Goal: Task Accomplishment & Management: Use online tool/utility

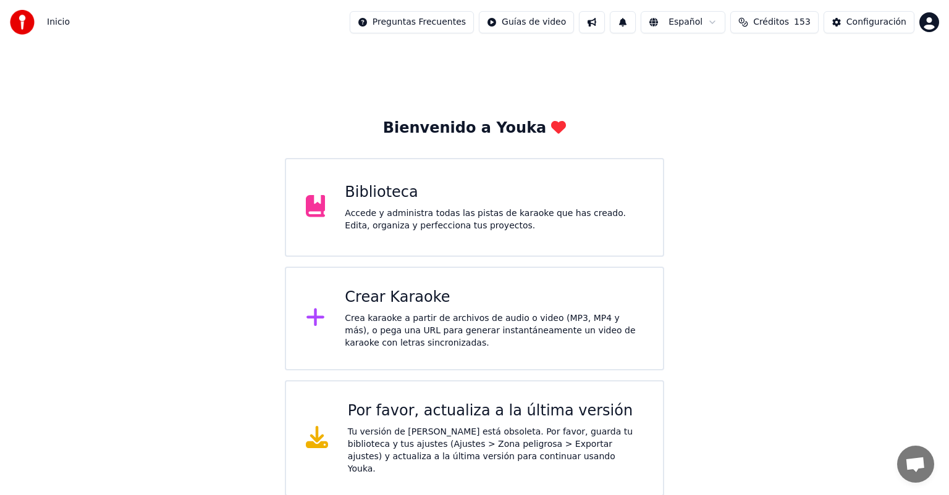
click at [449, 279] on div "Crear Karaoke Crea karaoke a partir de archivos de audio o video (MP3, MP4 y má…" at bounding box center [474, 319] width 379 height 104
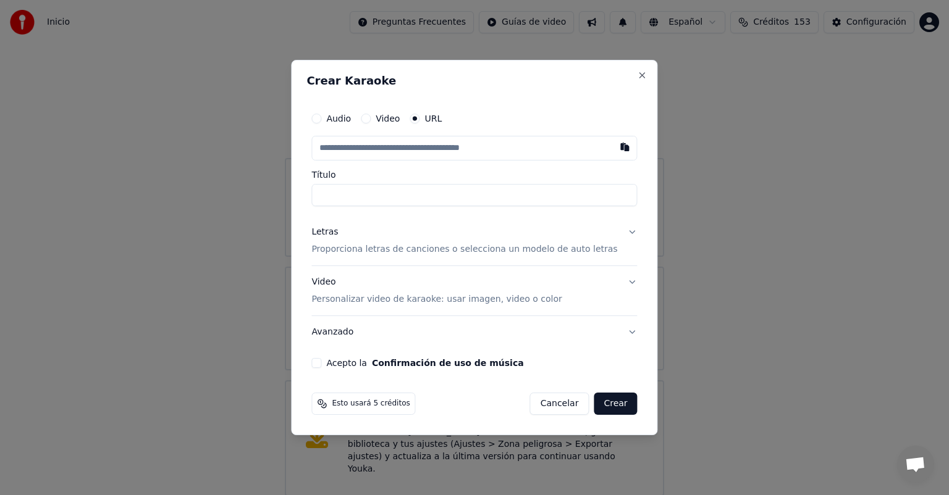
click at [416, 240] on div "Letras Proporciona letras de canciones o selecciona un modelo de auto letras" at bounding box center [464, 241] width 306 height 30
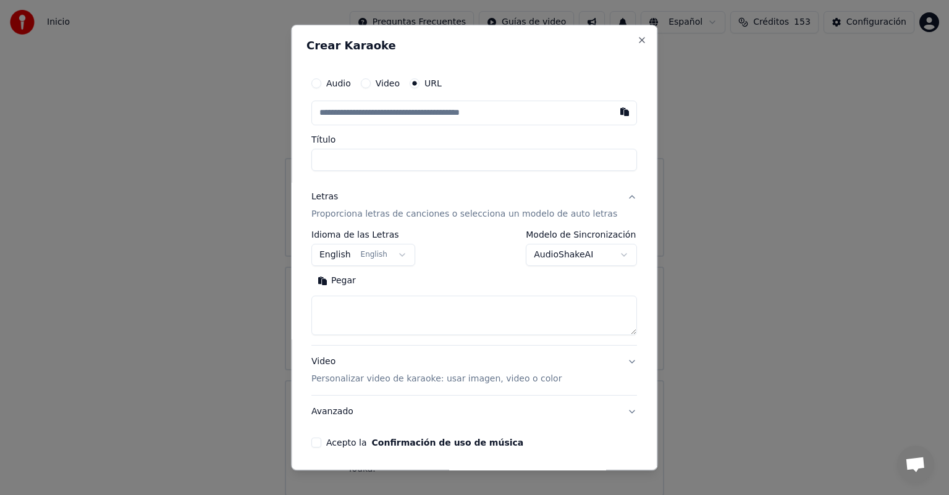
click at [356, 273] on button "Pegar" at bounding box center [336, 281] width 51 height 20
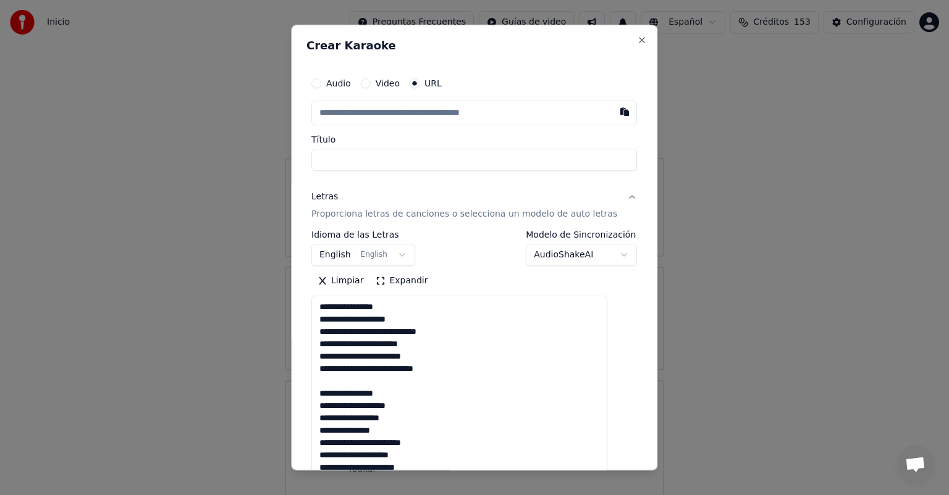
drag, startPoint x: 612, startPoint y: 331, endPoint x: 609, endPoint y: 476, distance: 145.2
click at [609, 476] on body "**********" at bounding box center [474, 248] width 949 height 497
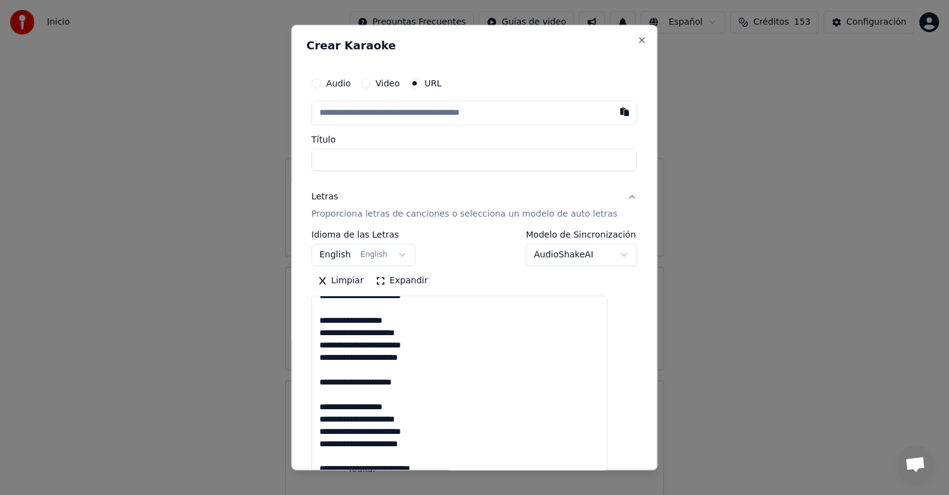
scroll to position [190, 0]
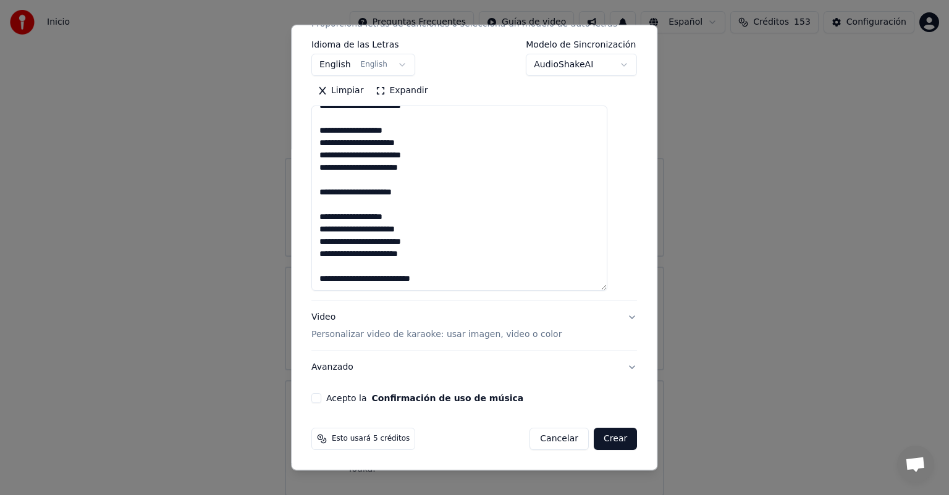
click at [327, 393] on div "**********" at bounding box center [473, 142] width 335 height 533
click at [321, 400] on button "Acepto la Confirmación de uso de música" at bounding box center [316, 399] width 10 height 10
click at [342, 331] on p "Personalizar video de karaoke: usar imagen, video o color" at bounding box center [436, 335] width 250 height 12
type textarea "**********"
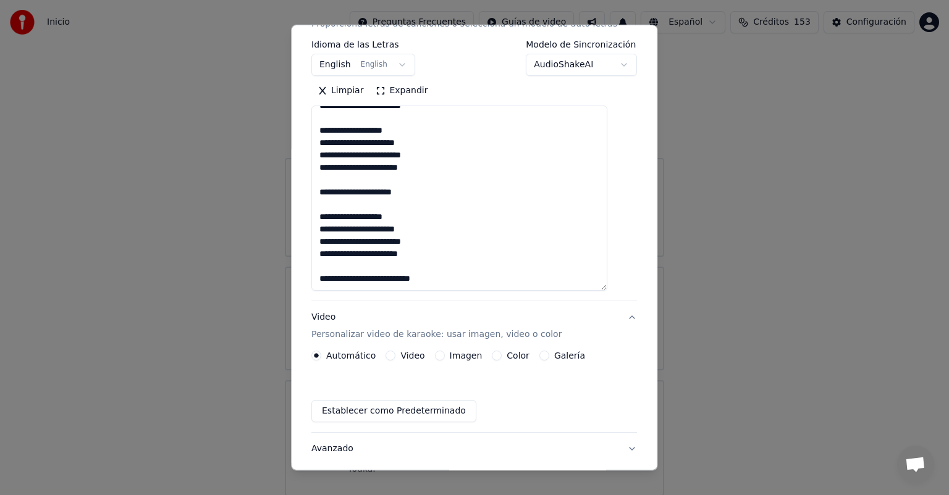
scroll to position [11, 0]
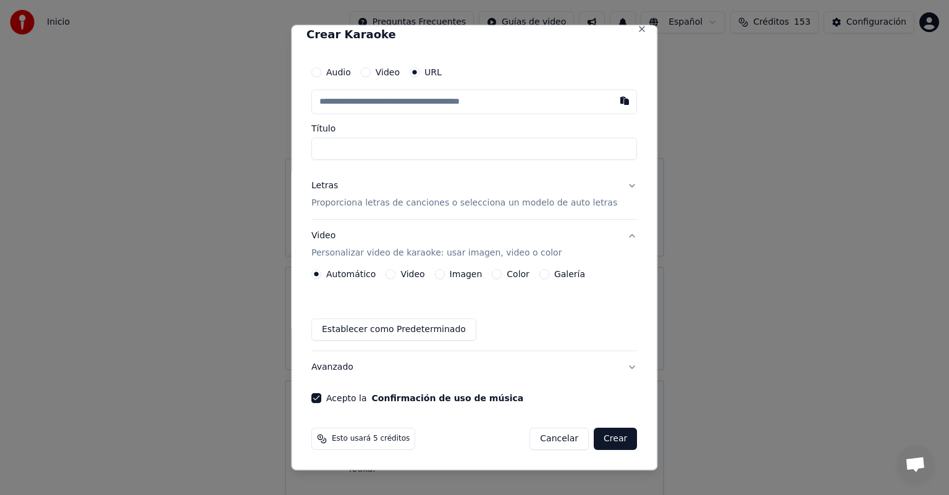
click at [445, 276] on button "Imagen" at bounding box center [440, 274] width 10 height 10
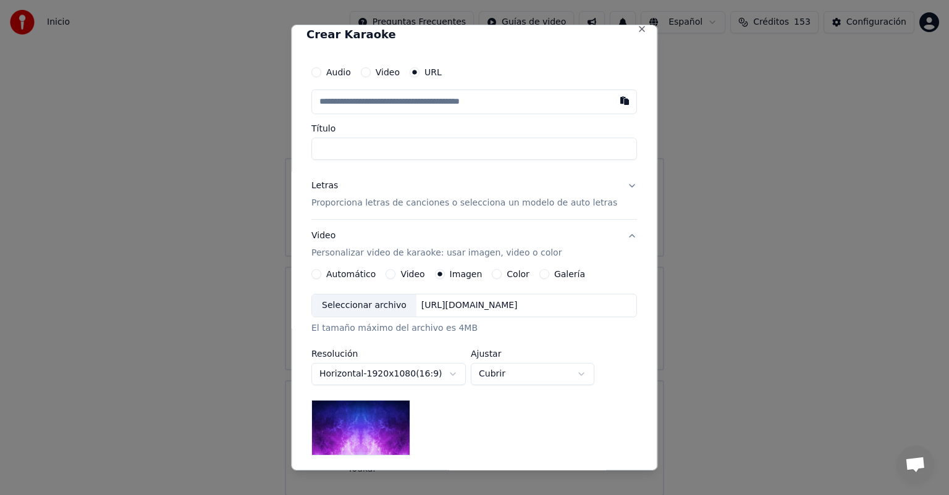
click at [348, 305] on div "Seleccionar archivo" at bounding box center [364, 306] width 104 height 22
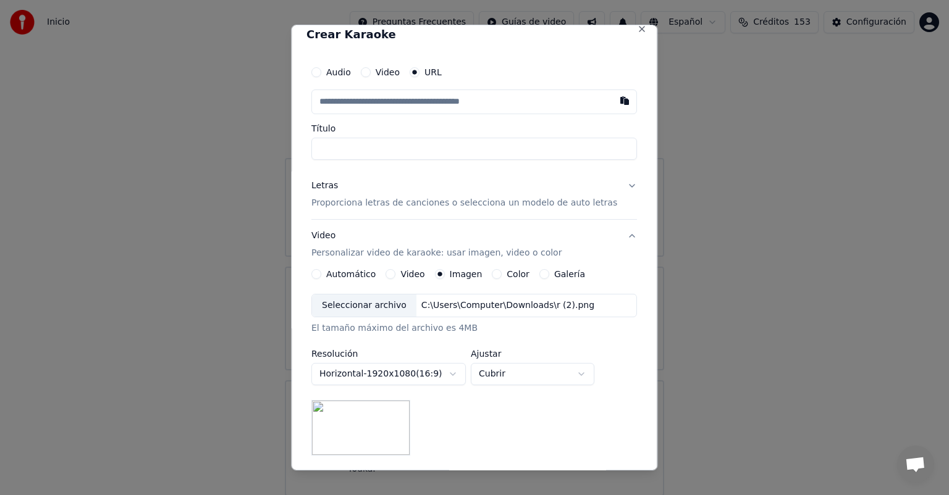
click at [508, 379] on button "Cubrir" at bounding box center [533, 374] width 124 height 22
click at [500, 421] on span "Contener" at bounding box center [509, 421] width 40 height 12
select select "*******"
click at [613, 100] on button "button" at bounding box center [625, 101] width 25 height 22
type input "**********"
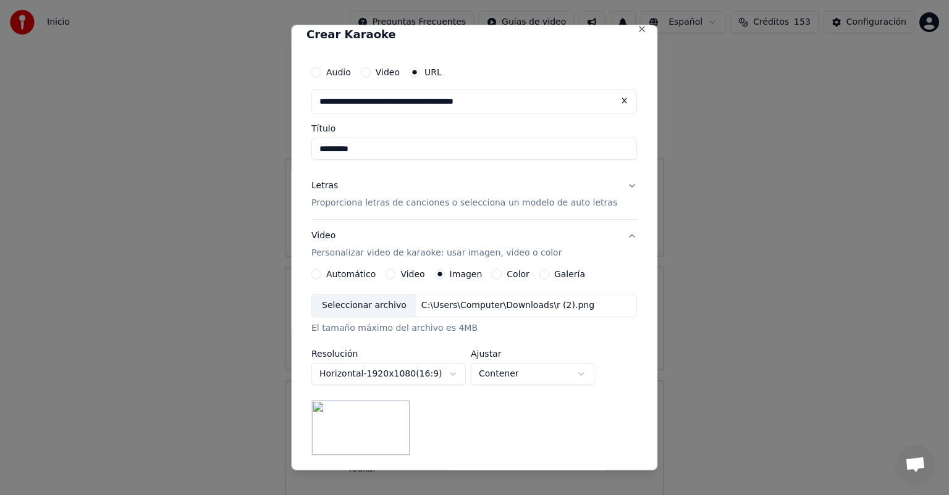
click at [332, 149] on input "*********" at bounding box center [474, 149] width 326 height 22
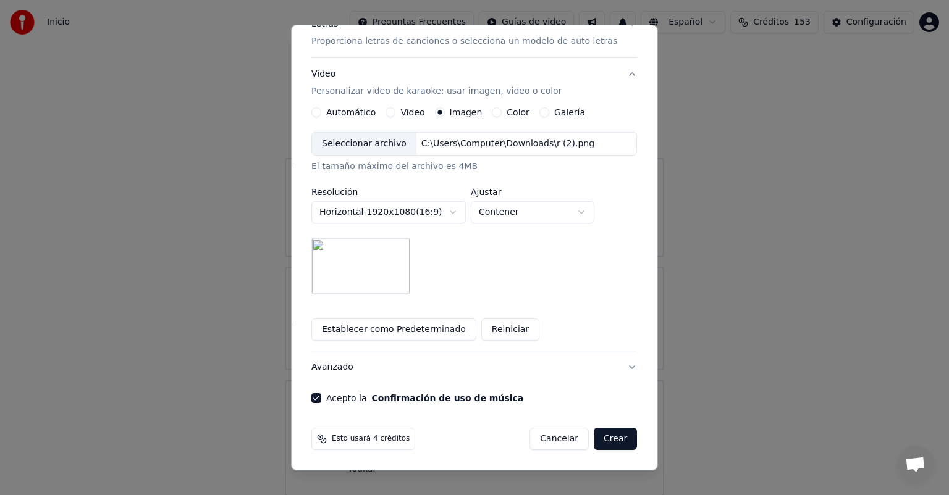
type input "**********"
click at [599, 437] on button "Crear" at bounding box center [615, 439] width 43 height 22
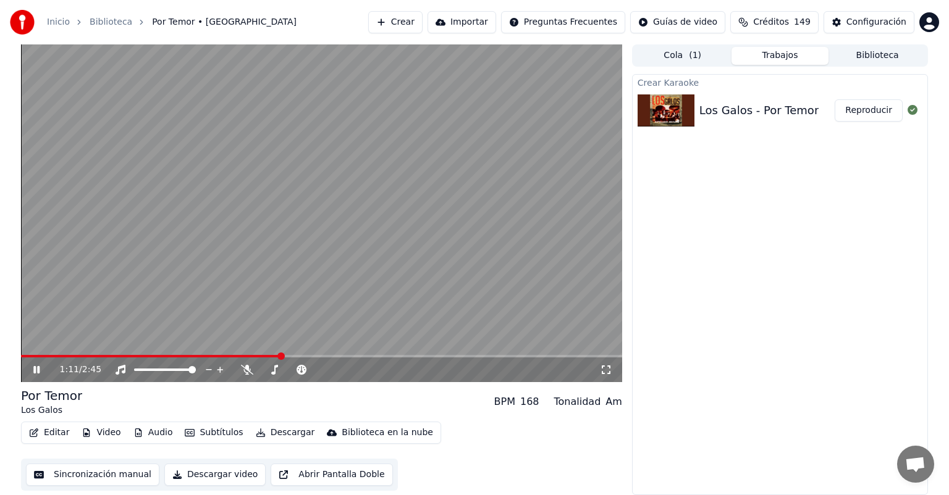
click at [37, 365] on icon at bounding box center [45, 370] width 29 height 10
click at [37, 371] on icon at bounding box center [36, 370] width 7 height 9
click at [245, 370] on icon at bounding box center [247, 370] width 12 height 10
click at [242, 367] on icon at bounding box center [247, 370] width 12 height 10
click at [47, 433] on button "Editar" at bounding box center [49, 432] width 50 height 17
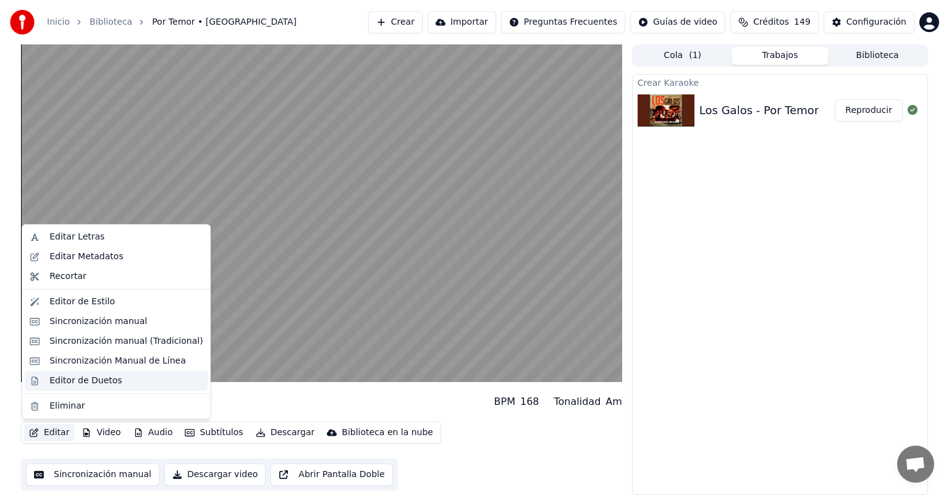
click at [54, 379] on div "Editor de Duetos" at bounding box center [85, 381] width 72 height 12
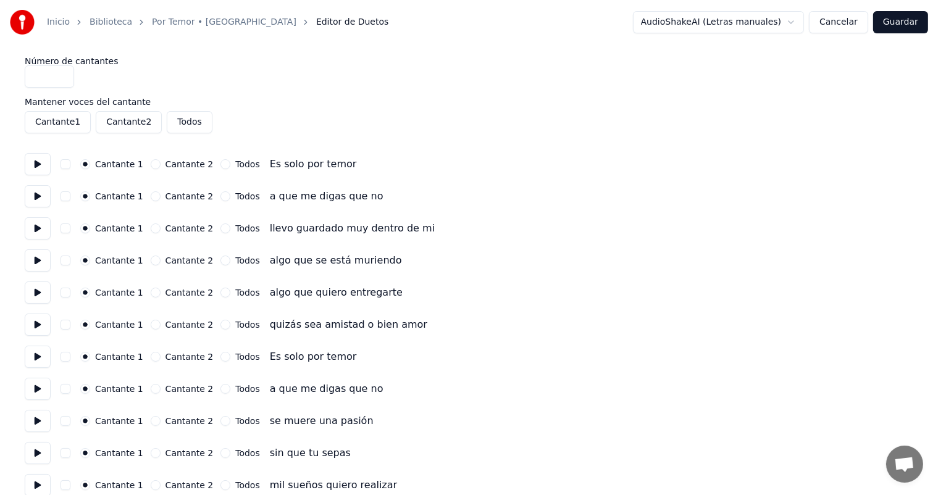
click at [837, 20] on button "Cancelar" at bounding box center [838, 22] width 59 height 22
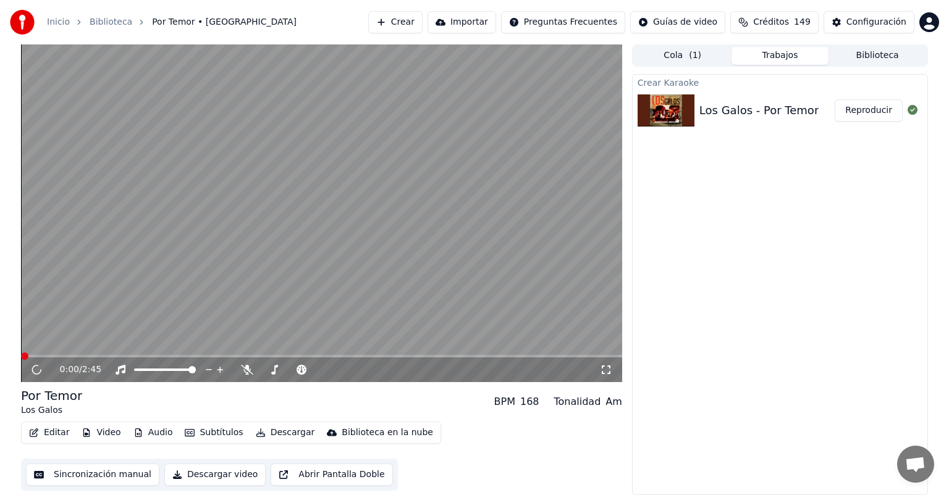
click at [46, 433] on button "Editar" at bounding box center [49, 432] width 50 height 17
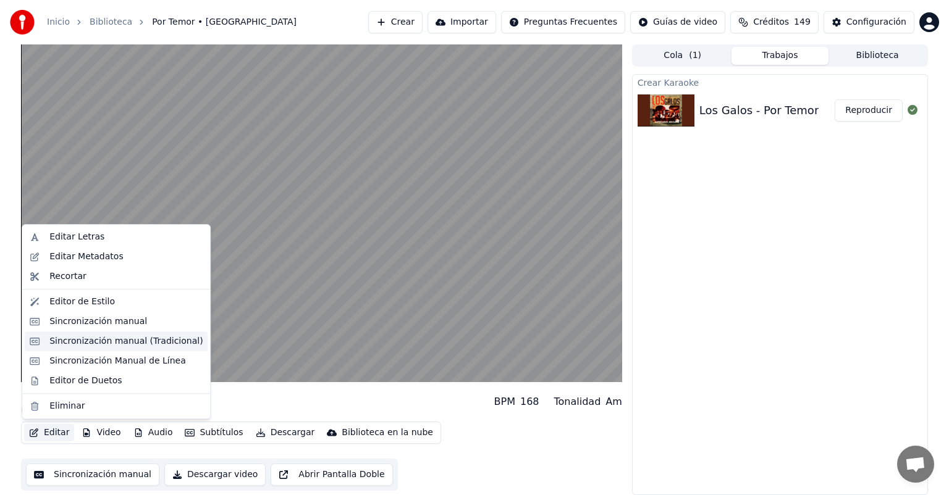
click at [56, 340] on div "Sincronización manual (Tradicional)" at bounding box center [125, 341] width 153 height 12
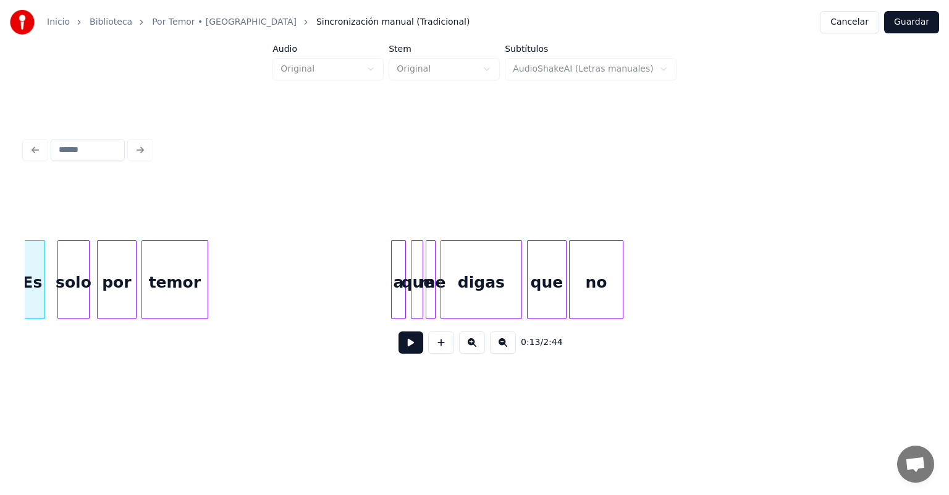
scroll to position [0, 1674]
click at [25, 298] on div at bounding box center [23, 280] width 4 height 78
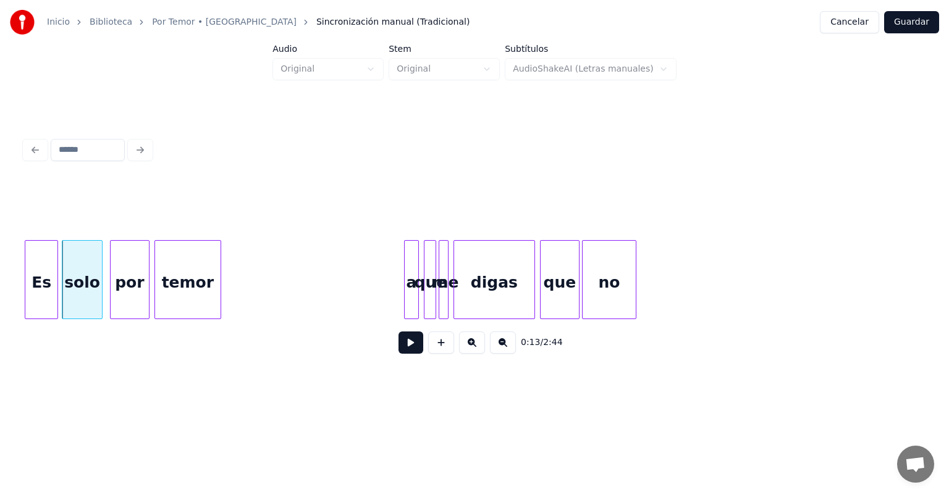
click at [398, 354] on button at bounding box center [410, 343] width 25 height 22
click at [406, 293] on div "a" at bounding box center [410, 283] width 17 height 84
click at [542, 295] on div "que" at bounding box center [558, 283] width 41 height 84
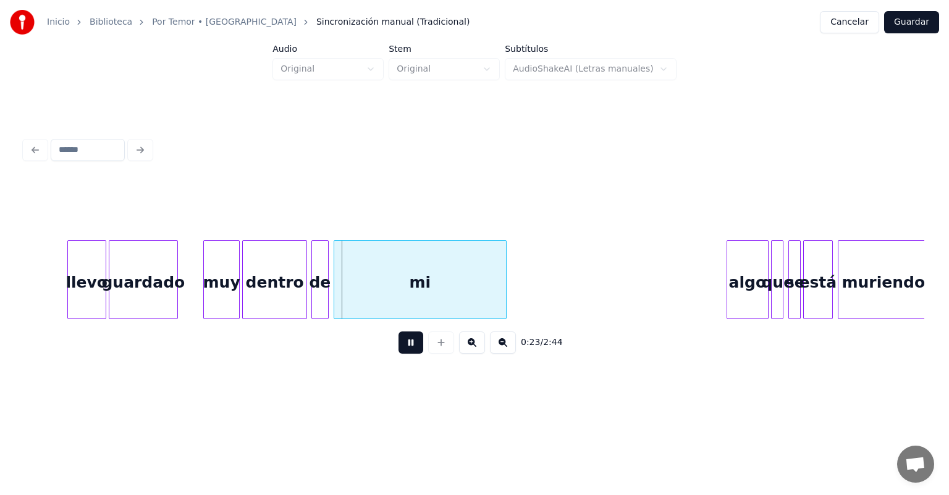
click at [318, 301] on div "de" at bounding box center [320, 283] width 16 height 84
click at [311, 301] on div at bounding box center [312, 280] width 4 height 78
click at [334, 300] on div "mi" at bounding box center [418, 283] width 175 height 84
click at [311, 298] on div at bounding box center [312, 280] width 4 height 78
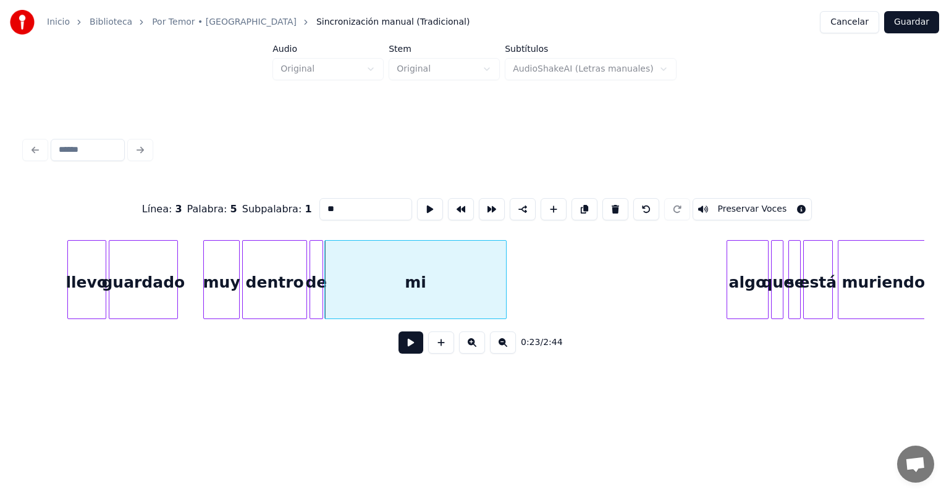
click at [398, 348] on button at bounding box center [410, 343] width 25 height 22
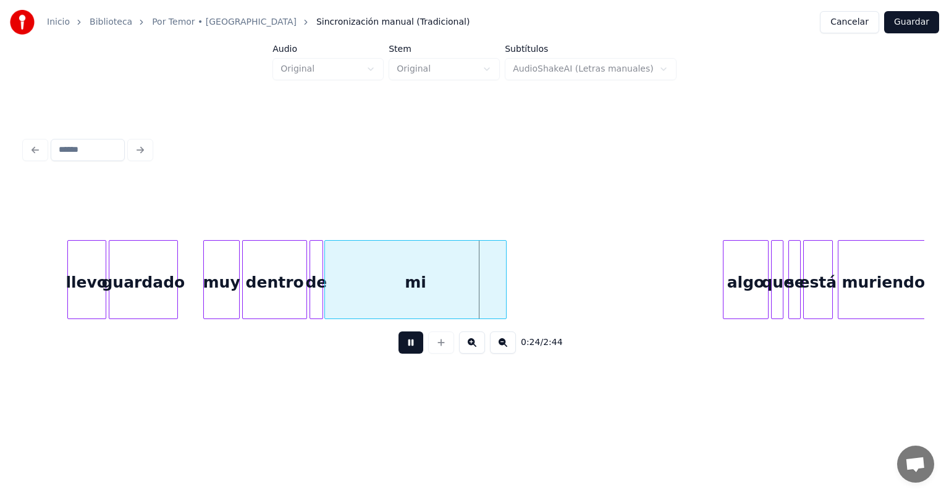
click at [728, 288] on div "algo" at bounding box center [745, 283] width 44 height 84
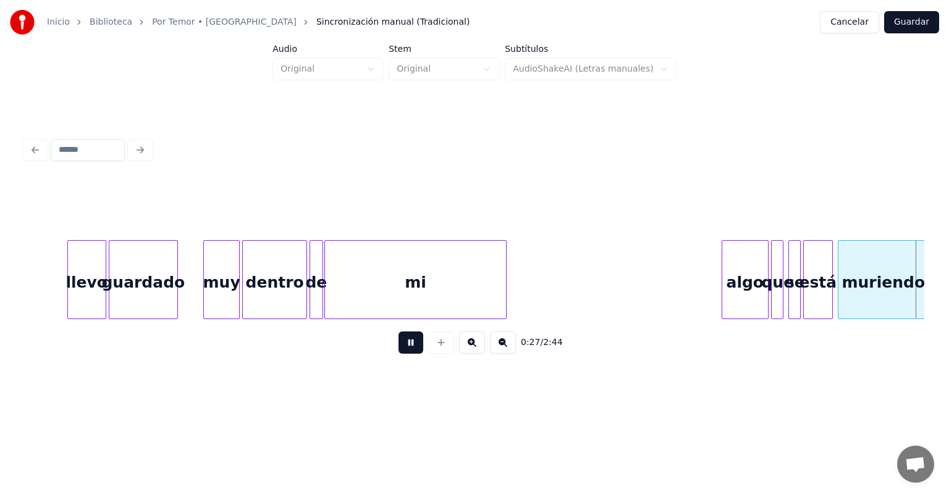
scroll to position [0, 3468]
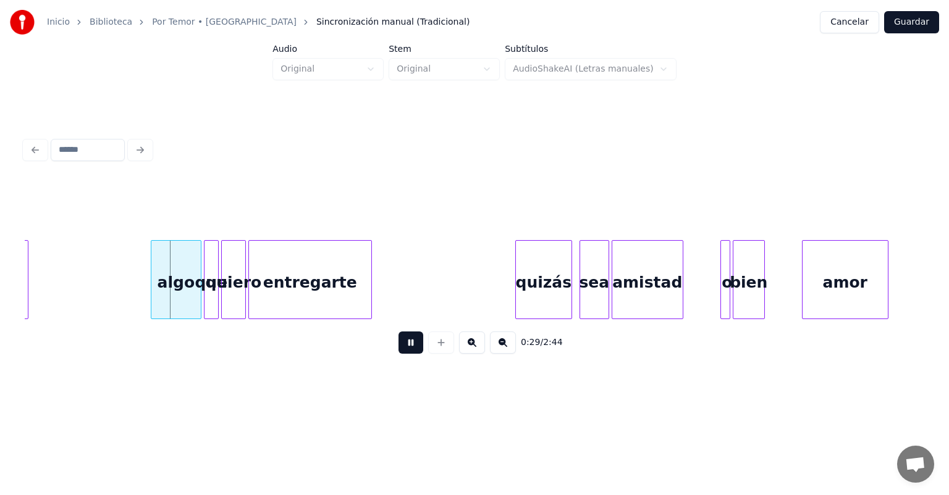
click at [156, 295] on div "algo" at bounding box center [175, 283] width 49 height 84
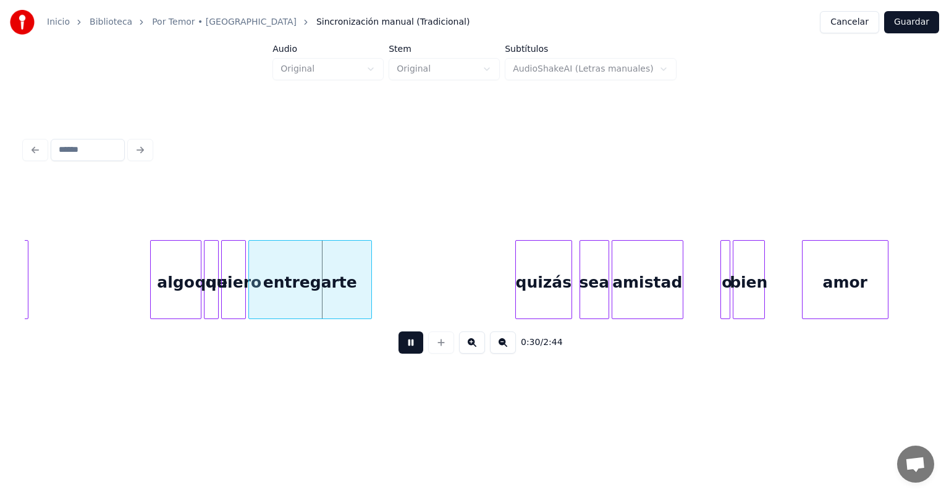
click at [517, 289] on div "quizás" at bounding box center [542, 283] width 58 height 84
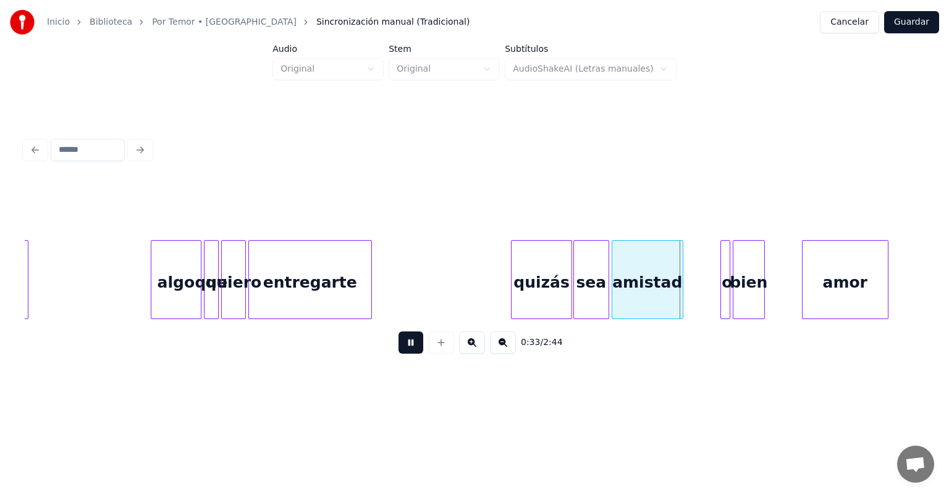
click at [720, 289] on div "o" at bounding box center [725, 279] width 10 height 79
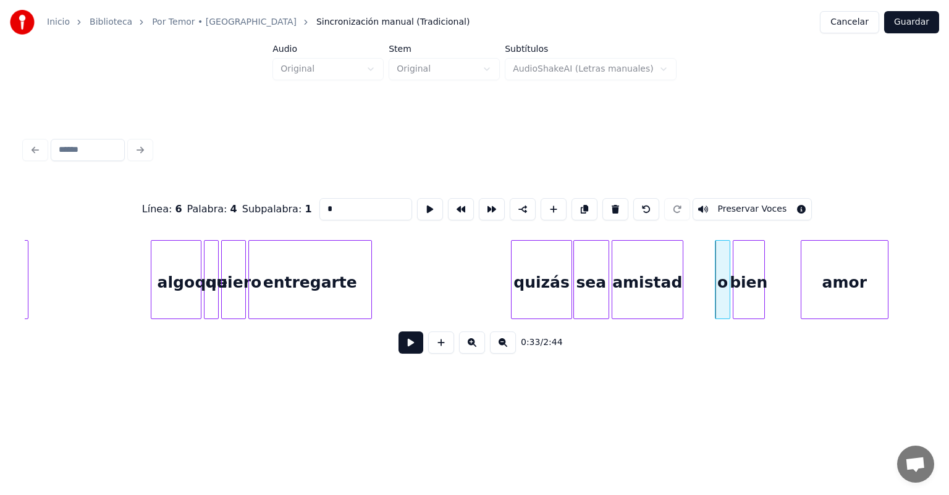
click at [803, 283] on div "amor" at bounding box center [844, 283] width 86 height 84
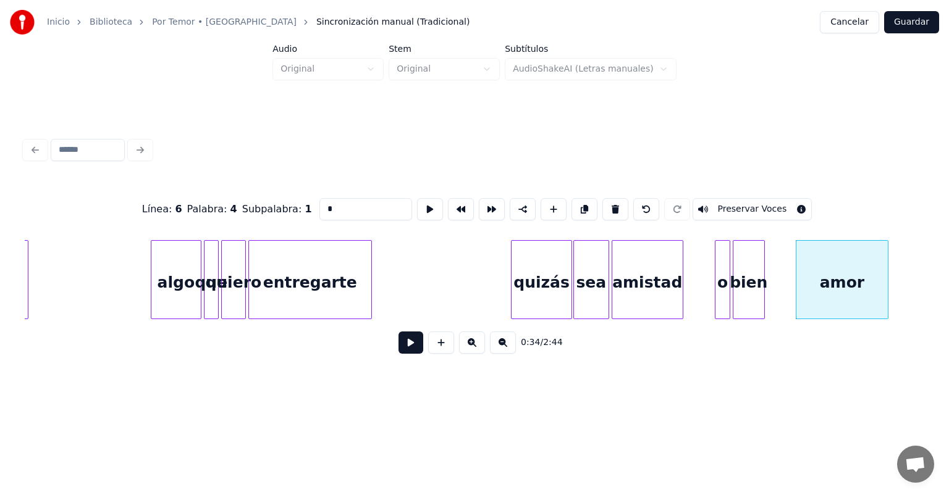
click at [401, 348] on button at bounding box center [410, 343] width 25 height 22
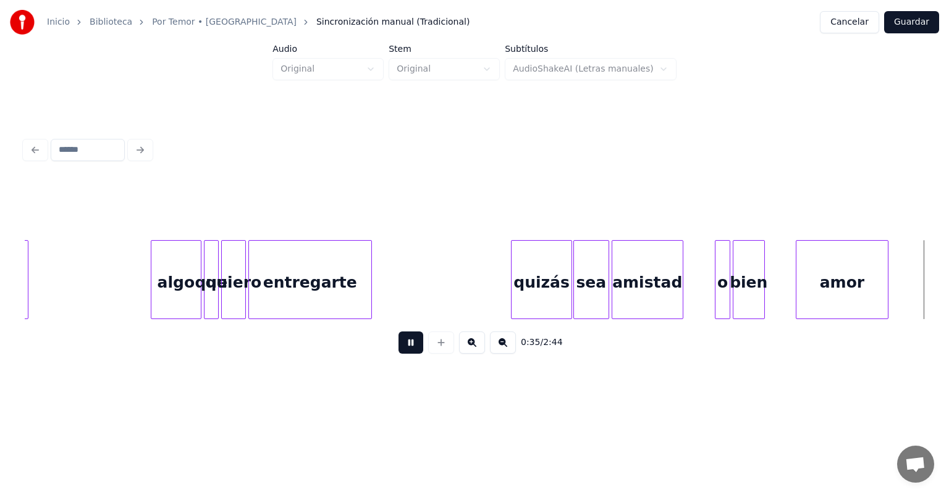
scroll to position [0, 4369]
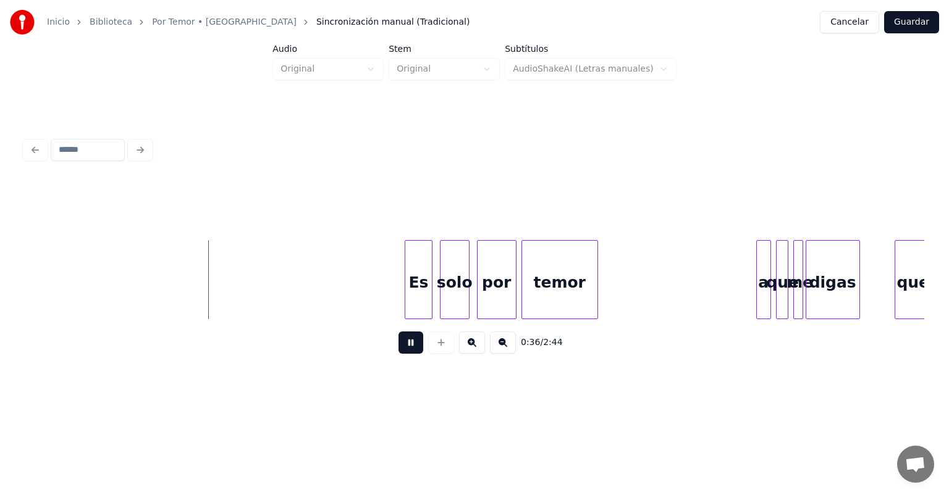
click at [410, 299] on div "Es" at bounding box center [418, 283] width 26 height 84
click at [441, 299] on div "solo" at bounding box center [451, 283] width 35 height 84
click at [478, 301] on div "por" at bounding box center [493, 283] width 43 height 84
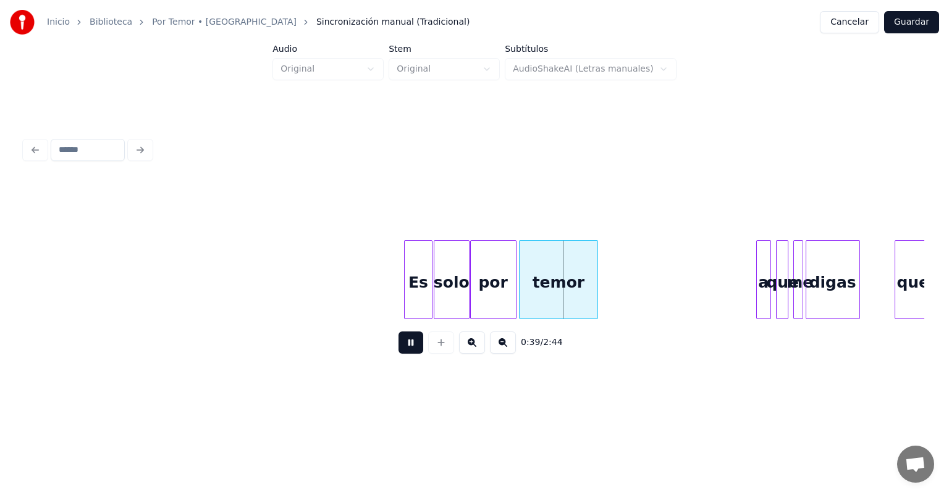
click at [523, 303] on div "temor" at bounding box center [559, 283] width 78 height 84
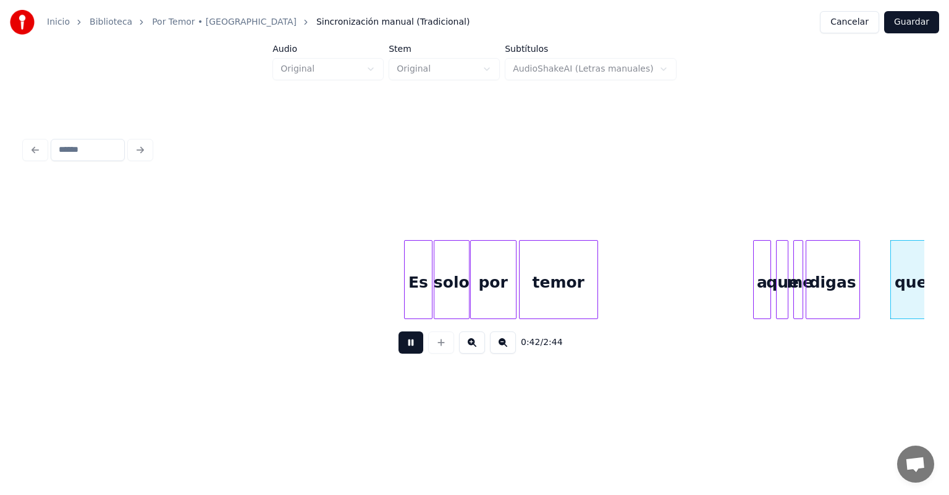
click at [896, 279] on div "que" at bounding box center [911, 283] width 40 height 84
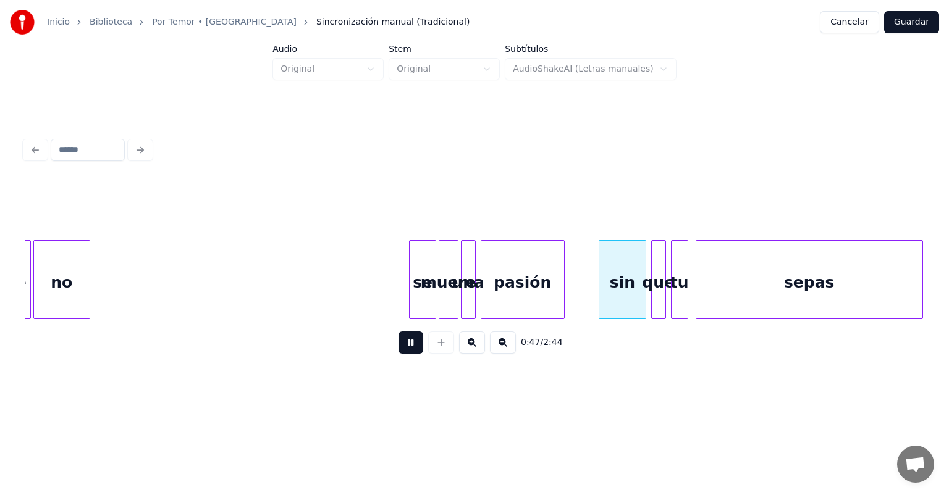
click at [604, 288] on div "sin" at bounding box center [622, 283] width 46 height 84
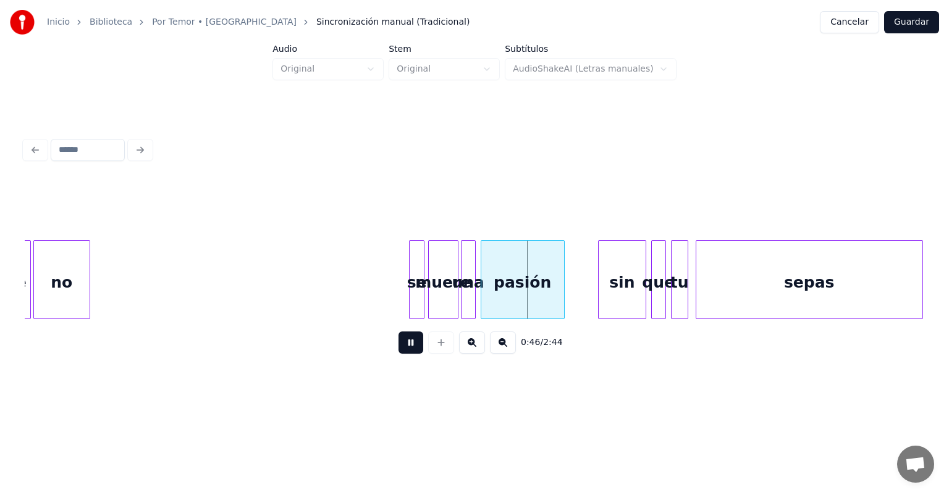
click at [421, 299] on div "se" at bounding box center [417, 283] width 14 height 84
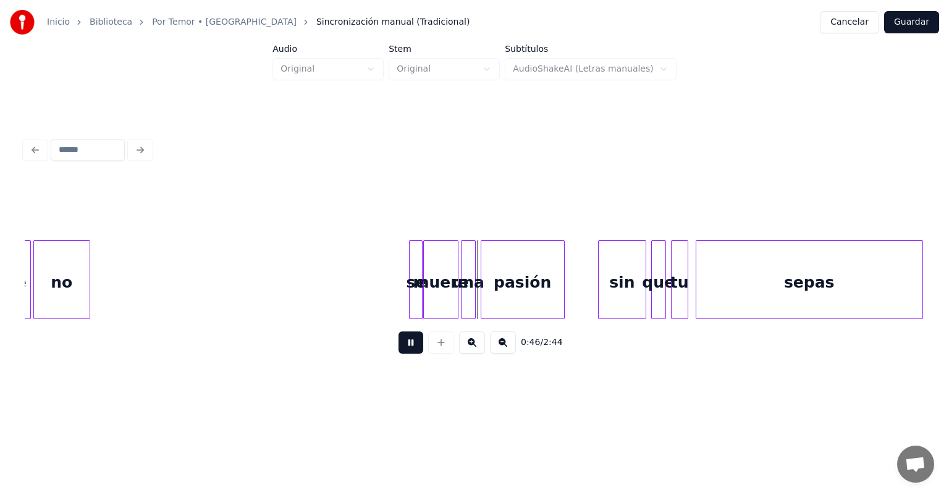
click at [428, 297] on div "muere" at bounding box center [440, 283] width 33 height 84
click at [436, 288] on div "muere" at bounding box center [441, 283] width 34 height 84
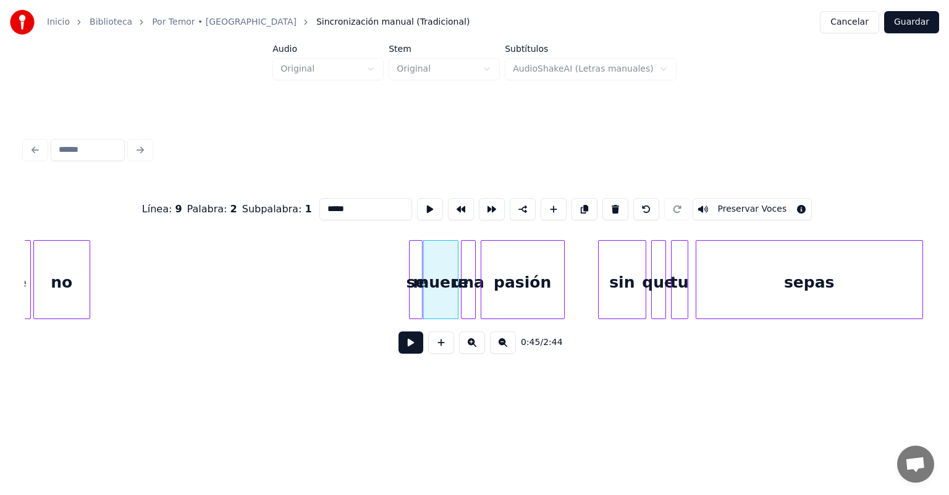
click at [469, 293] on div "una" at bounding box center [469, 283] width 14 height 84
type input "***"
click at [398, 348] on button at bounding box center [410, 343] width 25 height 22
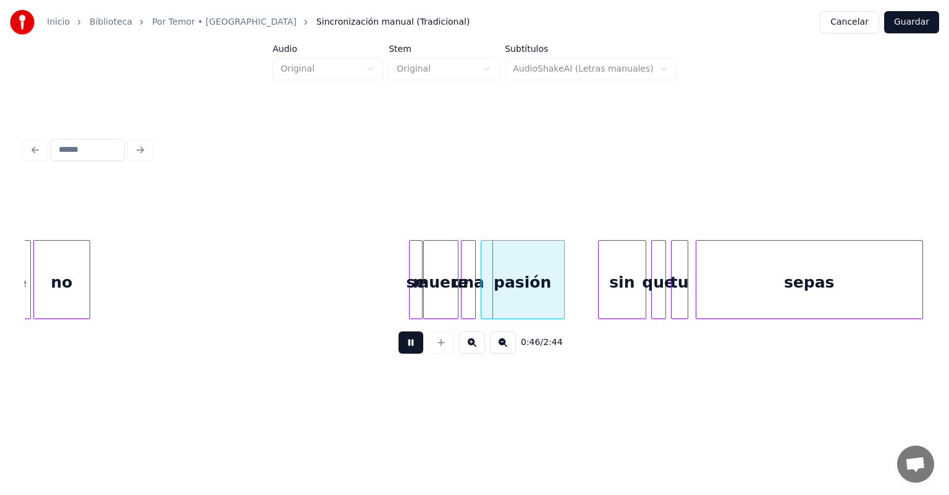
click at [402, 348] on button at bounding box center [410, 343] width 25 height 22
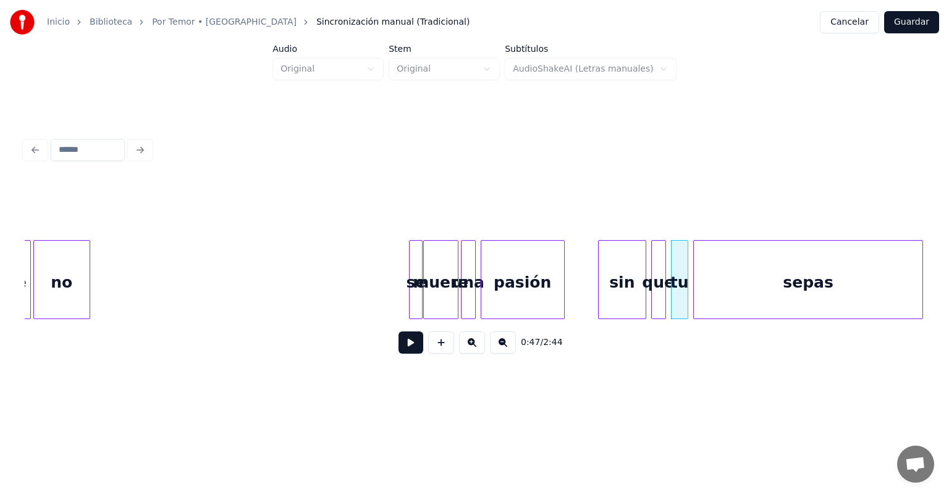
click at [697, 284] on div "sepas" at bounding box center [808, 283] width 228 height 84
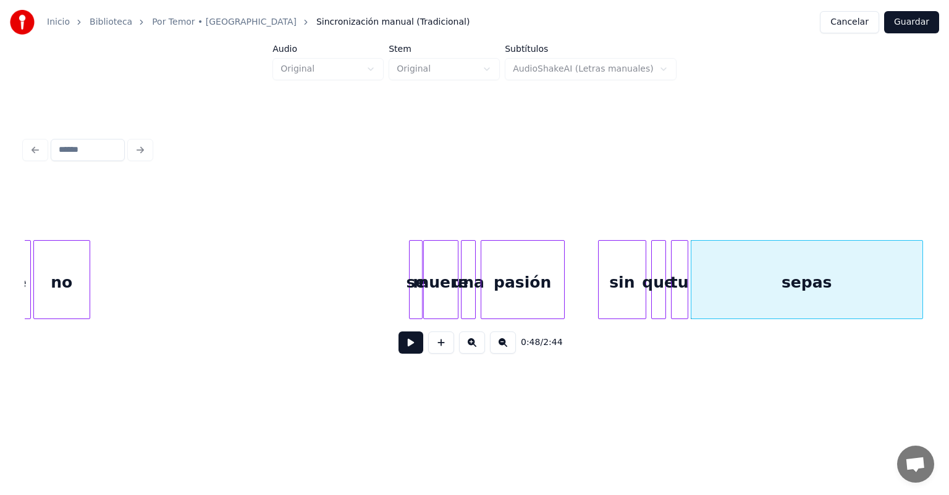
click at [408, 354] on button at bounding box center [410, 343] width 25 height 22
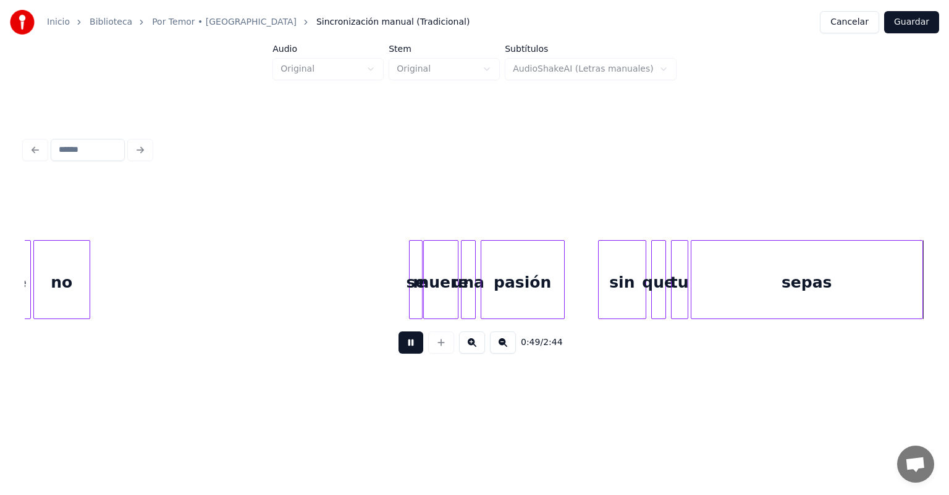
scroll to position [0, 6170]
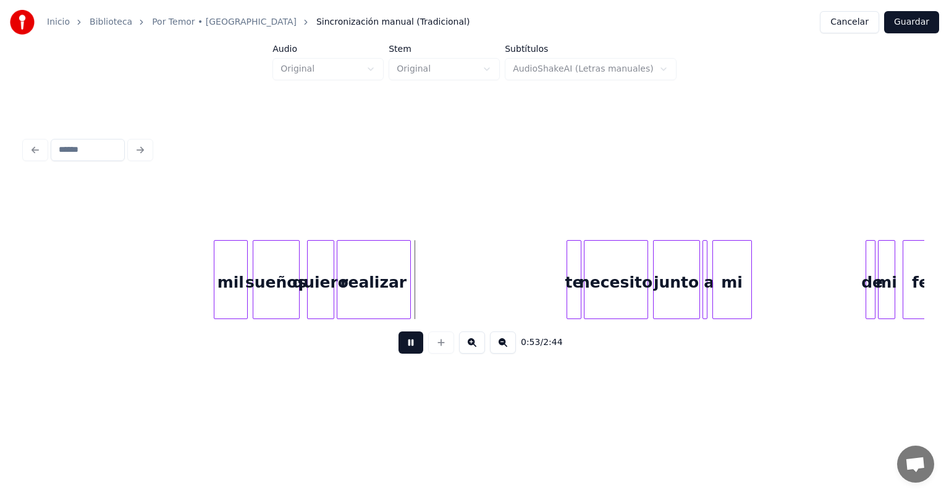
click at [571, 294] on div "te" at bounding box center [573, 283] width 13 height 84
click at [867, 284] on div "de" at bounding box center [870, 283] width 12 height 84
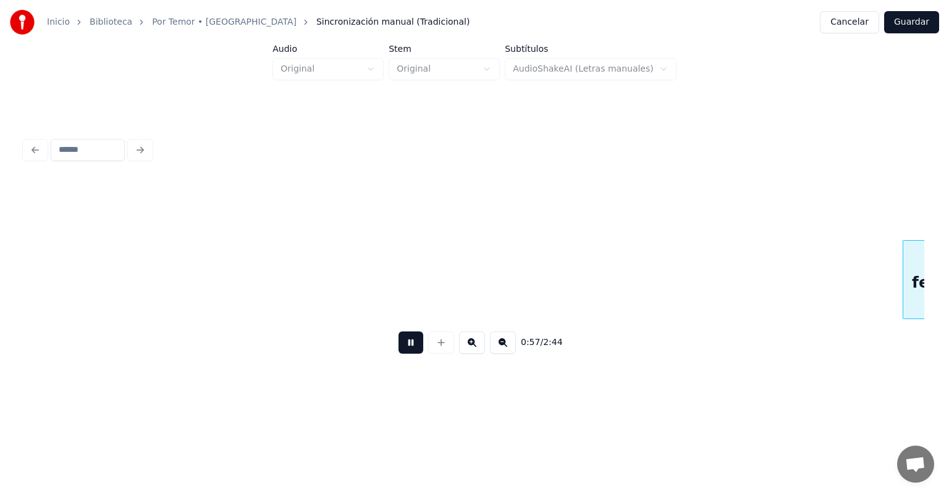
scroll to position [0, 7070]
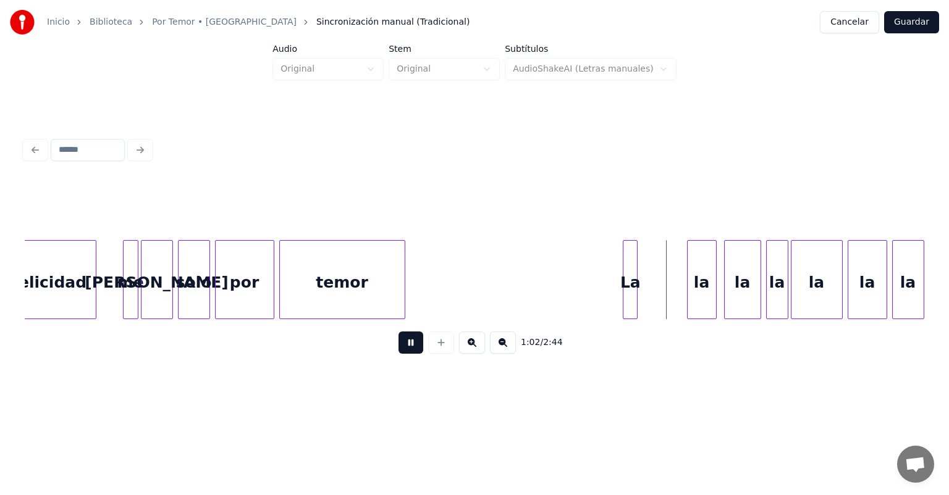
click at [630, 290] on div "La" at bounding box center [630, 283] width 14 height 84
click at [622, 290] on div "La" at bounding box center [620, 283] width 27 height 84
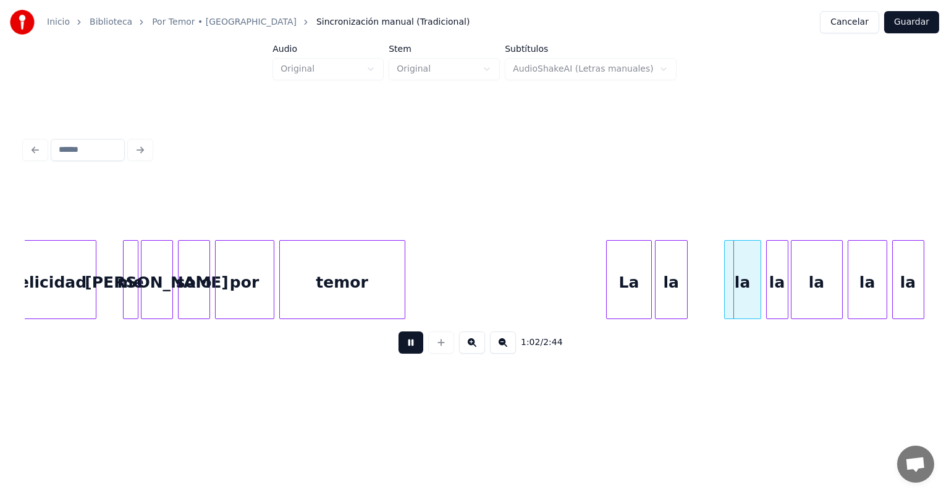
click at [682, 290] on div "la" at bounding box center [672, 283] width 32 height 84
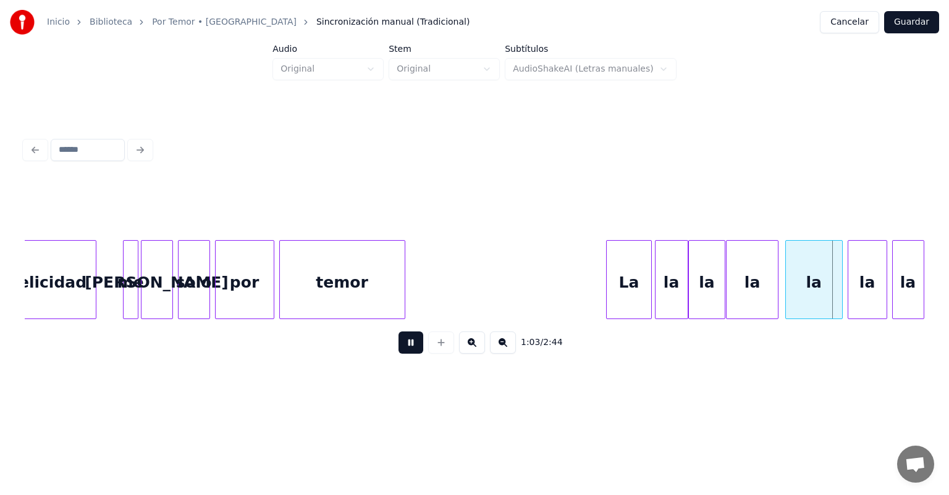
click at [792, 287] on div "la" at bounding box center [814, 283] width 56 height 84
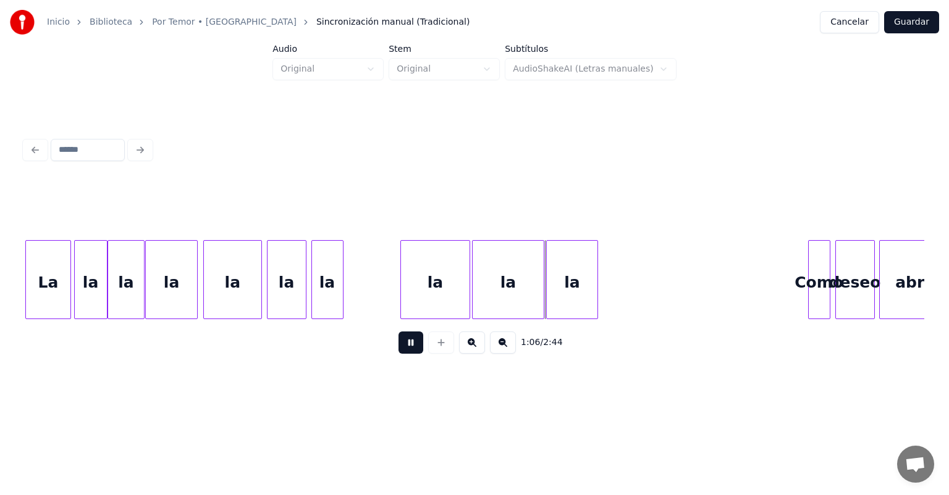
scroll to position [0, 7639]
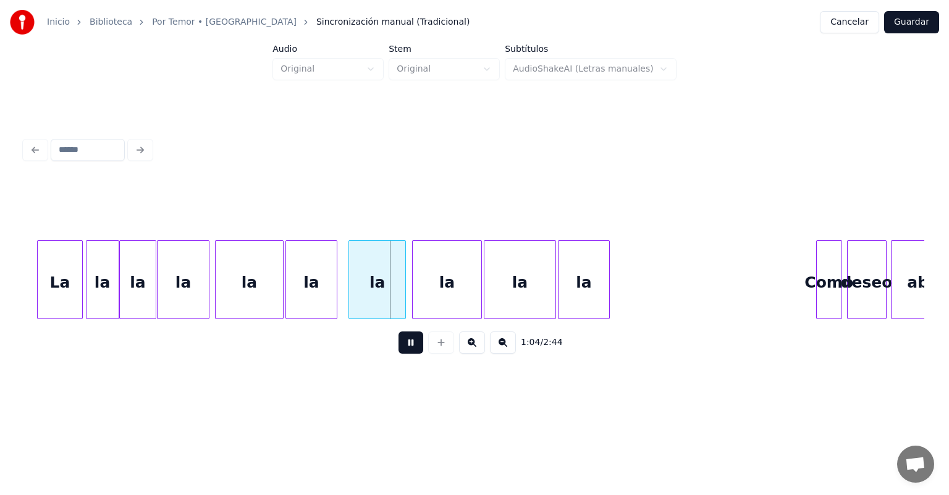
click at [822, 289] on div "Como" at bounding box center [829, 283] width 25 height 84
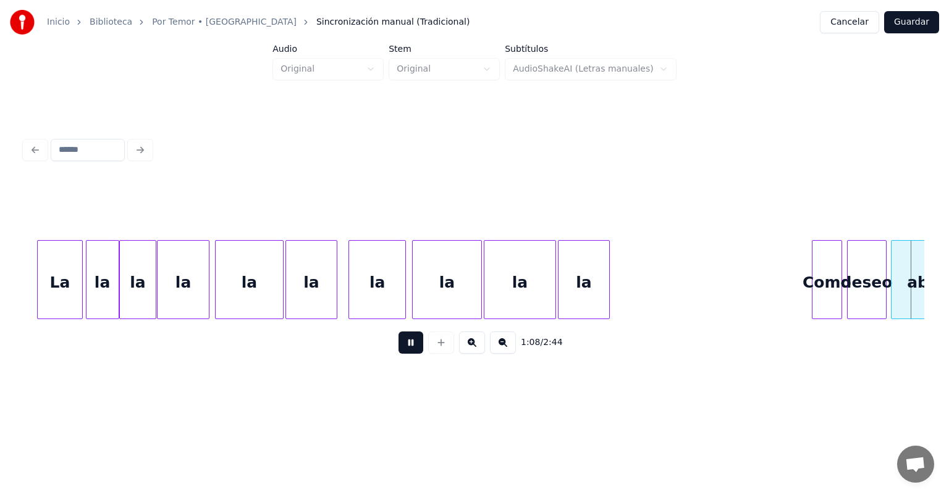
scroll to position [0, 8541]
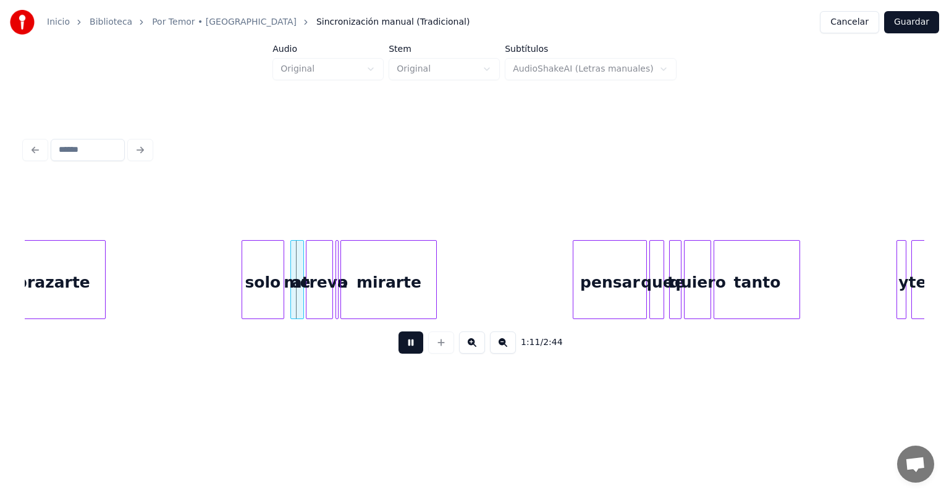
click at [295, 301] on div "me" at bounding box center [297, 283] width 12 height 84
click at [308, 301] on div at bounding box center [308, 280] width 4 height 78
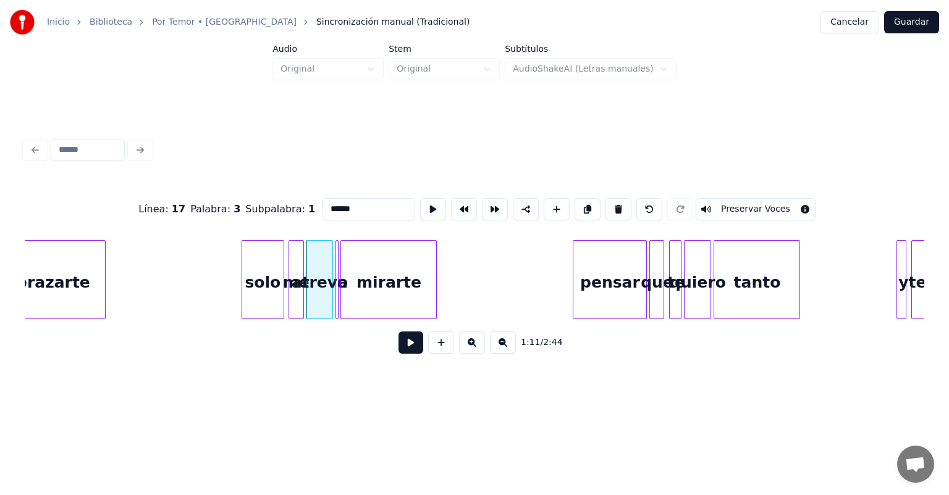
click at [361, 304] on div "mirarte" at bounding box center [388, 283] width 95 height 84
type input "*******"
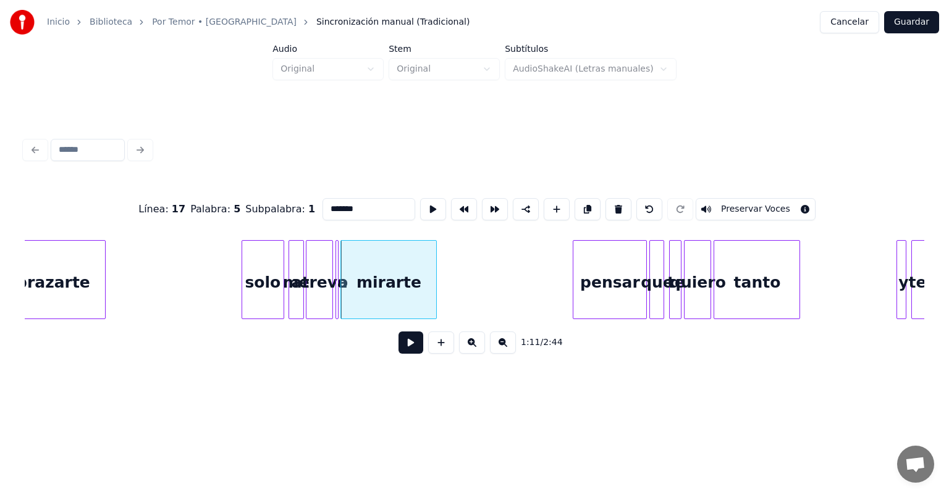
click at [399, 354] on button at bounding box center [410, 343] width 25 height 22
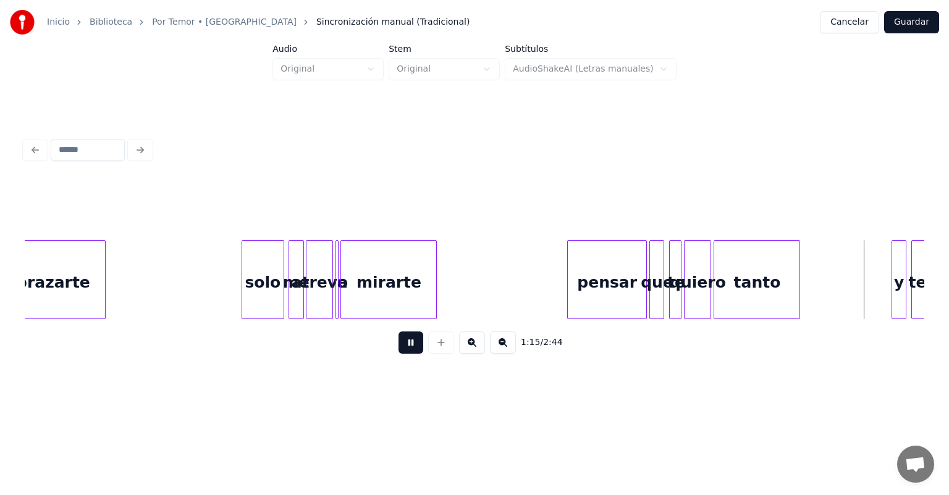
click at [898, 282] on div "y" at bounding box center [899, 283] width 14 height 84
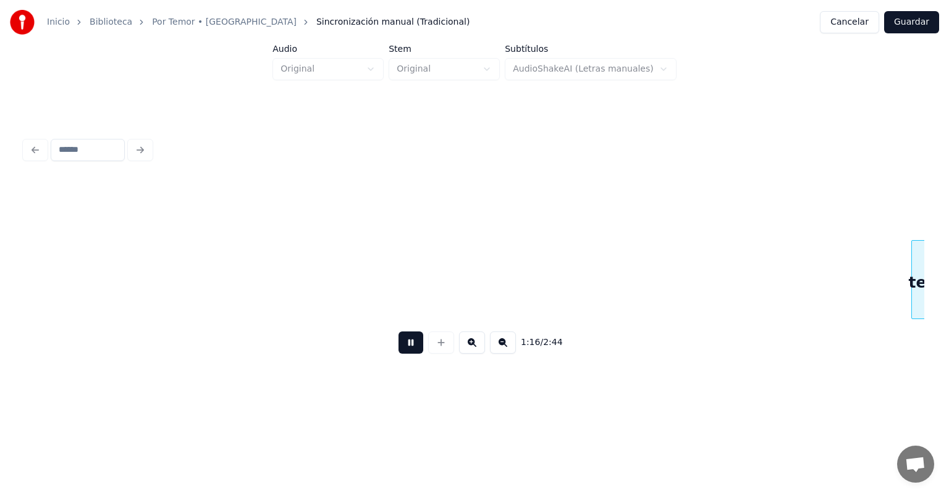
scroll to position [0, 9441]
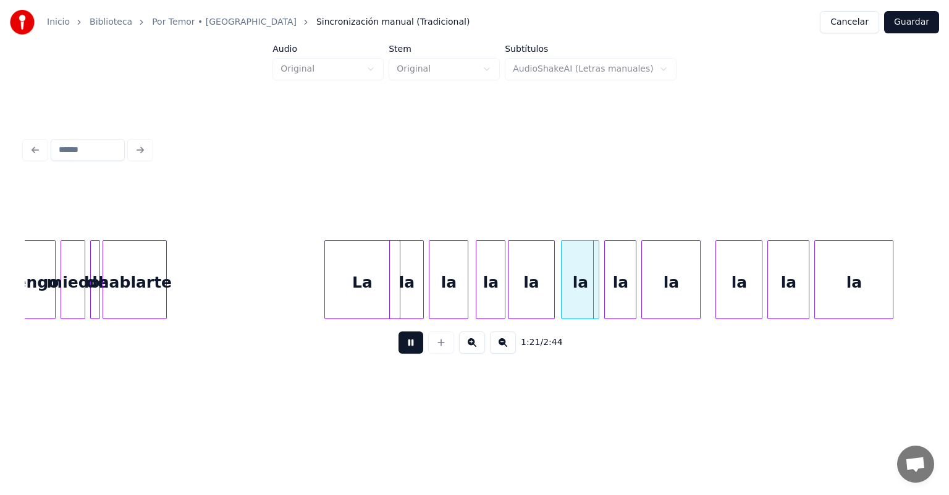
click at [565, 301] on div at bounding box center [564, 280] width 4 height 78
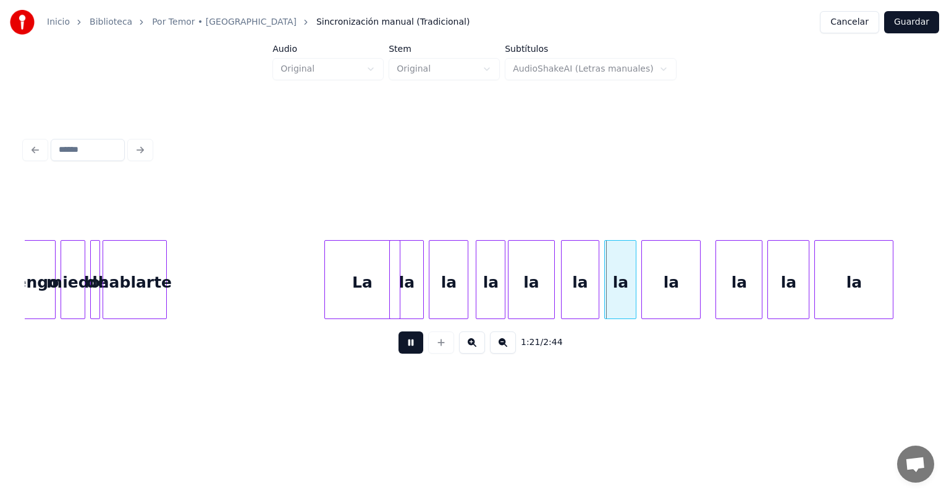
click at [607, 290] on div at bounding box center [607, 280] width 4 height 78
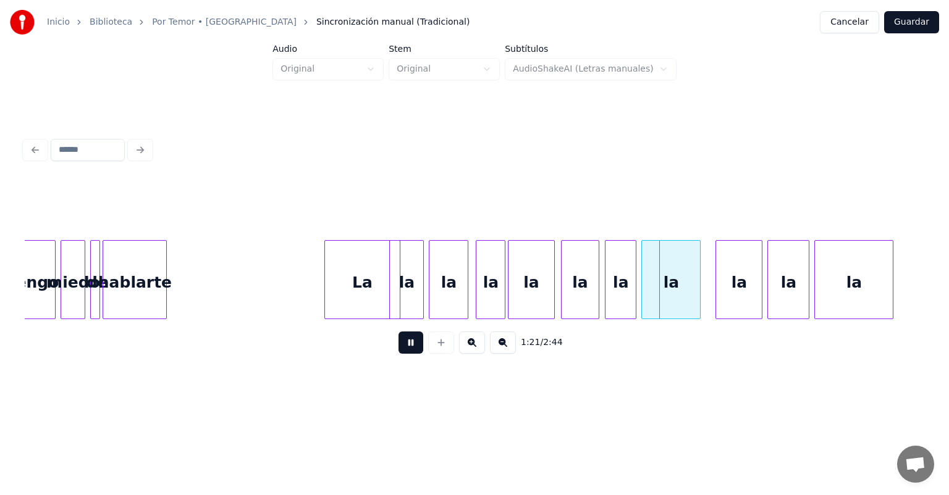
click at [644, 292] on div at bounding box center [644, 280] width 4 height 78
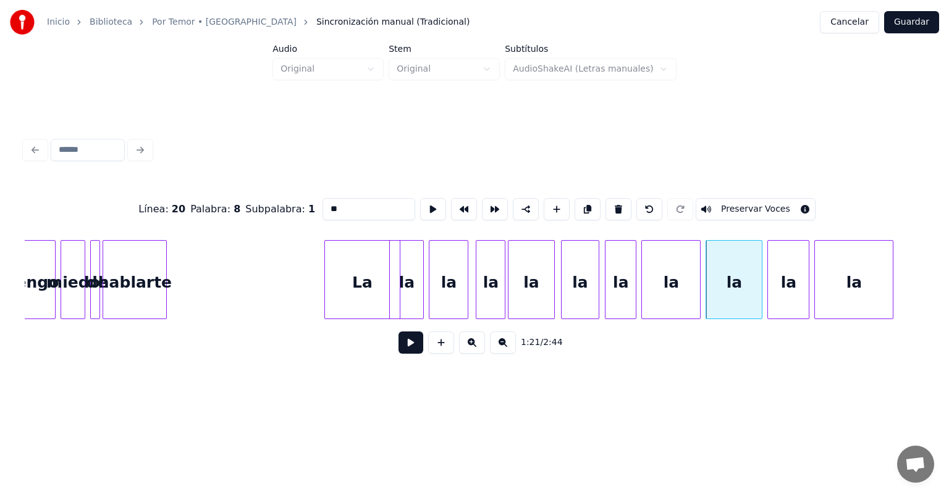
click at [730, 290] on div "la" at bounding box center [734, 283] width 56 height 84
click at [406, 348] on button at bounding box center [410, 343] width 25 height 22
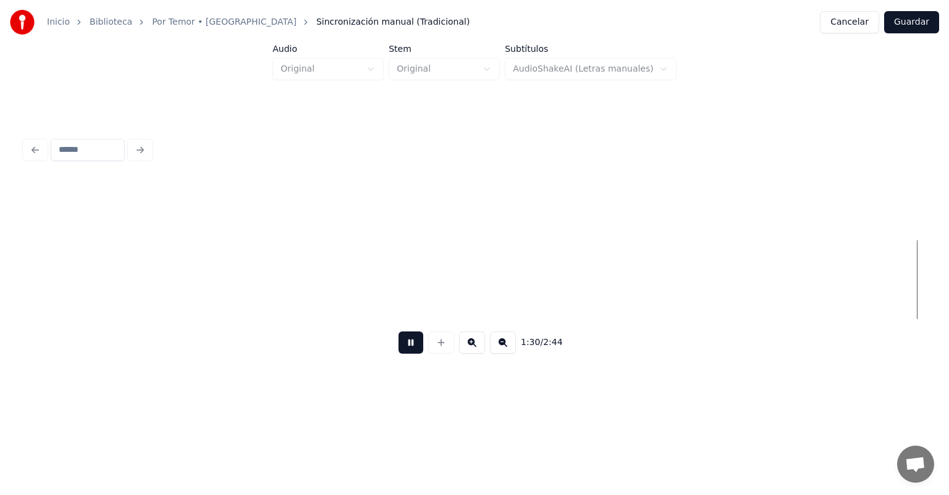
scroll to position [0, 11241]
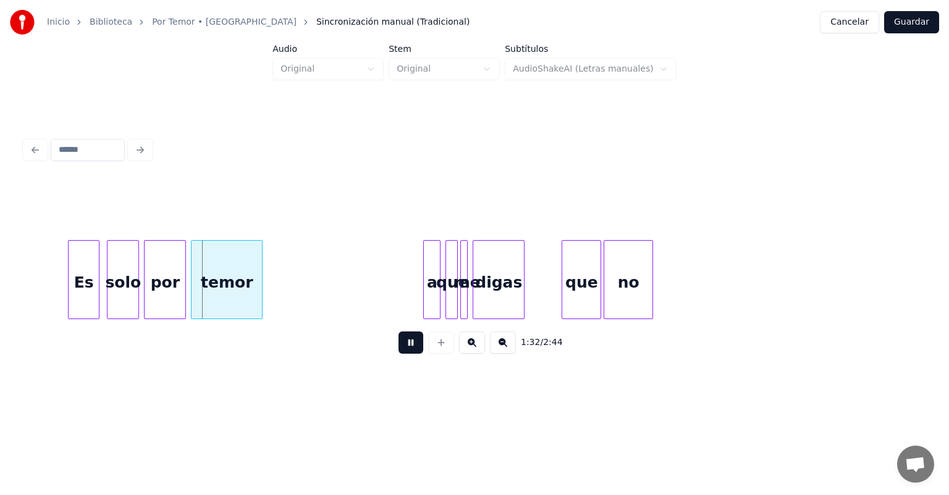
click at [428, 294] on div "a" at bounding box center [432, 283] width 16 height 84
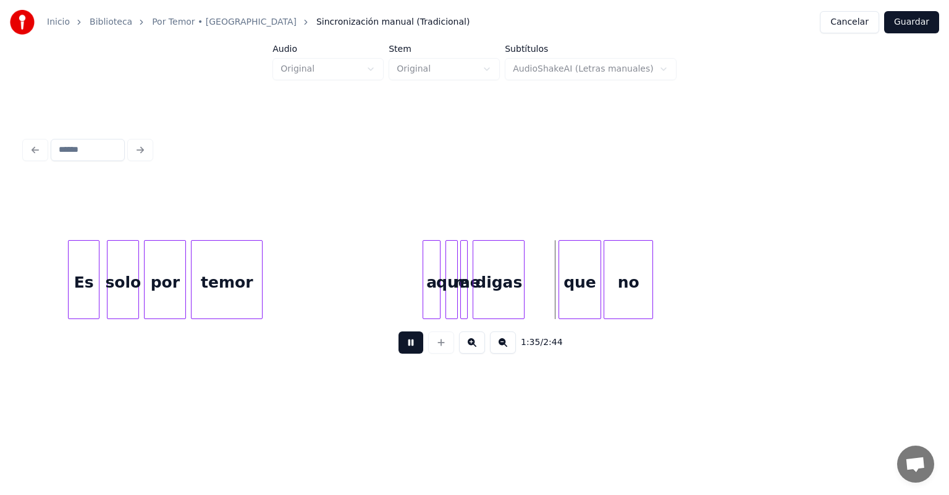
click at [564, 288] on div "que" at bounding box center [580, 283] width 42 height 84
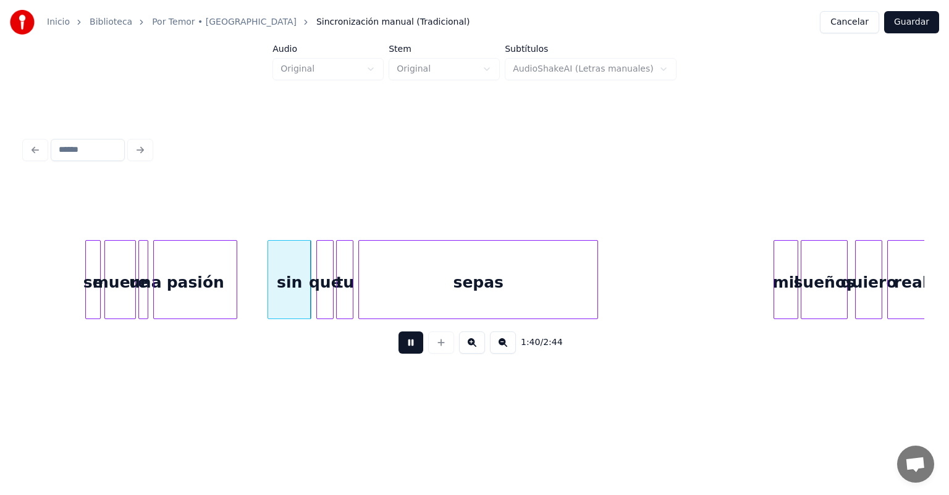
click at [272, 299] on div "sin" at bounding box center [289, 283] width 43 height 84
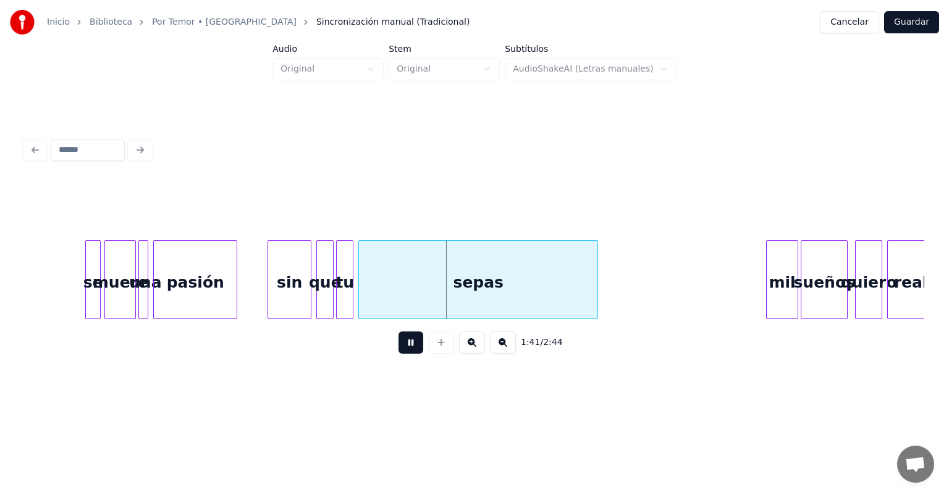
click at [776, 293] on div "mil" at bounding box center [782, 283] width 31 height 84
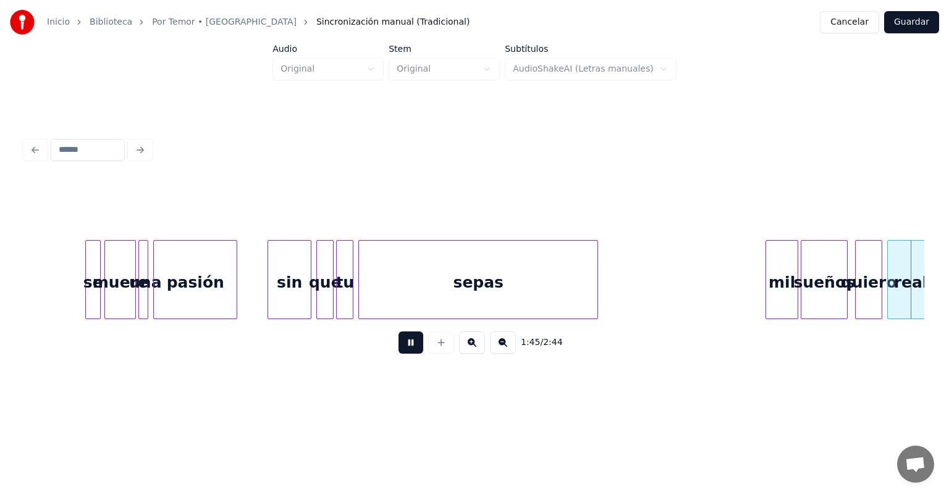
scroll to position [0, 13040]
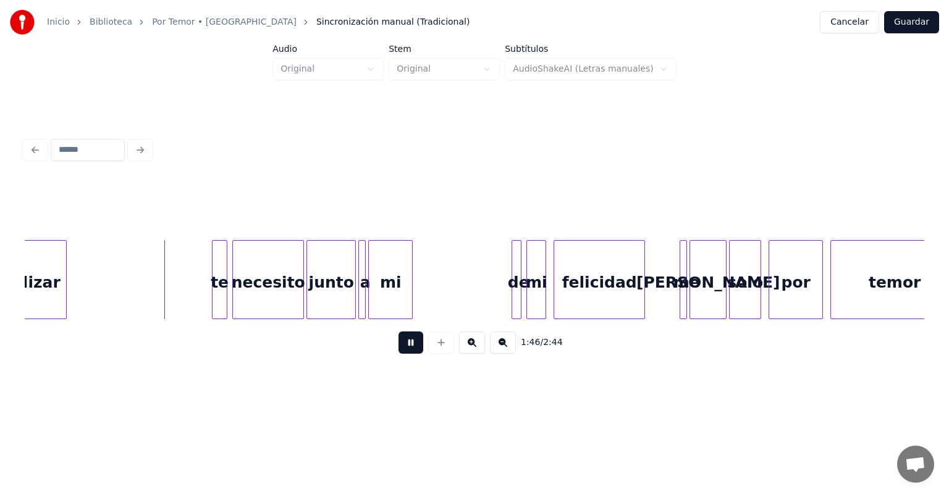
click at [220, 298] on div "te" at bounding box center [220, 283] width 14 height 84
click at [520, 297] on div at bounding box center [519, 280] width 4 height 78
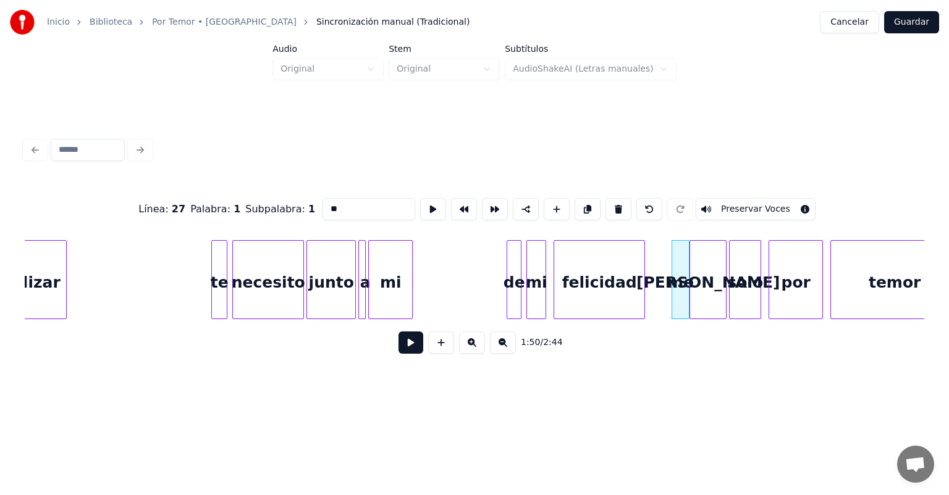
click at [398, 354] on button at bounding box center [410, 343] width 25 height 22
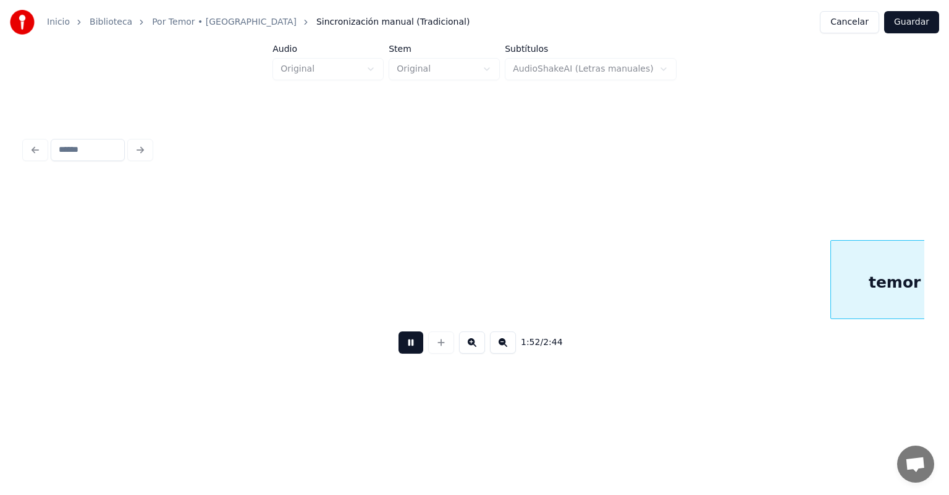
scroll to position [0, 13940]
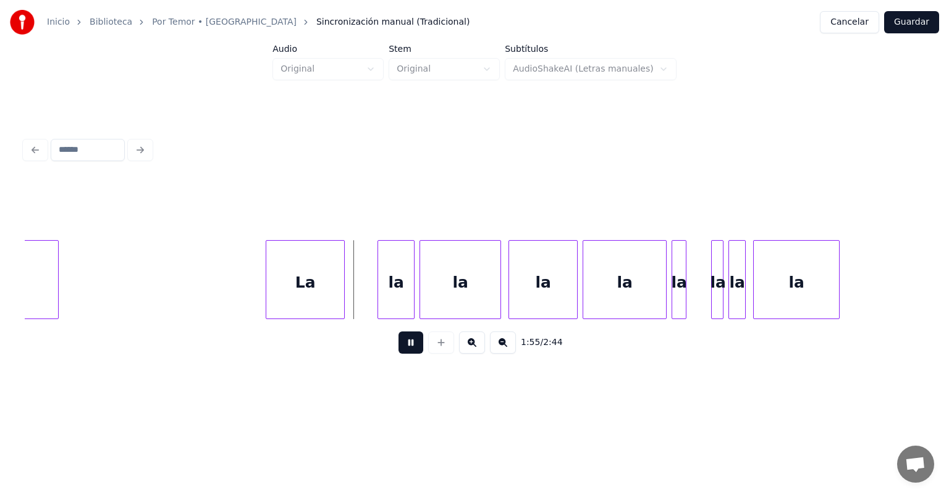
click at [342, 293] on div "La" at bounding box center [305, 283] width 78 height 84
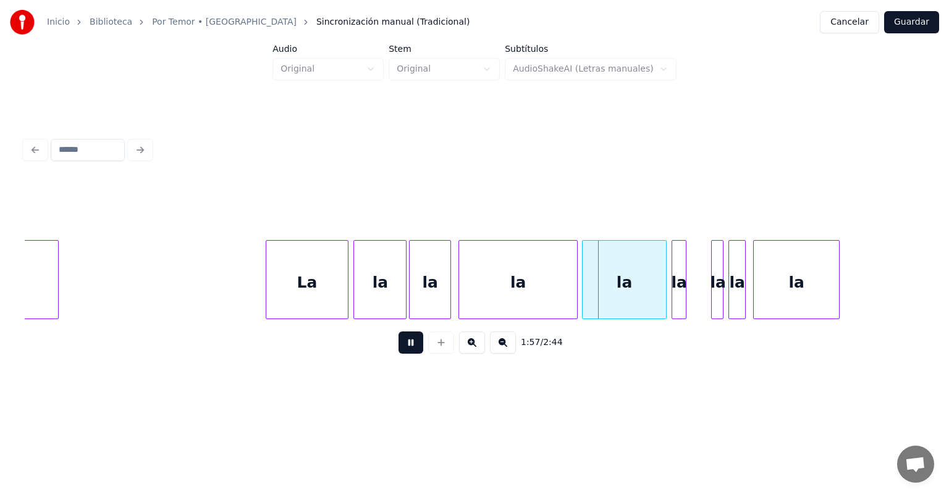
click at [584, 287] on div at bounding box center [585, 280] width 4 height 78
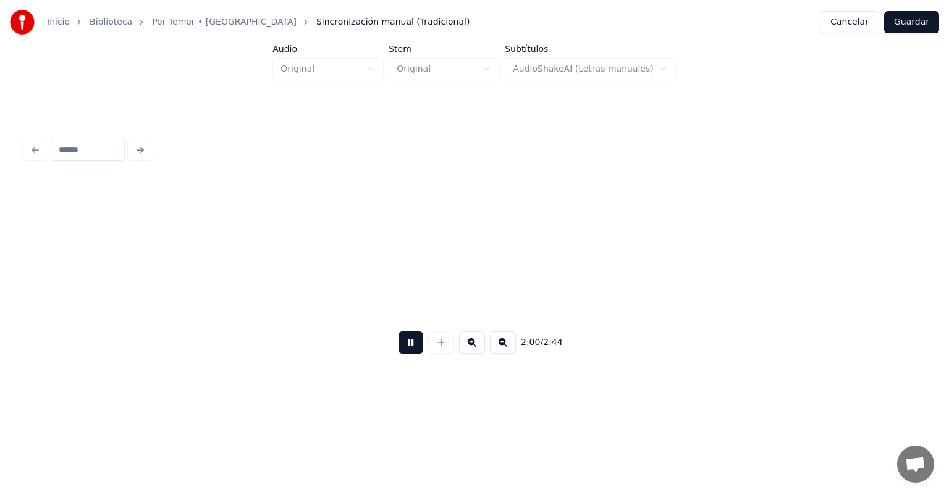
scroll to position [0, 14841]
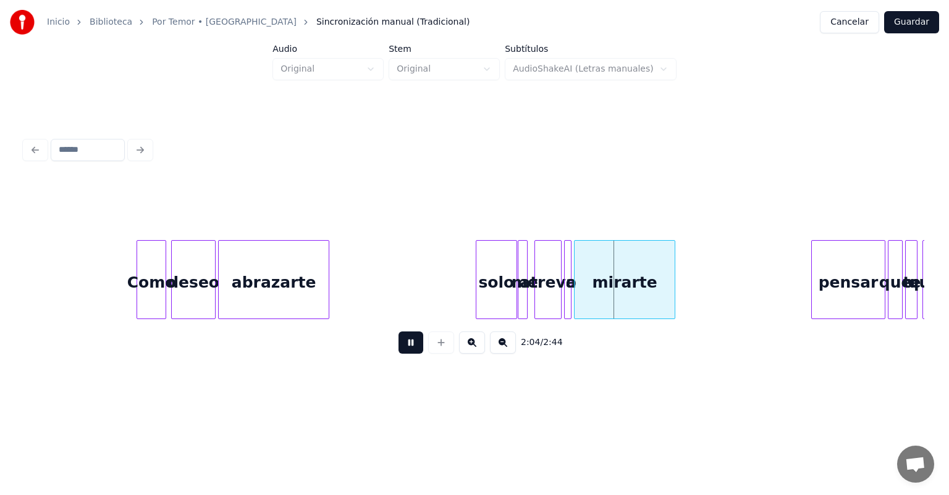
click at [522, 301] on div at bounding box center [520, 280] width 4 height 78
click at [525, 304] on div "me" at bounding box center [524, 283] width 12 height 84
click at [537, 306] on div at bounding box center [535, 280] width 4 height 78
click at [814, 277] on div "pensar" at bounding box center [848, 283] width 73 height 84
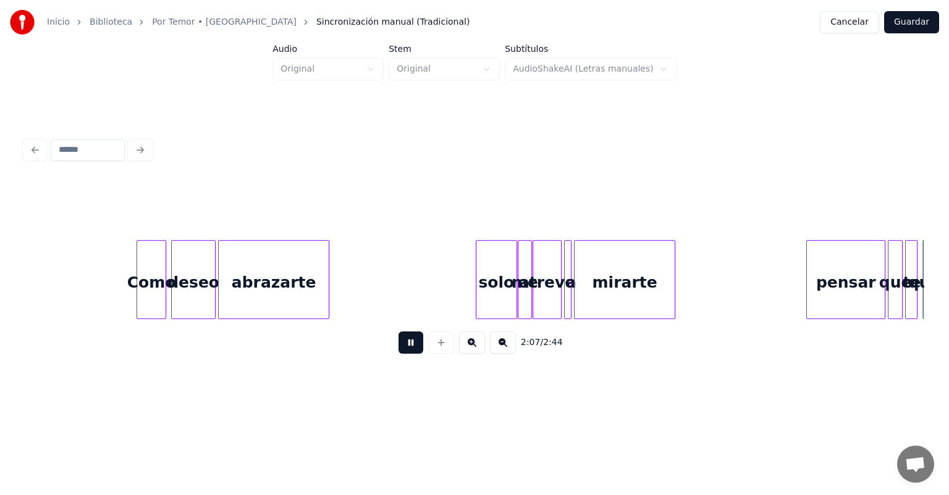
scroll to position [0, 15741]
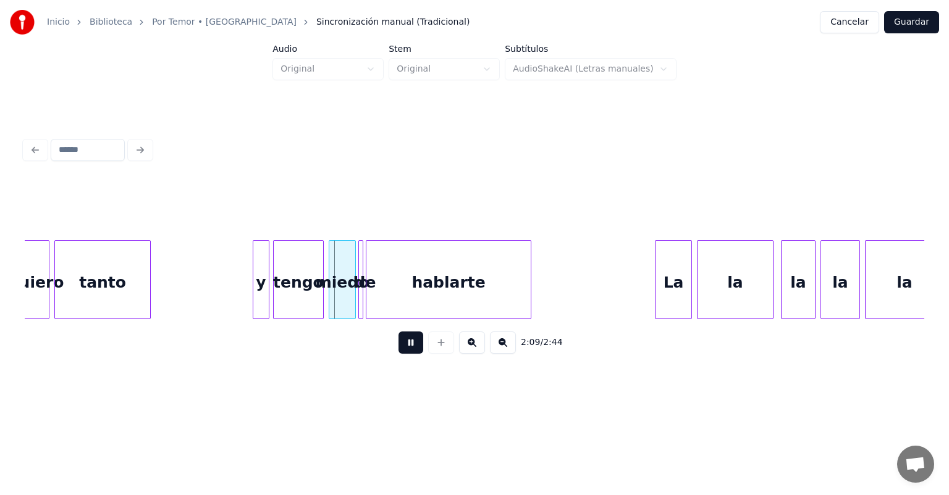
click at [277, 293] on div "tengo" at bounding box center [298, 283] width 49 height 84
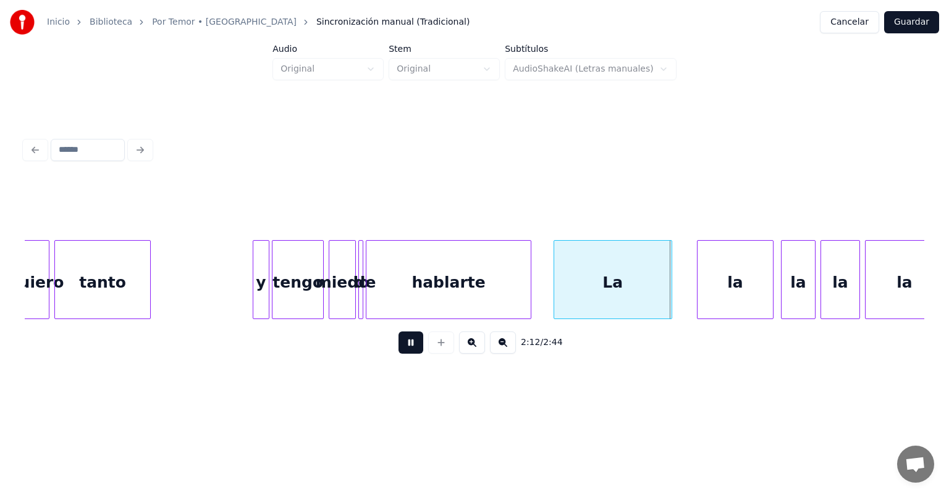
click at [699, 290] on div "la" at bounding box center [735, 283] width 75 height 84
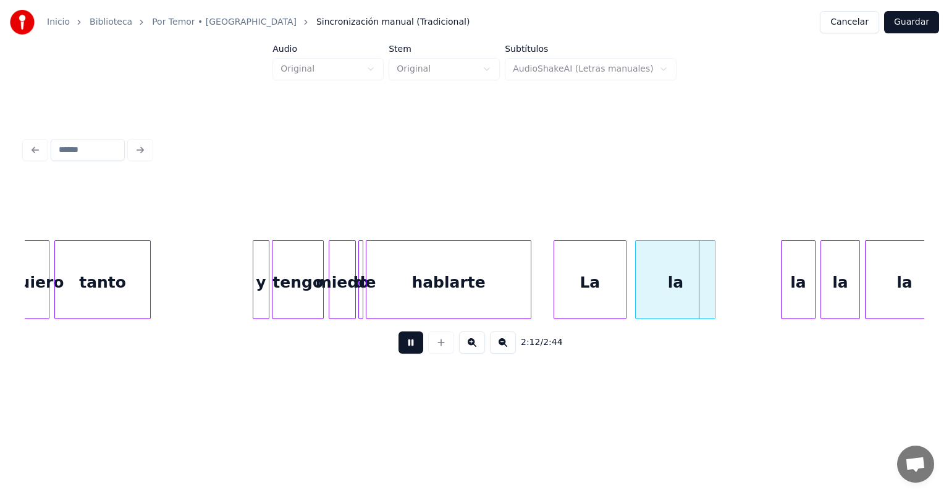
click at [685, 288] on div "la" at bounding box center [675, 283] width 79 height 84
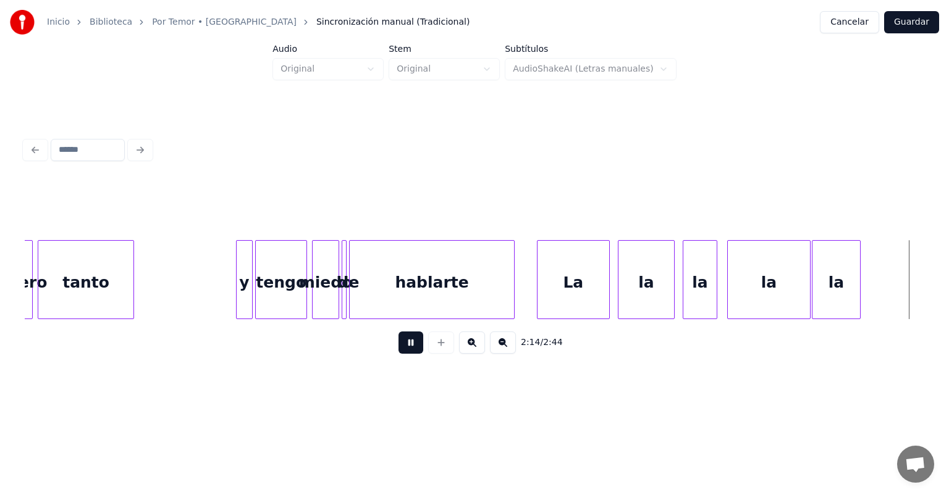
scroll to position [0, 16111]
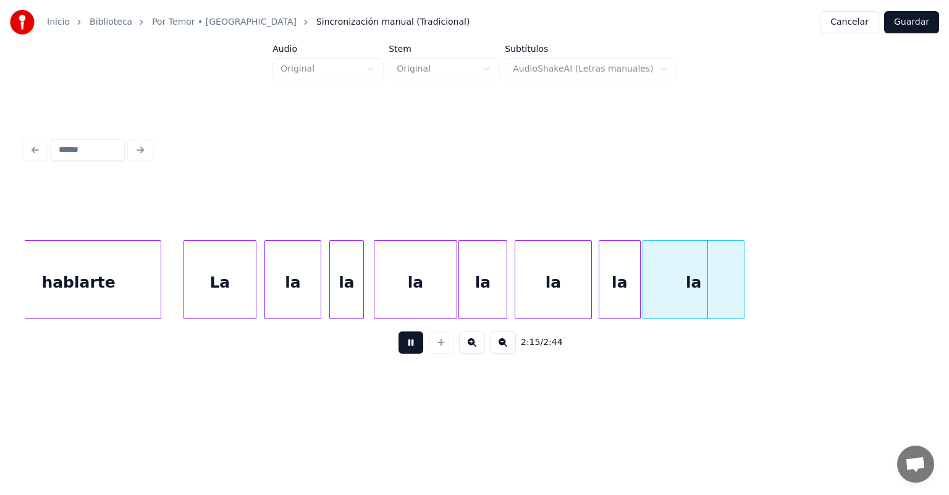
click at [604, 292] on div "la" at bounding box center [619, 283] width 41 height 84
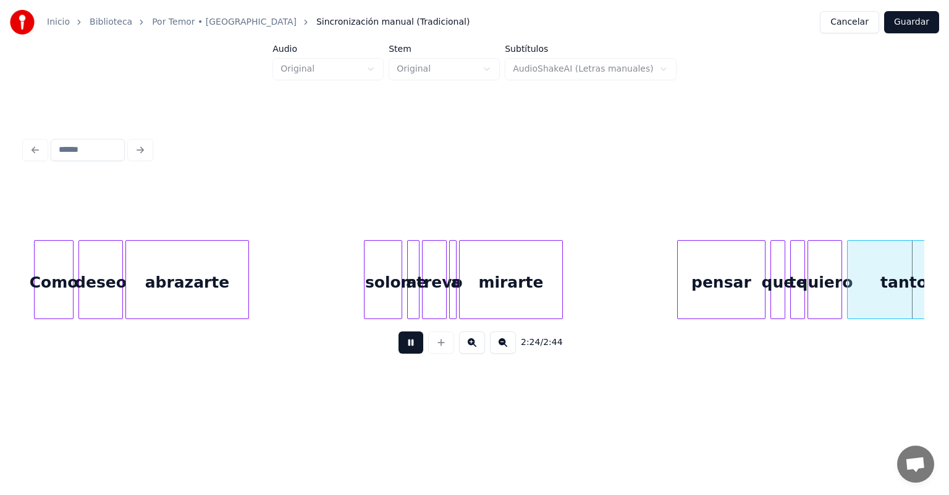
scroll to position [0, 17913]
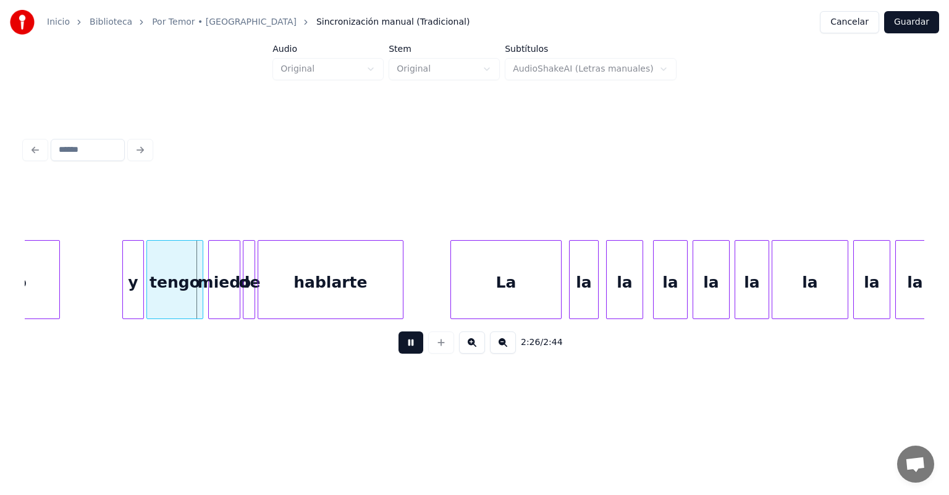
click at [131, 300] on div "y" at bounding box center [133, 283] width 20 height 84
click at [487, 293] on div "La" at bounding box center [506, 283] width 110 height 84
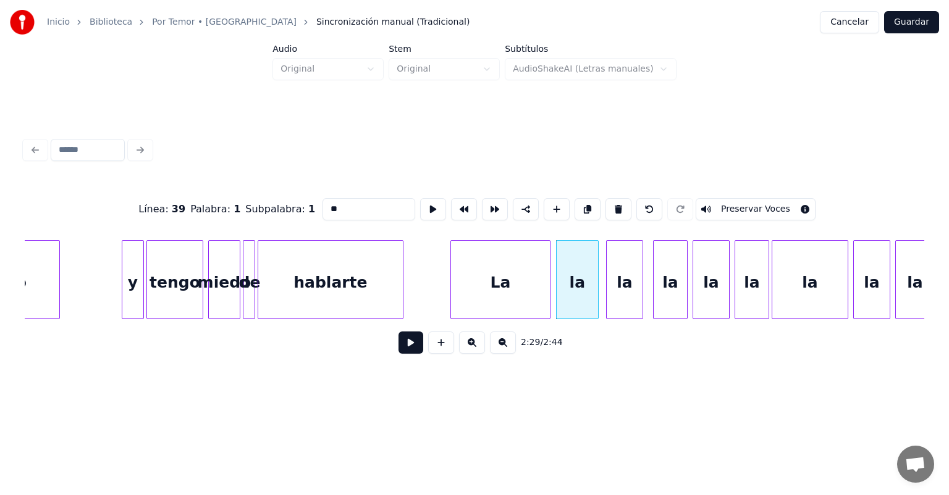
click at [401, 351] on button at bounding box center [410, 343] width 25 height 22
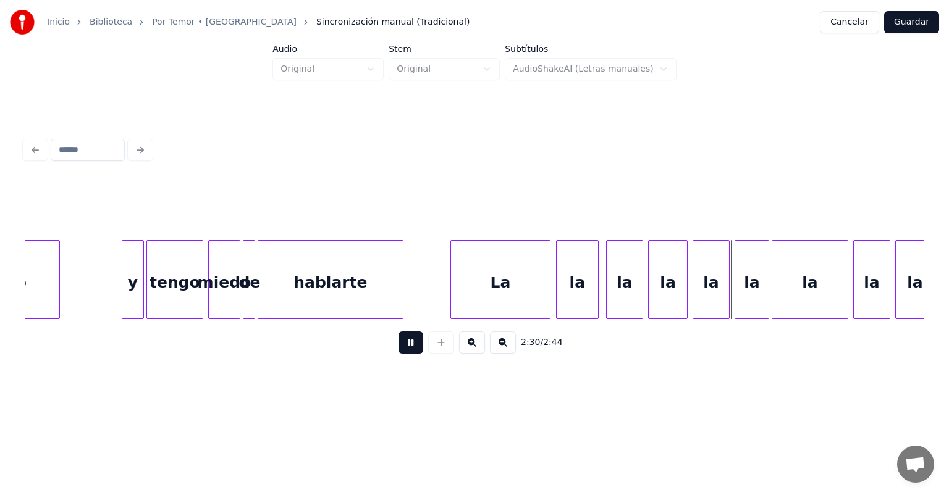
click at [654, 285] on div "la" at bounding box center [668, 283] width 38 height 84
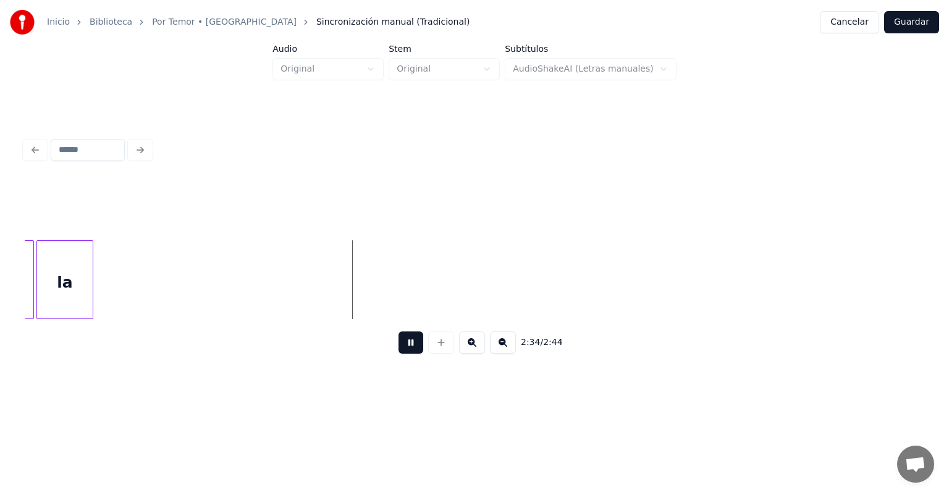
click at [908, 20] on button "Guardar" at bounding box center [911, 22] width 55 height 22
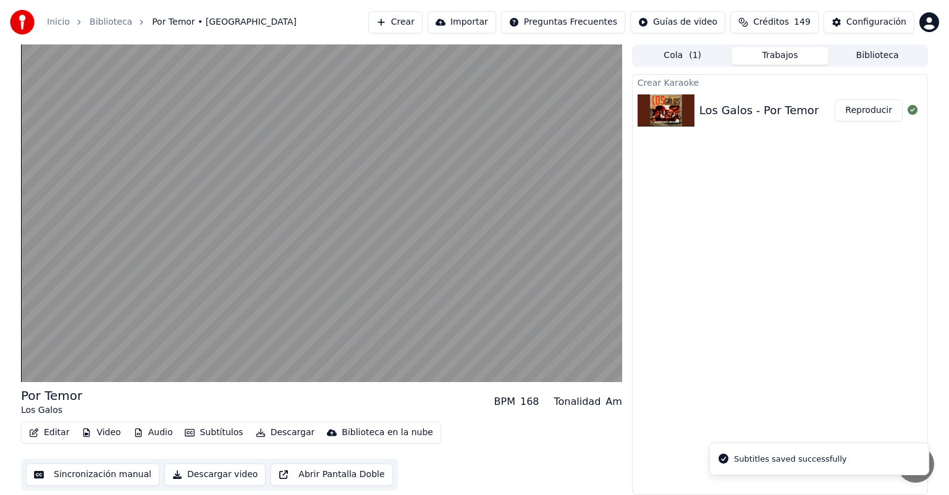
click at [209, 300] on video at bounding box center [321, 213] width 601 height 338
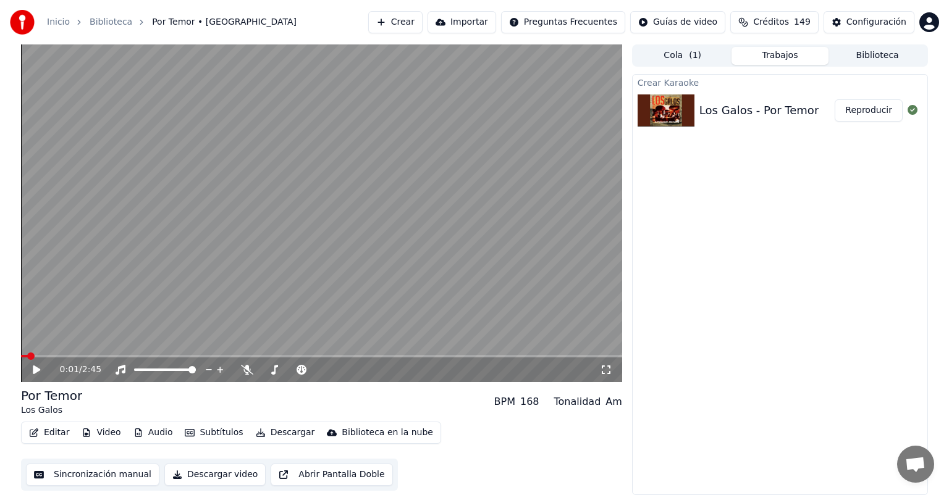
click at [275, 367] on icon at bounding box center [274, 370] width 7 height 10
click at [316, 371] on span at bounding box center [313, 369] width 7 height 7
click at [223, 311] on video at bounding box center [321, 213] width 601 height 338
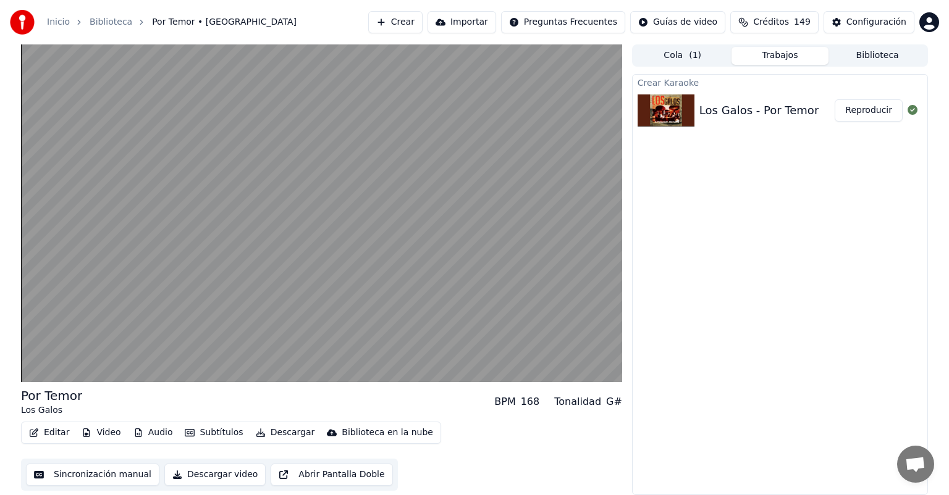
click at [270, 431] on button "Descargar" at bounding box center [285, 432] width 69 height 17
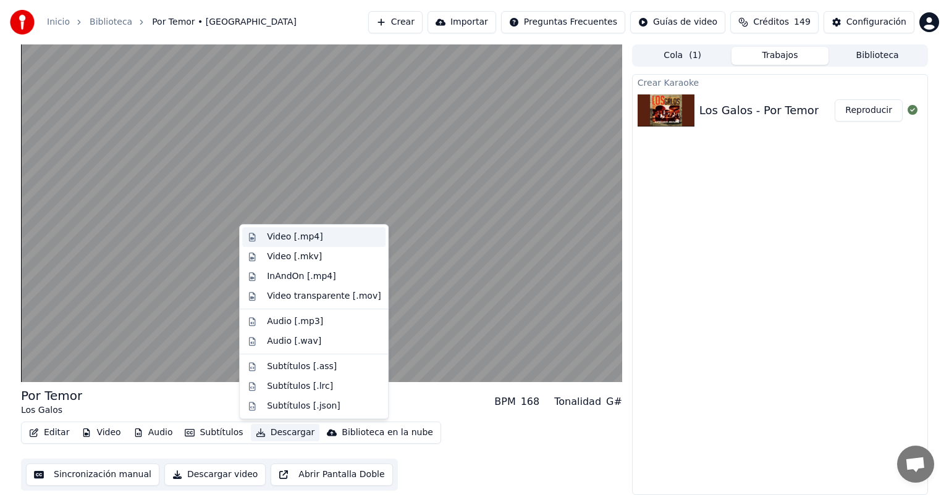
click at [277, 234] on div "Video [.mp4]" at bounding box center [295, 237] width 56 height 12
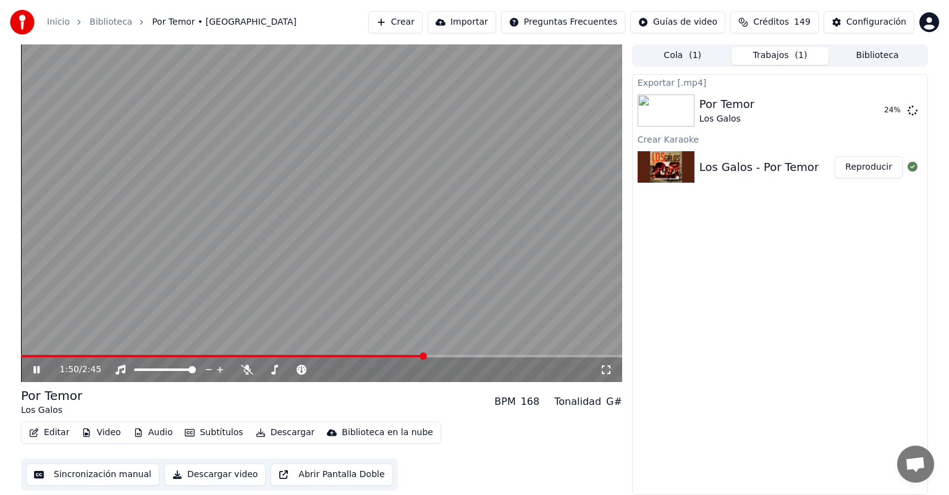
click at [395, 20] on button "Crear" at bounding box center [395, 22] width 54 height 22
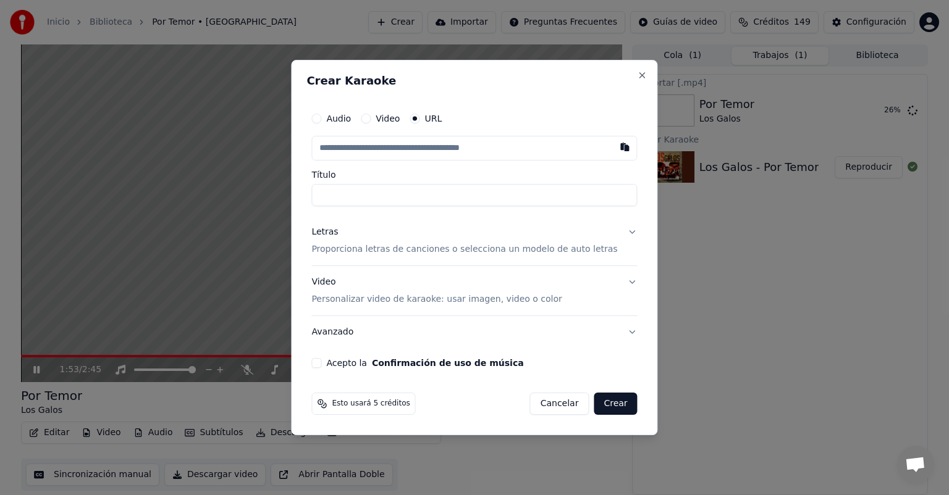
click at [613, 140] on button "button" at bounding box center [625, 147] width 25 height 22
type input "**********"
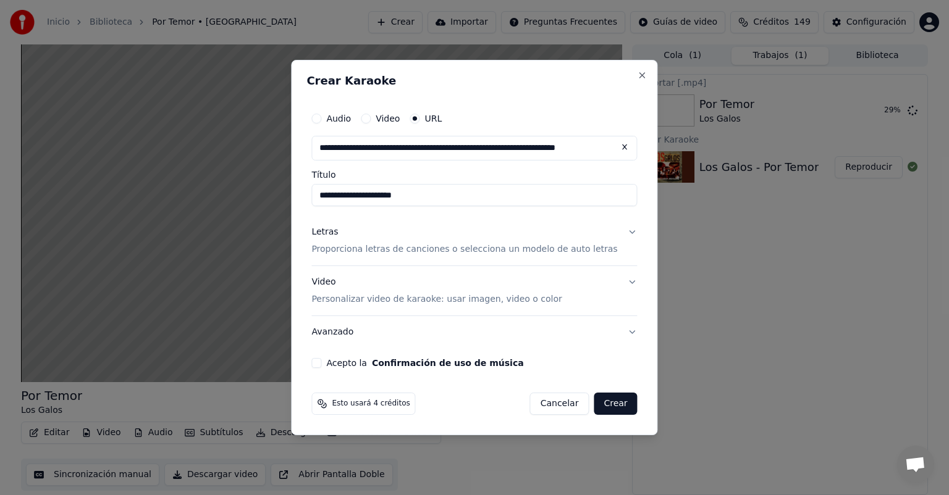
type input "**********"
click at [395, 253] on p "Proporciona letras de canciones o selecciona un modelo de auto letras" at bounding box center [464, 249] width 306 height 12
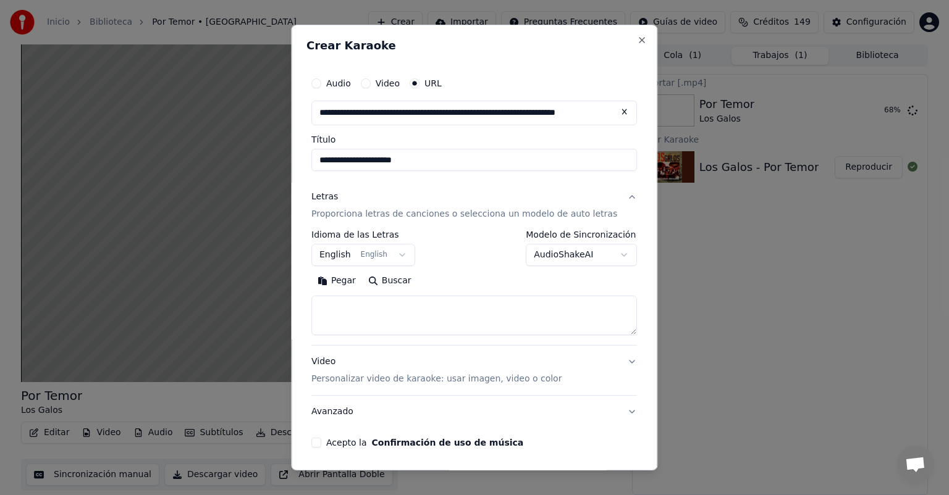
click at [523, 320] on textarea at bounding box center [474, 316] width 326 height 40
paste textarea "**********"
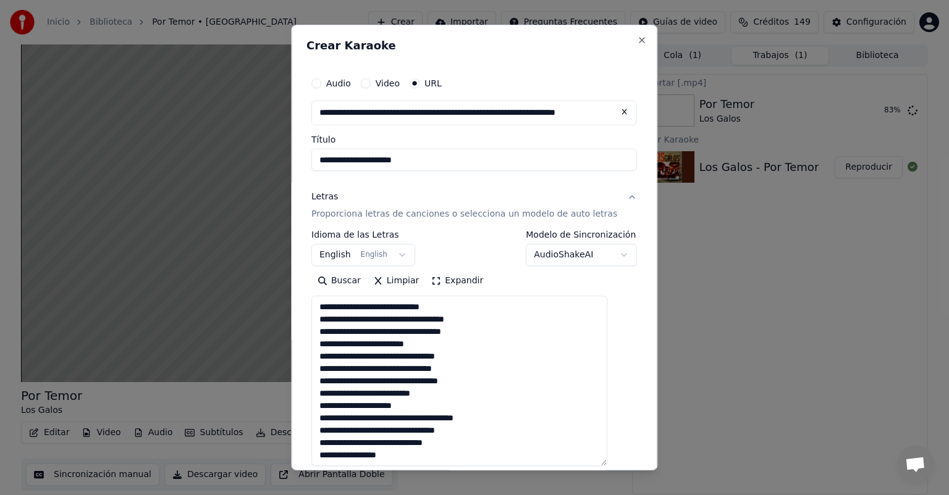
drag, startPoint x: 614, startPoint y: 332, endPoint x: 620, endPoint y: 465, distance: 132.3
click at [620, 465] on div "**********" at bounding box center [473, 325] width 335 height 518
click at [478, 312] on textarea "**********" at bounding box center [459, 382] width 296 height 172
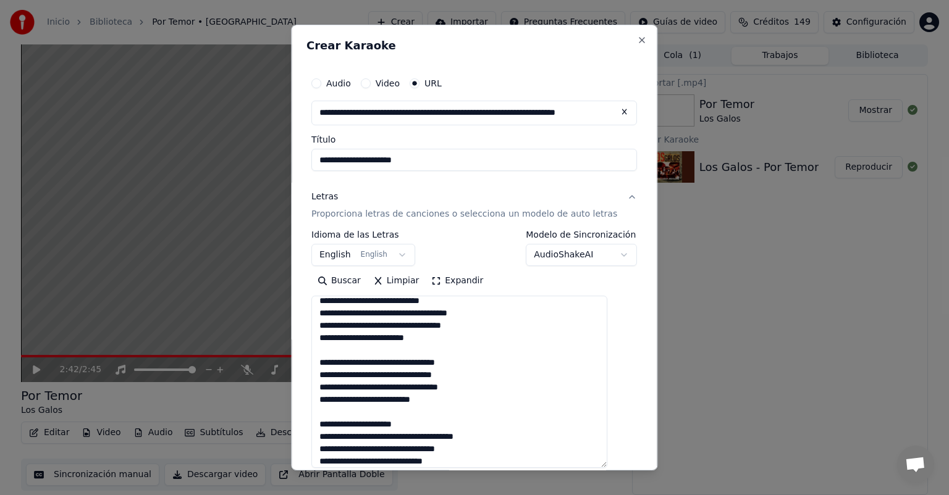
scroll to position [19, 0]
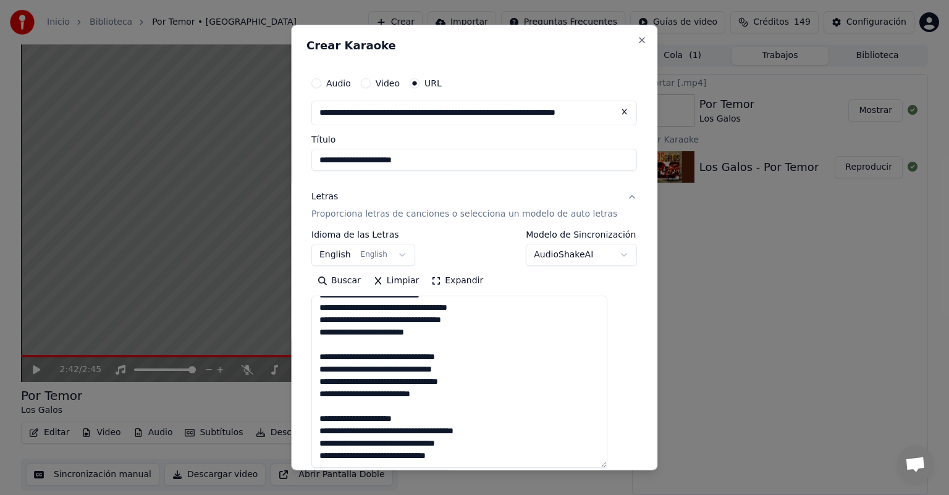
click at [366, 384] on textarea "**********" at bounding box center [459, 382] width 296 height 172
paste textarea "**********"
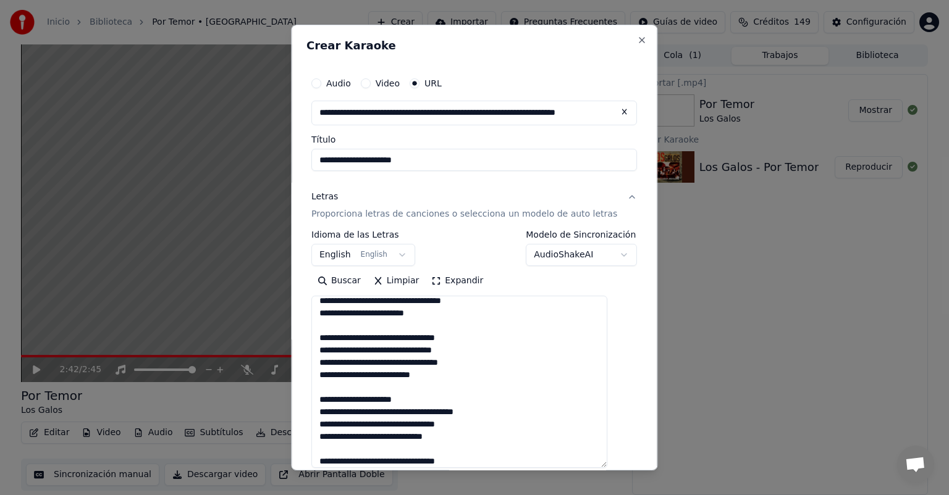
scroll to position [142, 0]
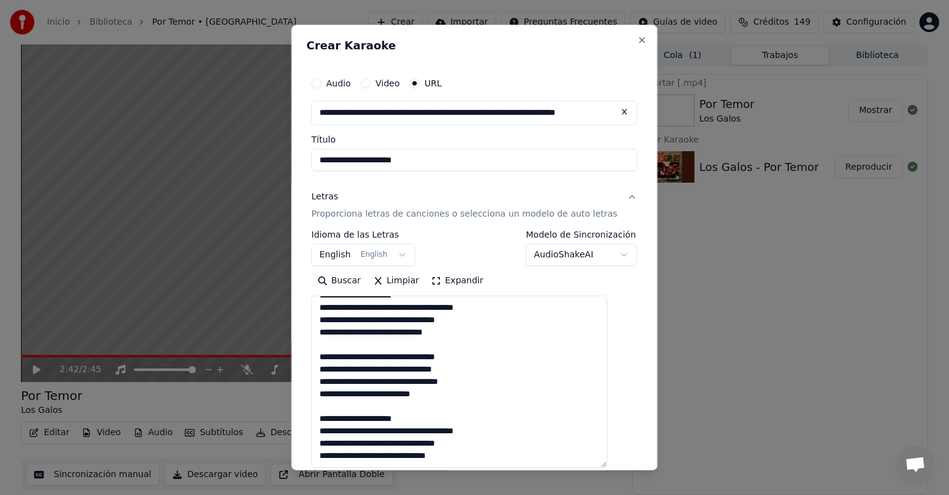
paste textarea "**********"
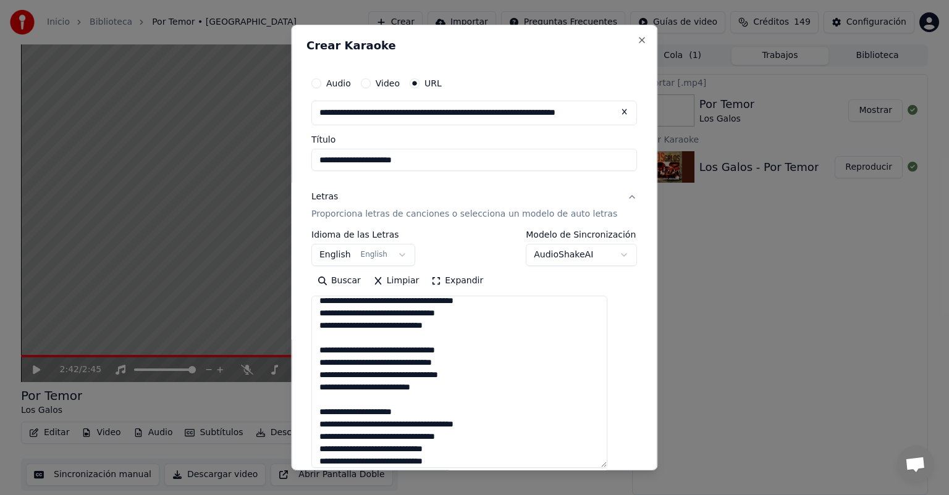
type textarea "**********"
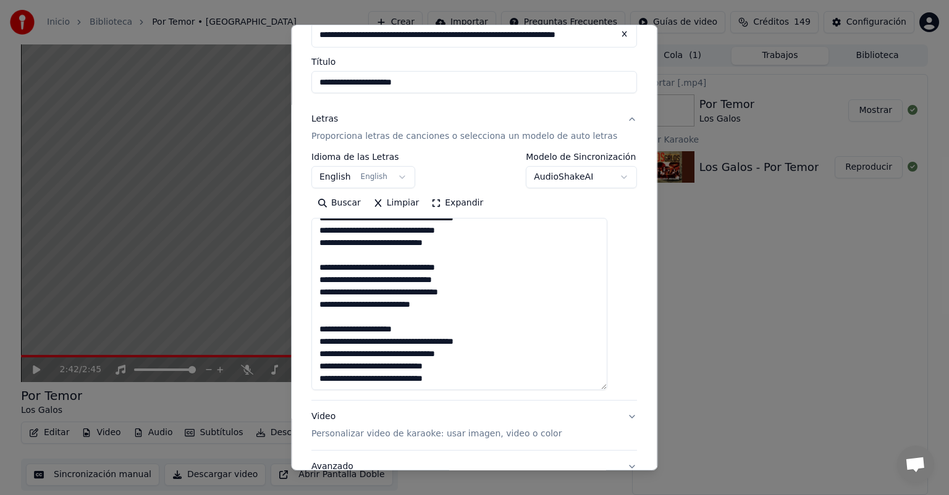
scroll to position [177, 0]
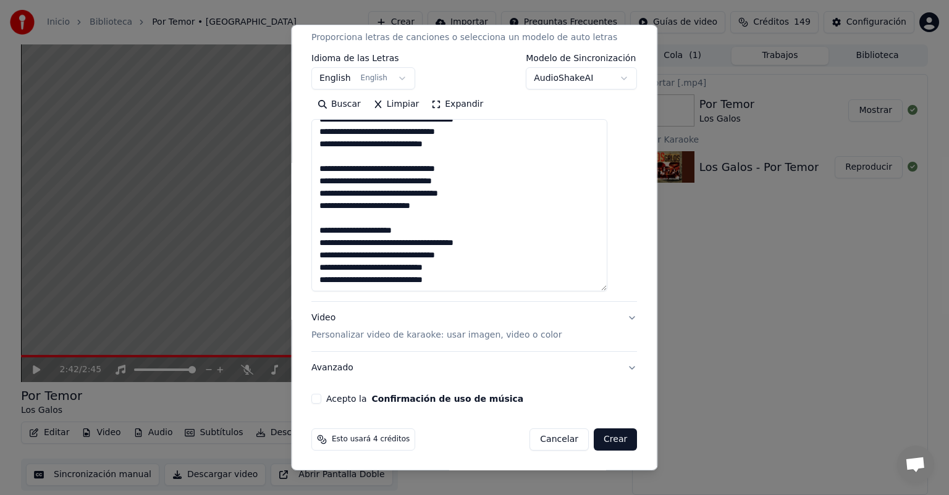
click at [411, 332] on p "Personalizar video de karaoke: usar imagen, video o color" at bounding box center [436, 335] width 250 height 12
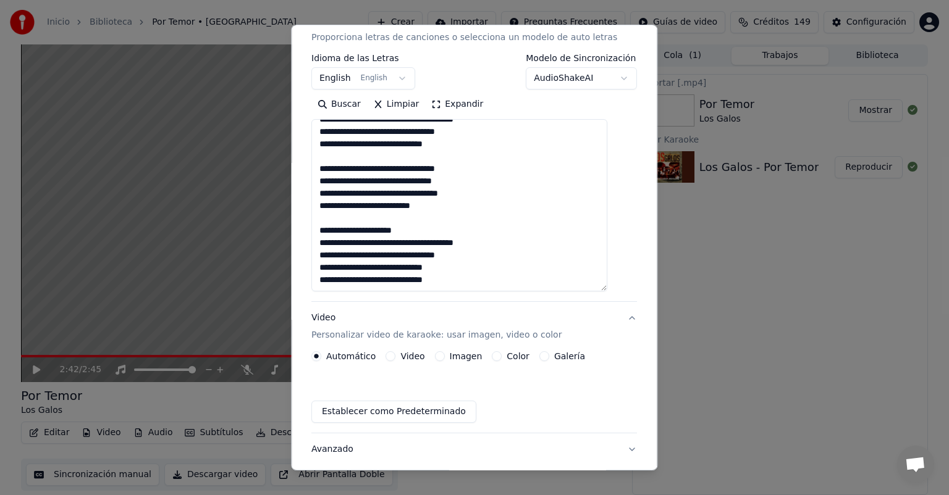
scroll to position [11, 0]
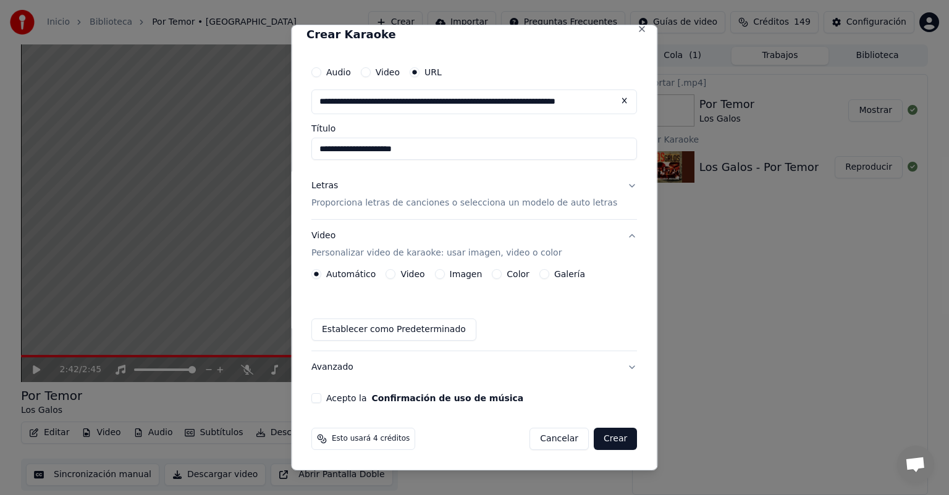
click at [445, 273] on button "Imagen" at bounding box center [440, 274] width 10 height 10
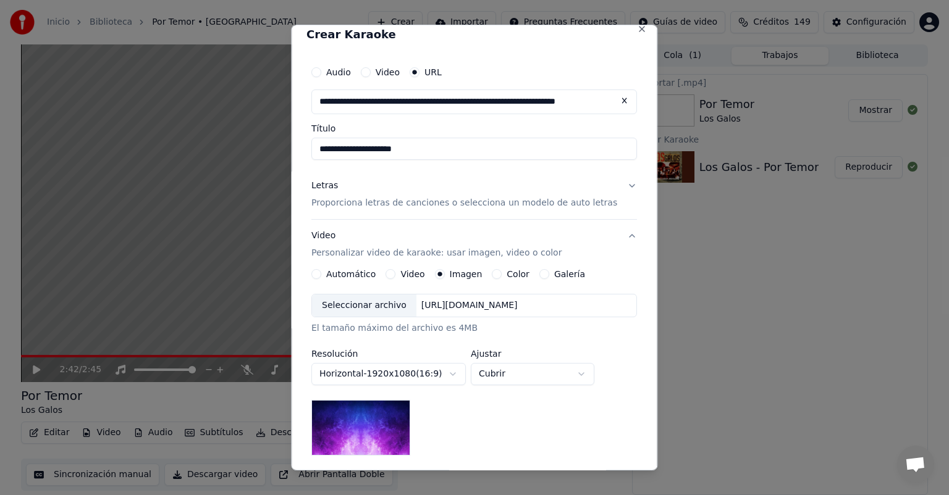
click at [380, 306] on div "Seleccionar archivo" at bounding box center [364, 306] width 104 height 22
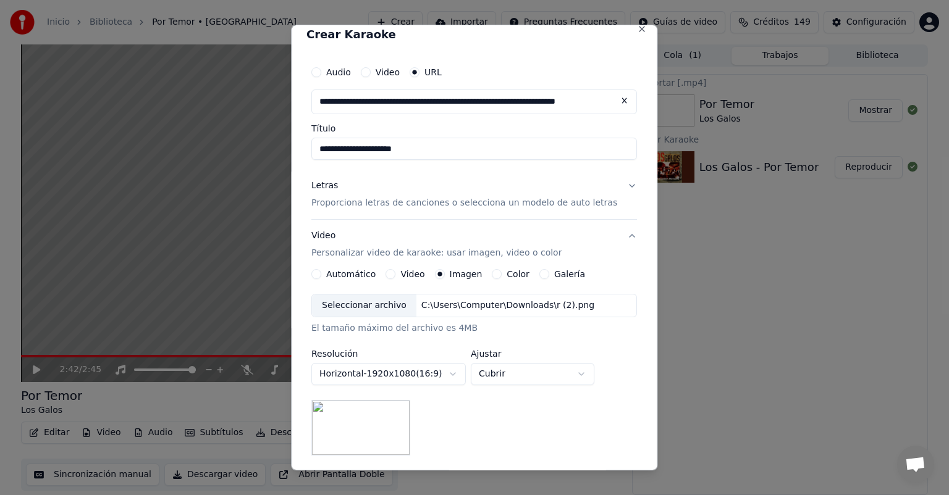
click at [504, 379] on body "**********" at bounding box center [474, 247] width 949 height 495
select select "*******"
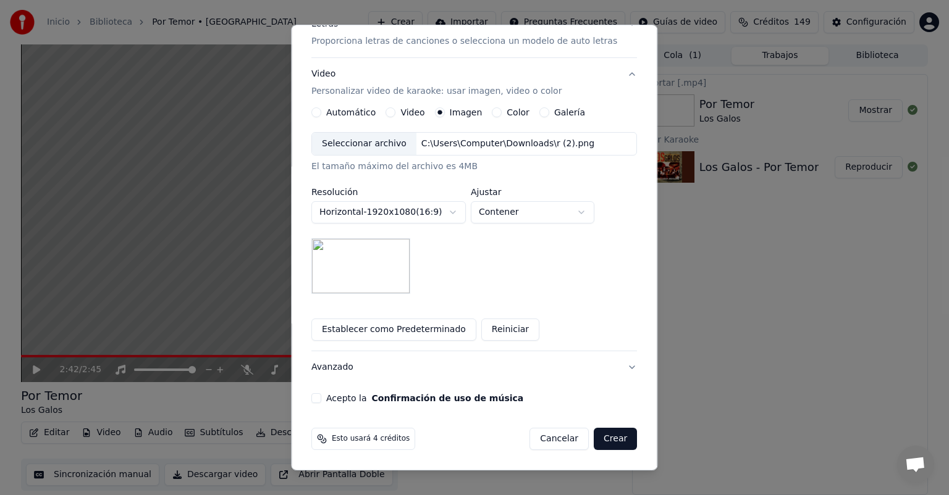
click at [321, 399] on button "Acepto la Confirmación de uso de música" at bounding box center [316, 399] width 10 height 10
click at [594, 439] on button "Crear" at bounding box center [615, 439] width 43 height 22
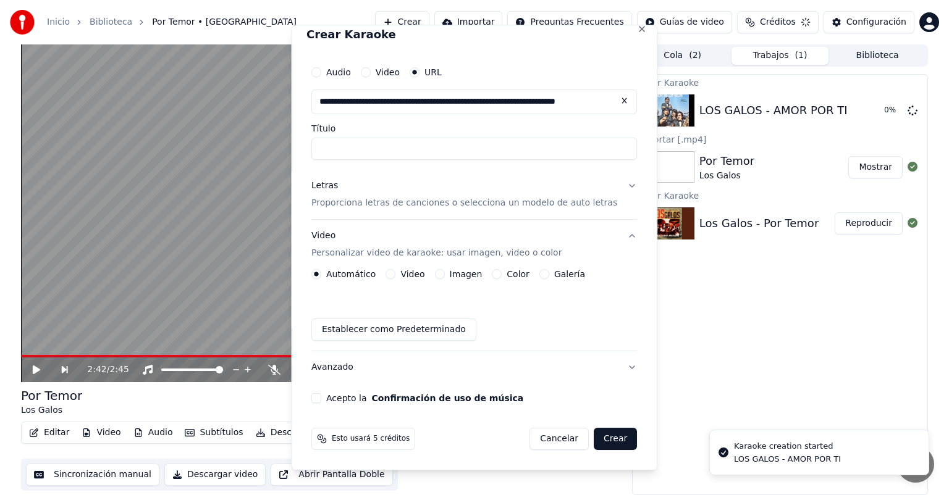
scroll to position [11, 0]
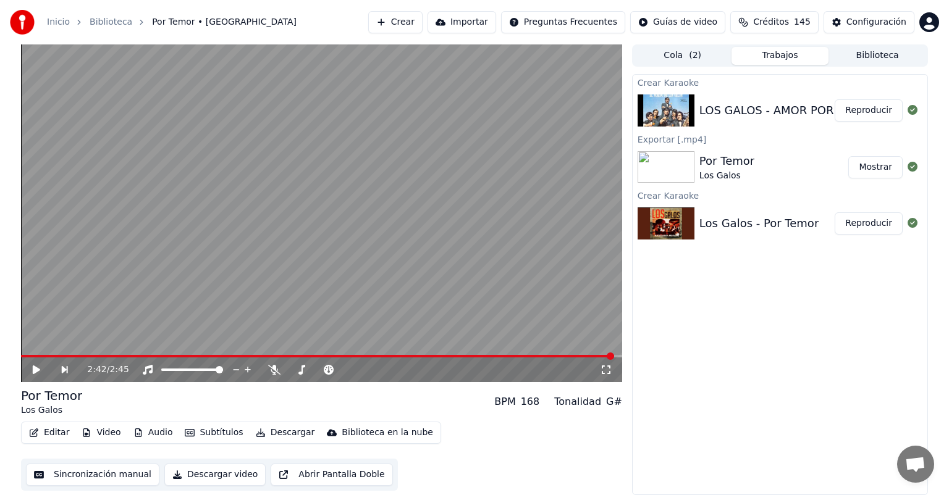
click at [867, 217] on button "Reproducir" at bounding box center [869, 224] width 68 height 22
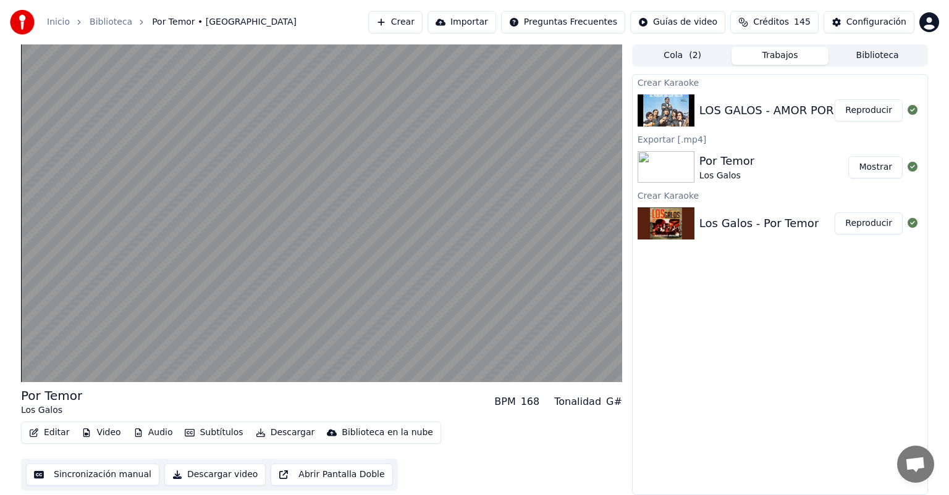
click at [859, 107] on button "Reproducir" at bounding box center [869, 110] width 68 height 22
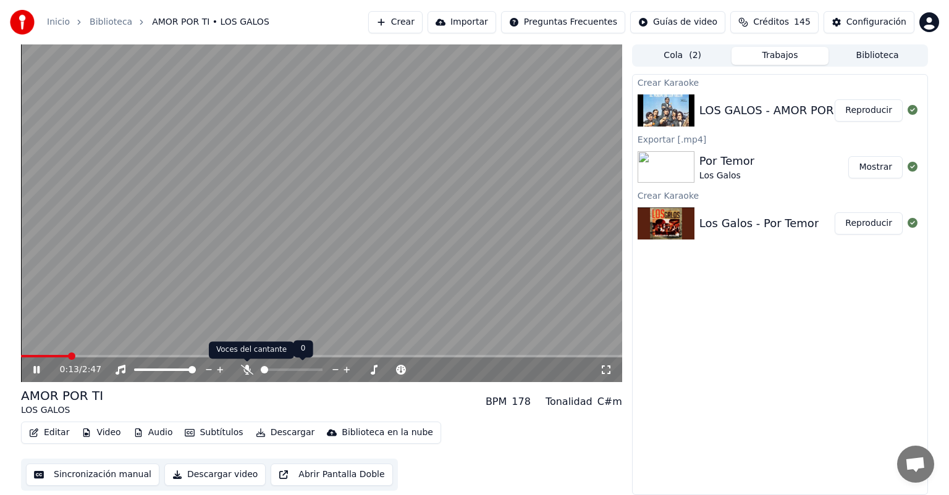
click at [248, 376] on div at bounding box center [297, 370] width 112 height 12
click at [247, 369] on icon at bounding box center [247, 370] width 12 height 10
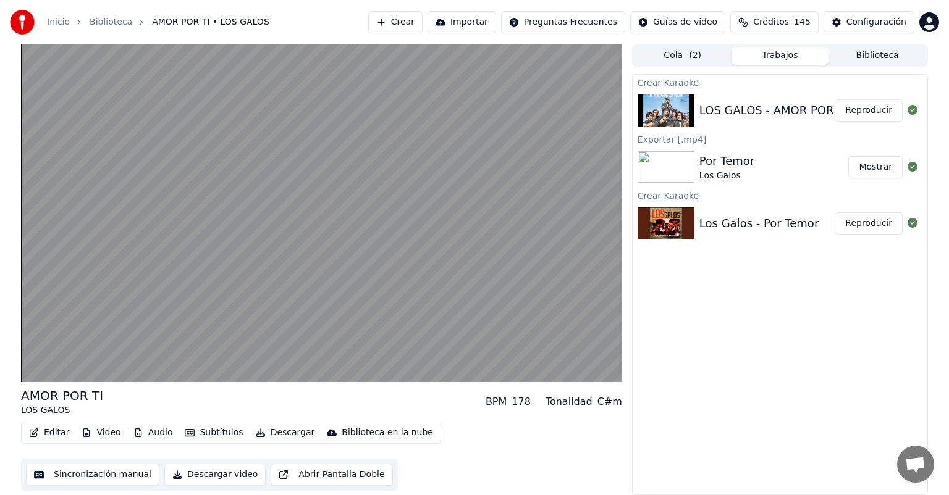
click at [864, 220] on button "Reproducir" at bounding box center [869, 224] width 68 height 22
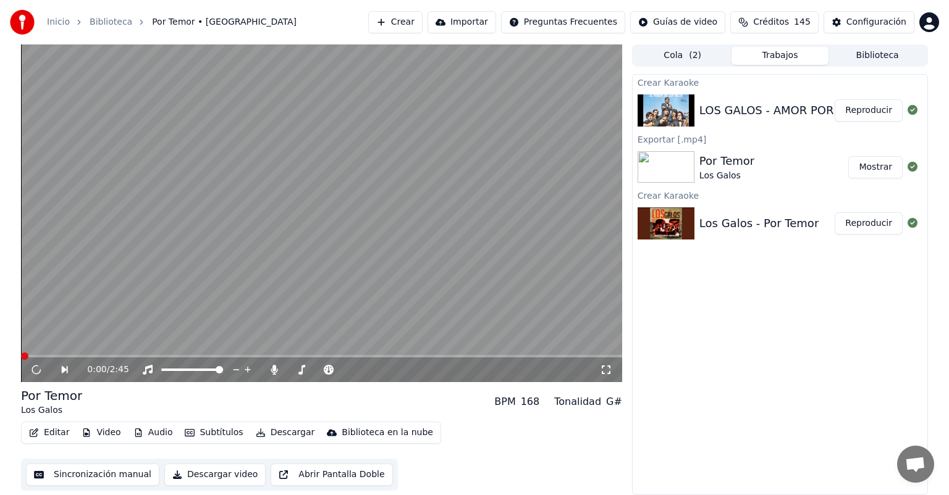
click at [862, 111] on button "Reproducir" at bounding box center [869, 110] width 68 height 22
click at [867, 114] on button "Reproducir" at bounding box center [869, 110] width 68 height 22
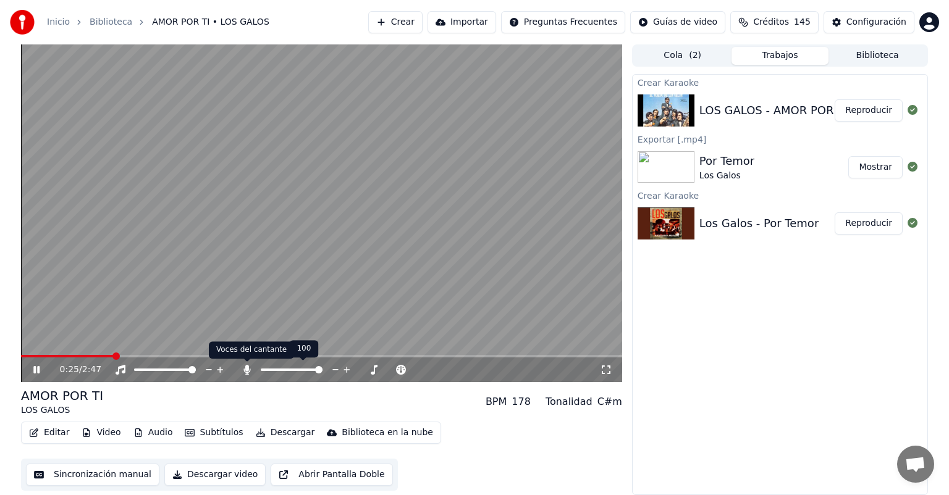
click at [246, 371] on icon at bounding box center [246, 370] width 7 height 10
click at [246, 371] on icon at bounding box center [247, 370] width 12 height 10
click at [246, 371] on icon at bounding box center [246, 370] width 7 height 10
click at [246, 371] on icon at bounding box center [247, 370] width 12 height 10
click at [246, 371] on icon at bounding box center [246, 370] width 7 height 10
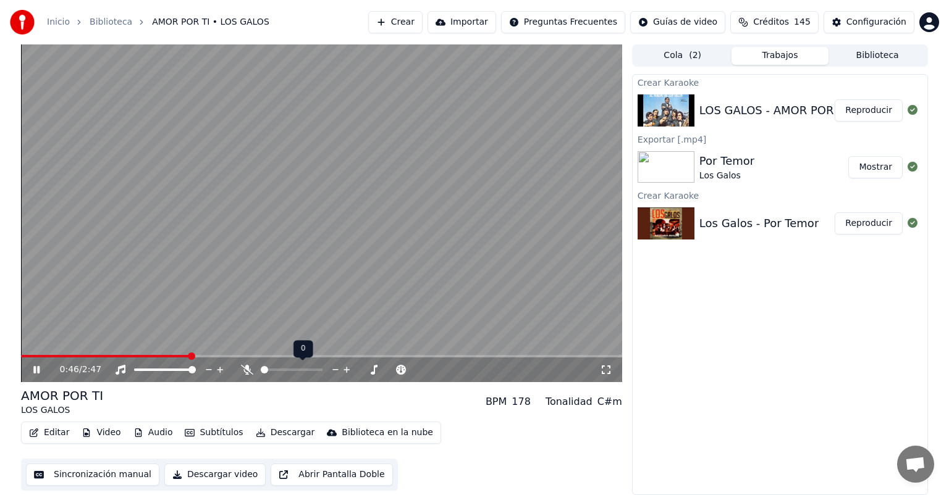
click at [246, 371] on icon at bounding box center [247, 370] width 12 height 10
click at [246, 371] on icon at bounding box center [246, 370] width 7 height 10
click at [246, 371] on icon at bounding box center [247, 370] width 12 height 10
click at [246, 371] on icon at bounding box center [246, 370] width 7 height 10
click at [246, 371] on icon at bounding box center [247, 370] width 12 height 10
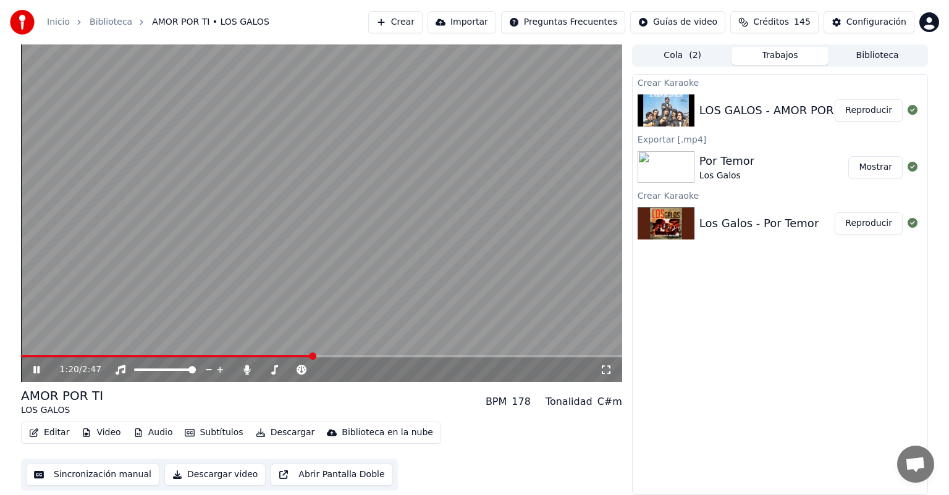
click at [369, 356] on span at bounding box center [321, 356] width 601 height 2
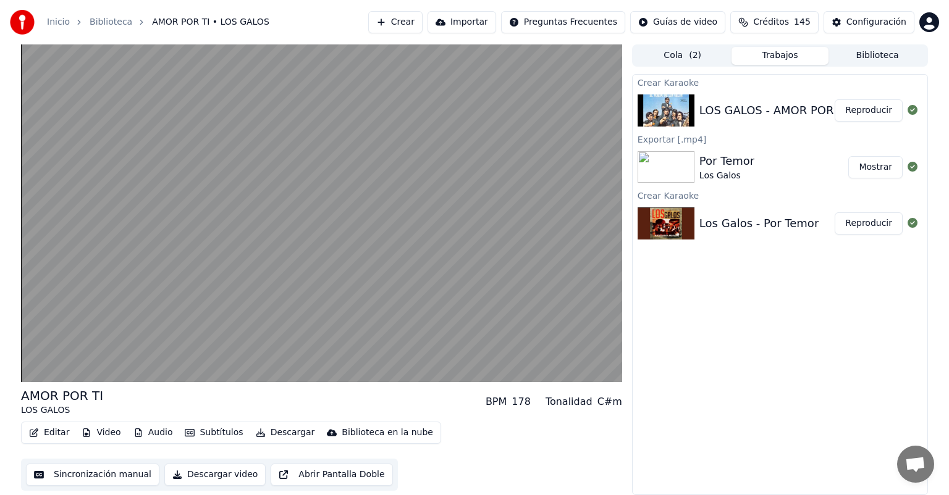
click at [48, 434] on button "Editar" at bounding box center [49, 432] width 50 height 17
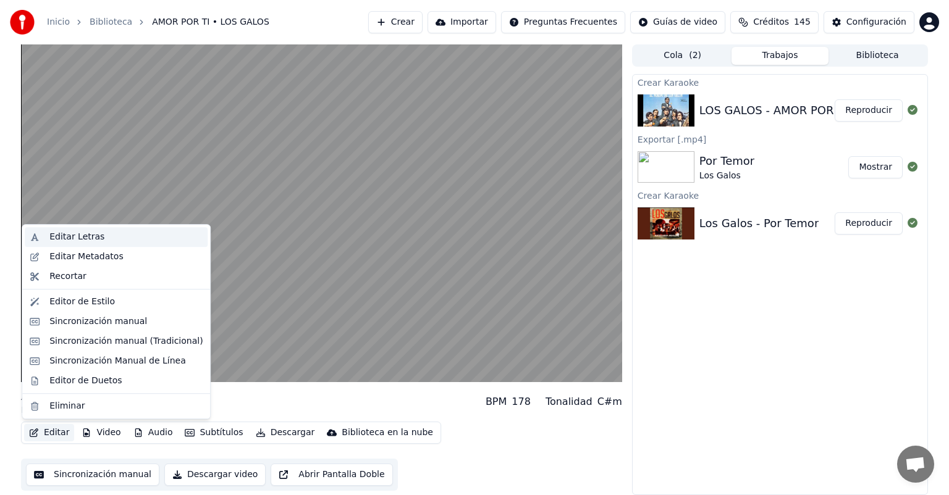
click at [84, 240] on div "Editar Letras" at bounding box center [76, 237] width 55 height 12
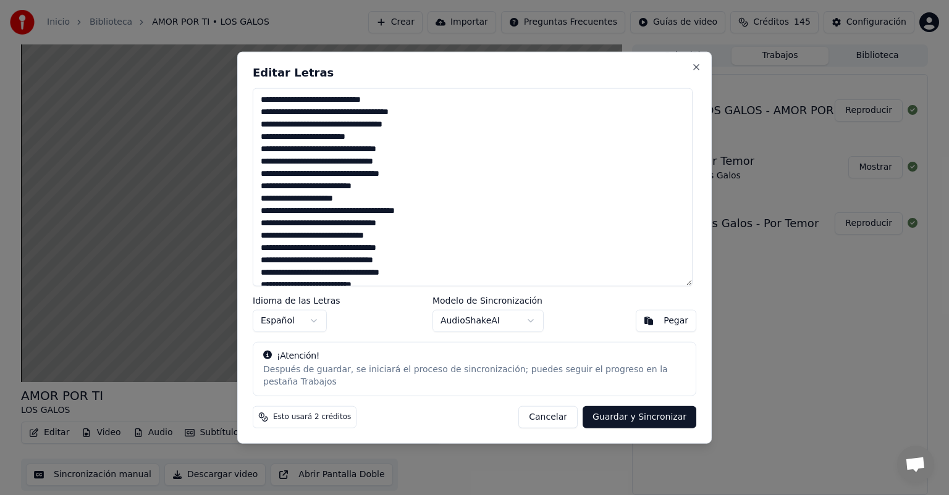
click at [342, 200] on textarea "**********" at bounding box center [473, 187] width 440 height 198
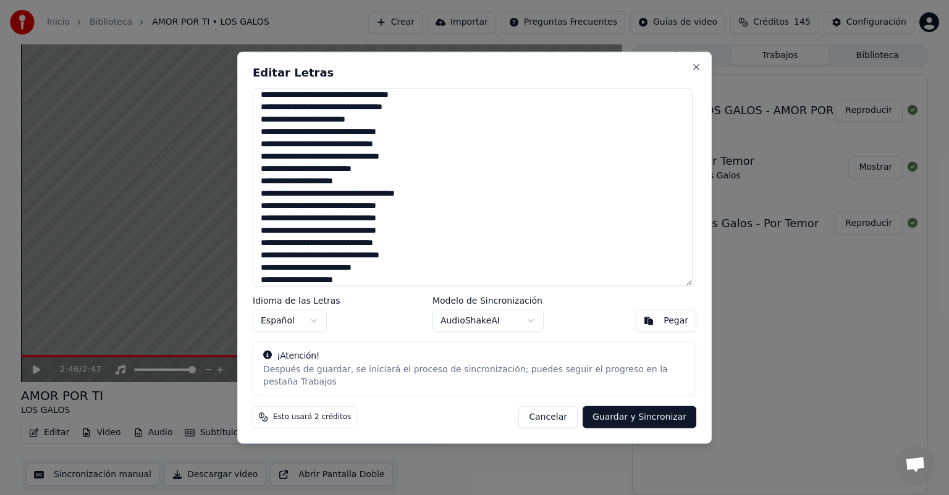
scroll to position [5, 0]
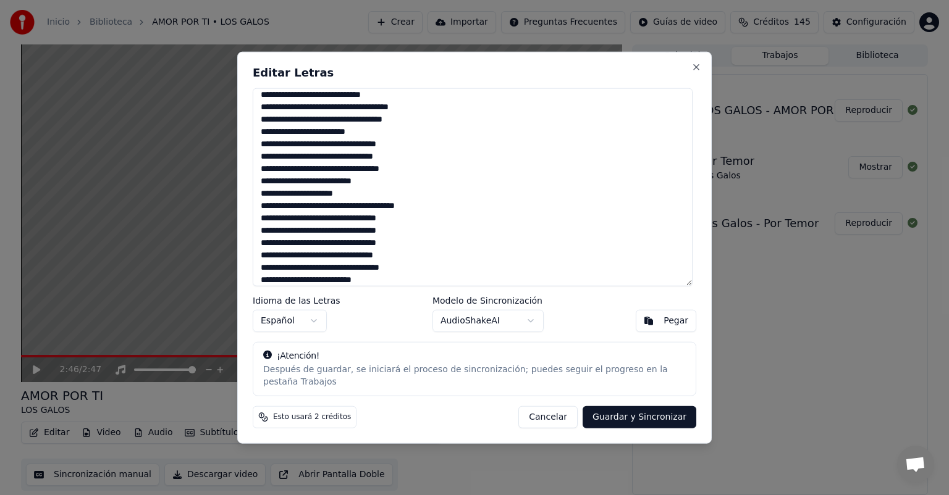
type textarea "**********"
click at [634, 410] on button "Guardar y Sincronizar" at bounding box center [640, 417] width 114 height 22
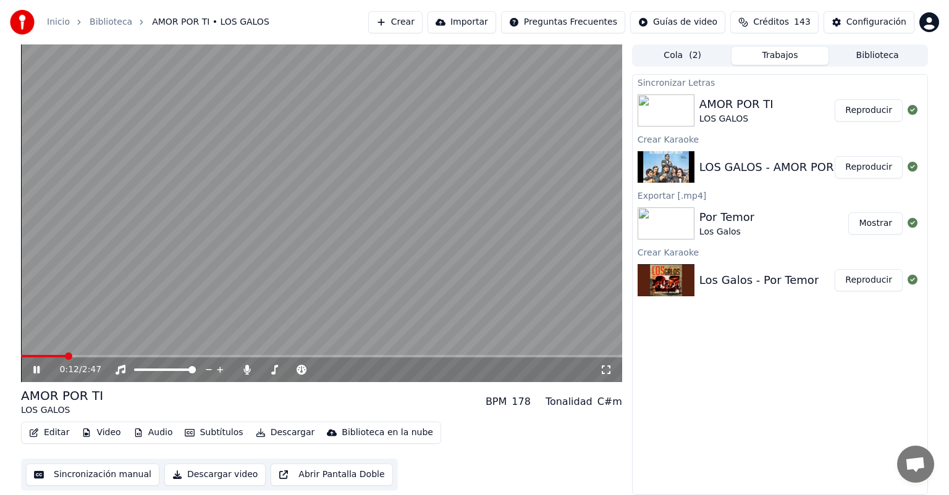
click at [240, 356] on span at bounding box center [321, 356] width 601 height 2
click at [516, 357] on span at bounding box center [321, 356] width 601 height 2
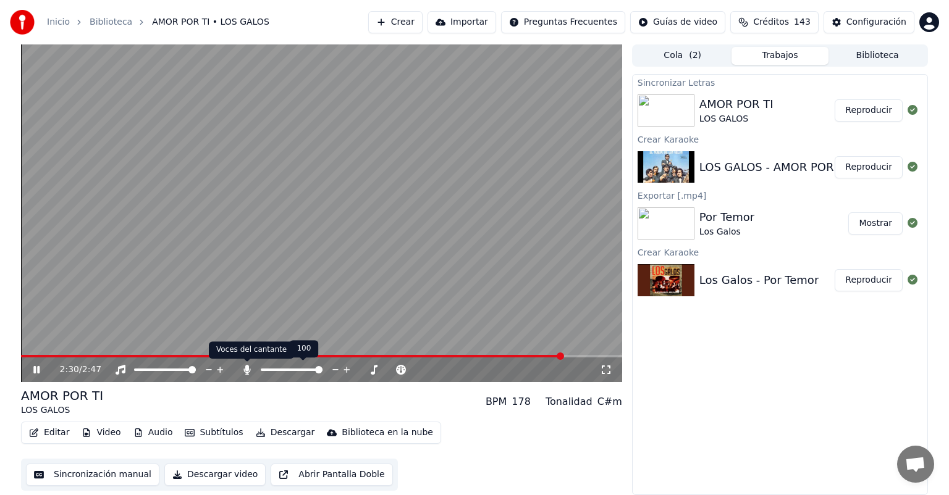
click at [245, 372] on icon at bounding box center [246, 370] width 7 height 10
click at [285, 433] on button "Descargar" at bounding box center [285, 432] width 69 height 17
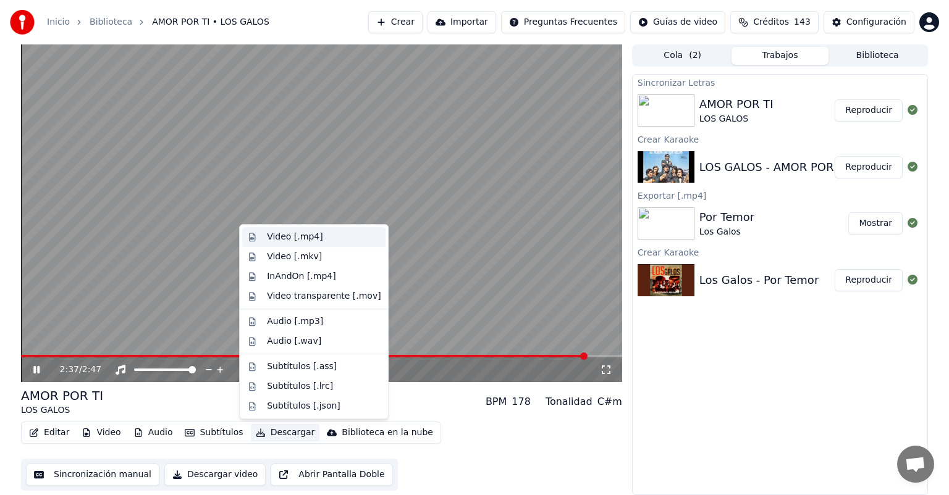
click at [300, 241] on div "Video [.mp4]" at bounding box center [295, 237] width 56 height 12
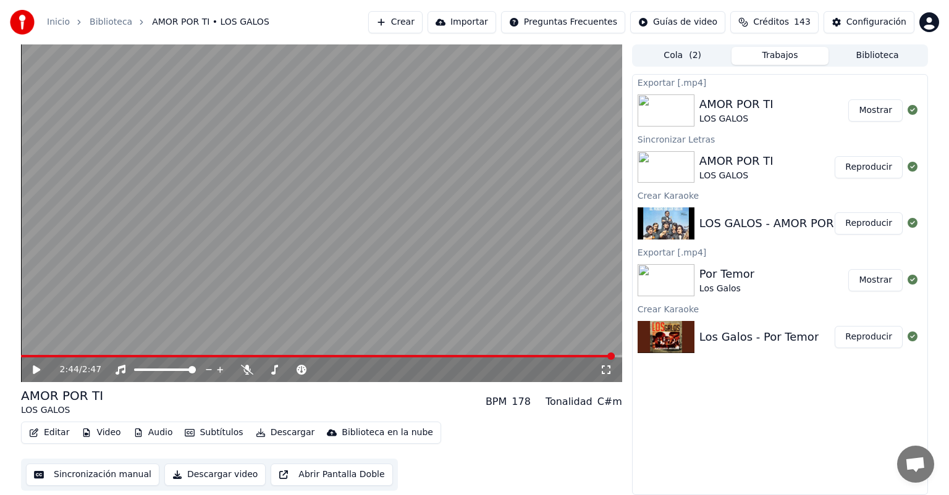
click at [396, 27] on button "Crear" at bounding box center [395, 22] width 54 height 22
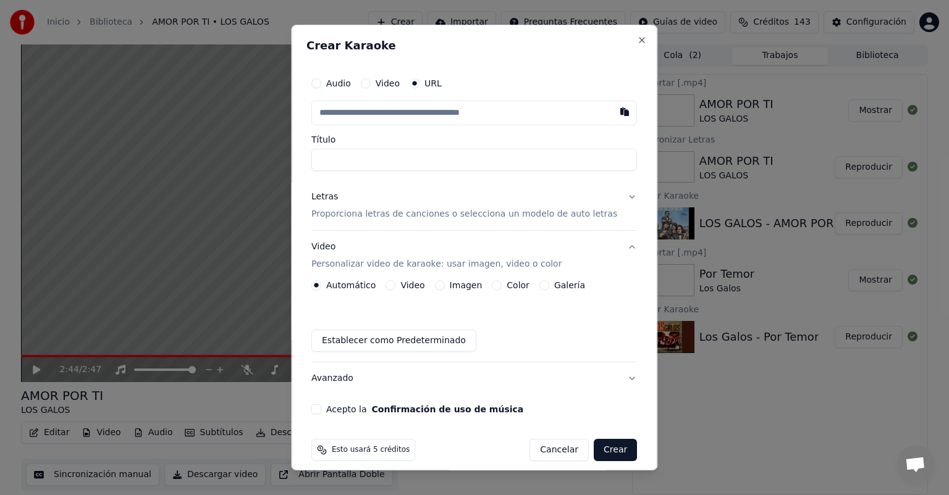
click at [433, 213] on p "Proporciona letras de canciones o selecciona un modelo de auto letras" at bounding box center [464, 214] width 306 height 12
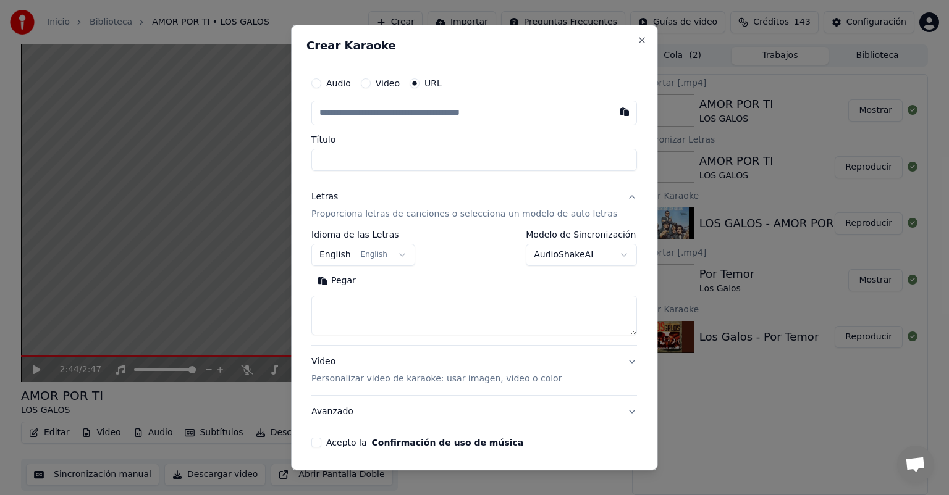
click at [358, 279] on button "Pegar" at bounding box center [336, 281] width 51 height 20
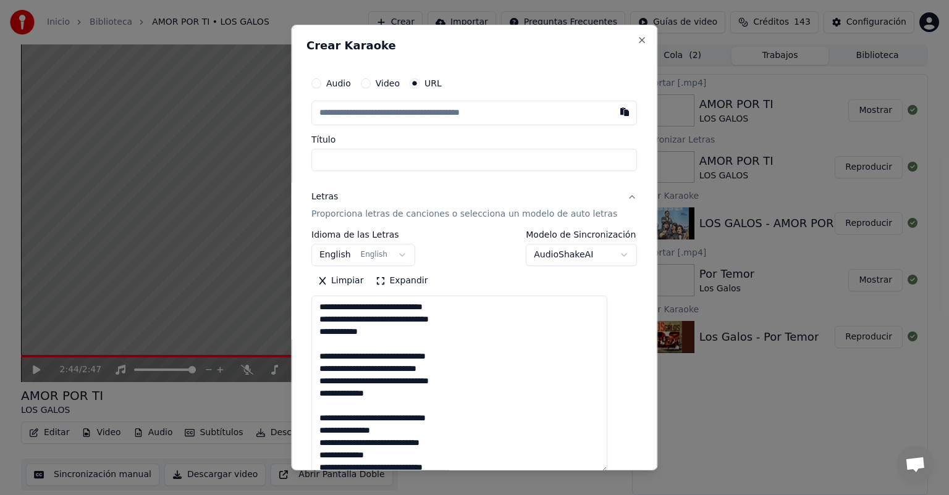
drag, startPoint x: 615, startPoint y: 329, endPoint x: 604, endPoint y: 468, distance: 139.5
click at [604, 468] on textarea at bounding box center [459, 384] width 296 height 177
click at [398, 347] on textarea at bounding box center [459, 385] width 296 height 179
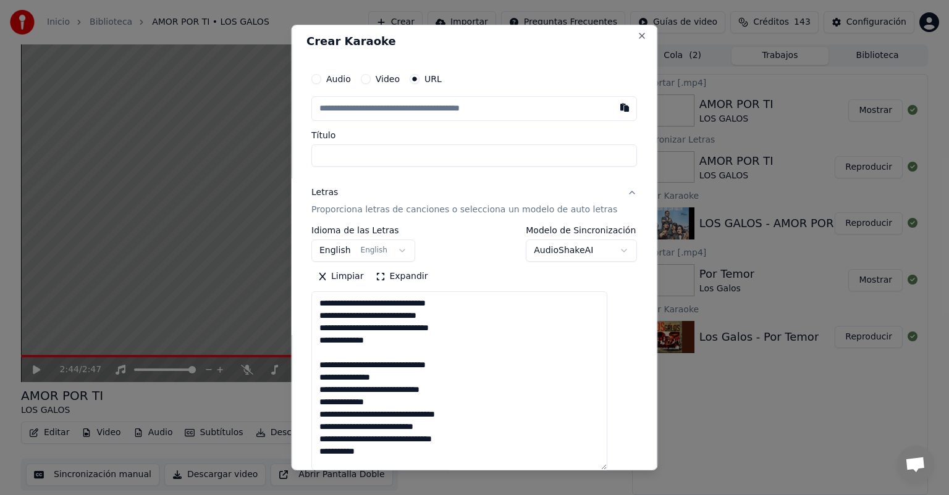
scroll to position [61, 0]
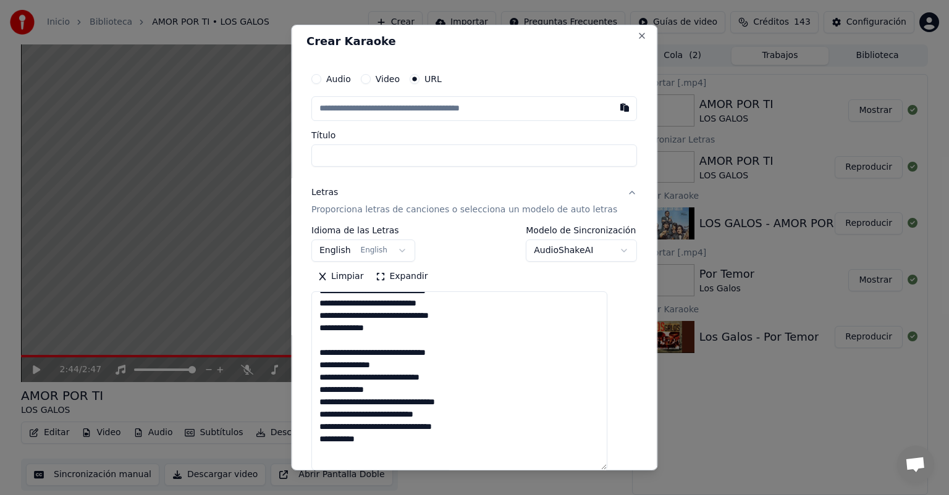
click at [360, 379] on textarea at bounding box center [459, 381] width 296 height 179
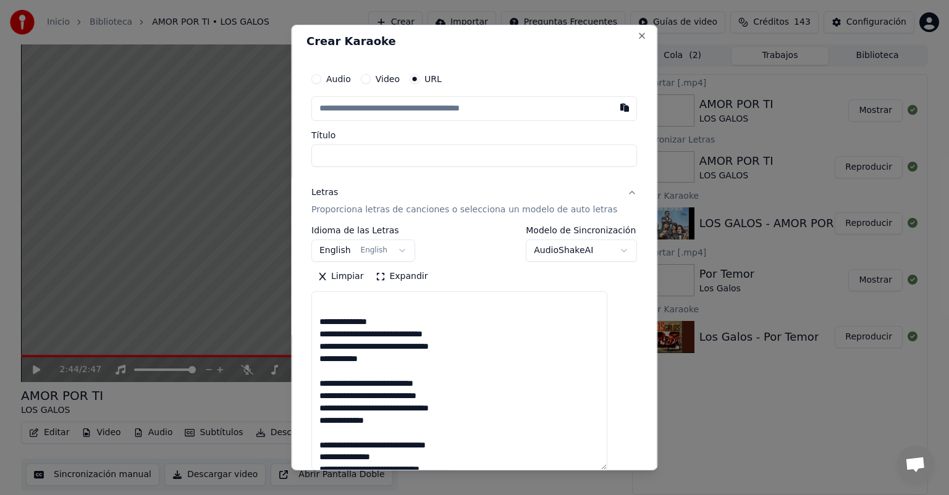
scroll to position [207, 0]
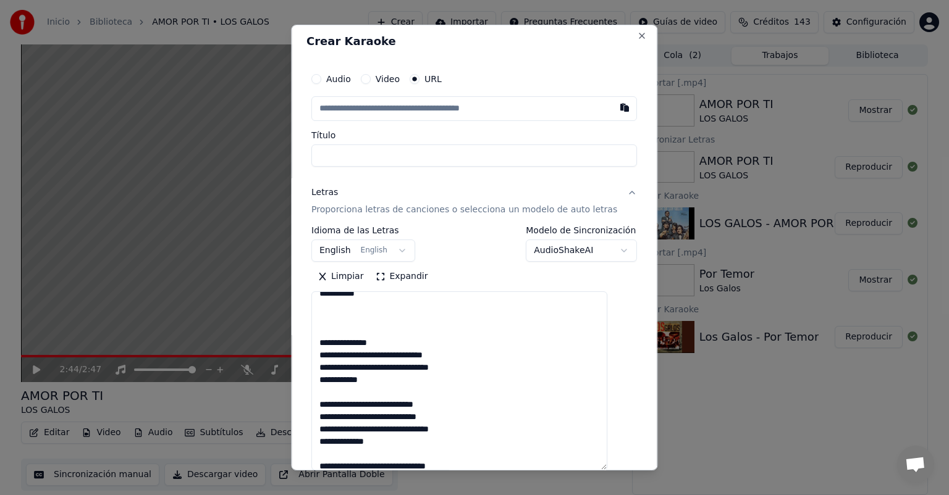
drag, startPoint x: 408, startPoint y: 422, endPoint x: 324, endPoint y: 318, distance: 134.0
click at [324, 318] on textarea at bounding box center [459, 381] width 296 height 179
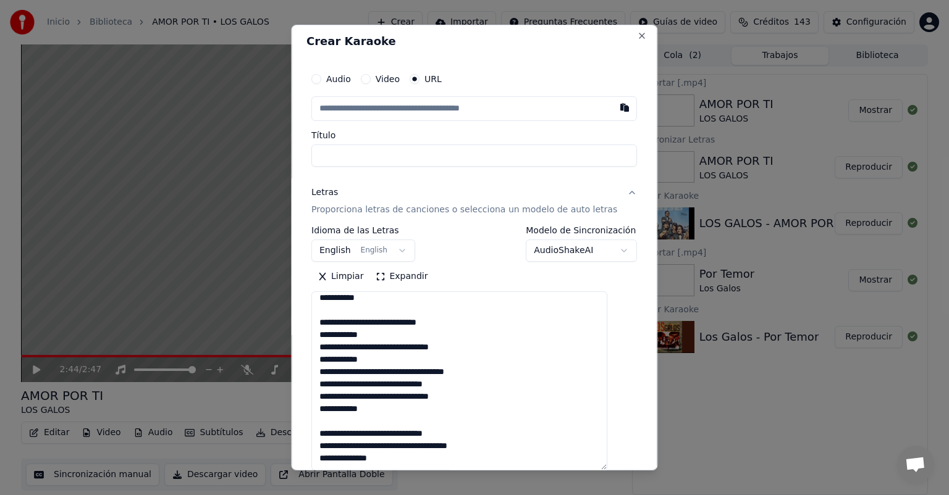
scroll to position [437, 0]
type textarea "**********"
click at [613, 113] on button "button" at bounding box center [625, 107] width 25 height 22
type input "**********"
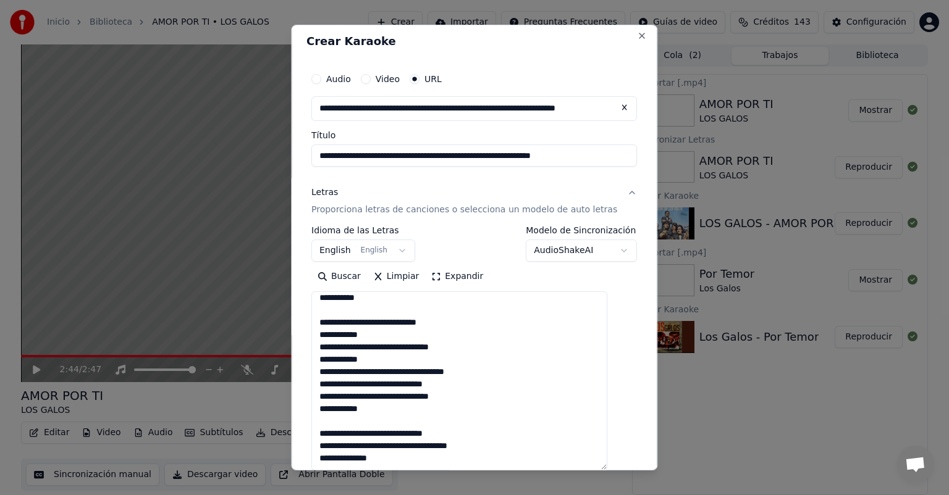
drag, startPoint x: 592, startPoint y: 154, endPoint x: 447, endPoint y: 153, distance: 145.2
click at [447, 153] on input "**********" at bounding box center [474, 156] width 326 height 22
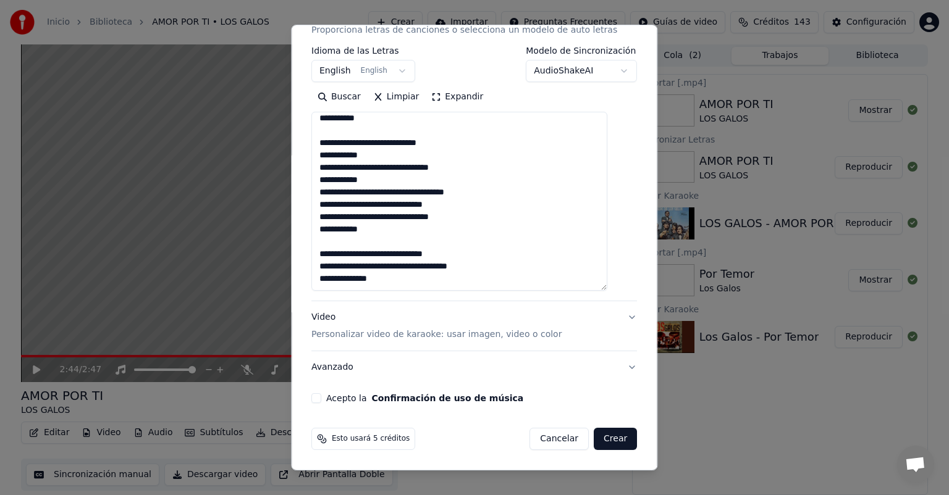
type input "**********"
click at [376, 331] on p "Personalizar video de karaoke: usar imagen, video o color" at bounding box center [436, 335] width 250 height 12
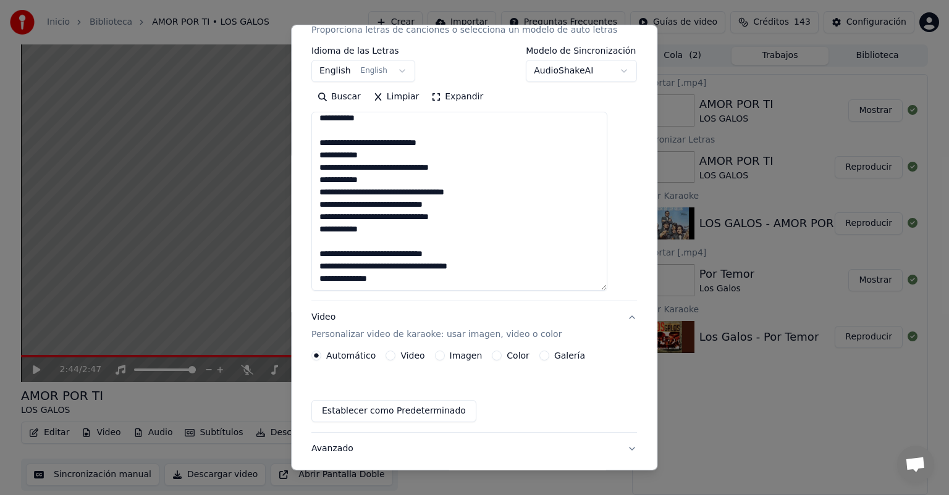
scroll to position [11, 0]
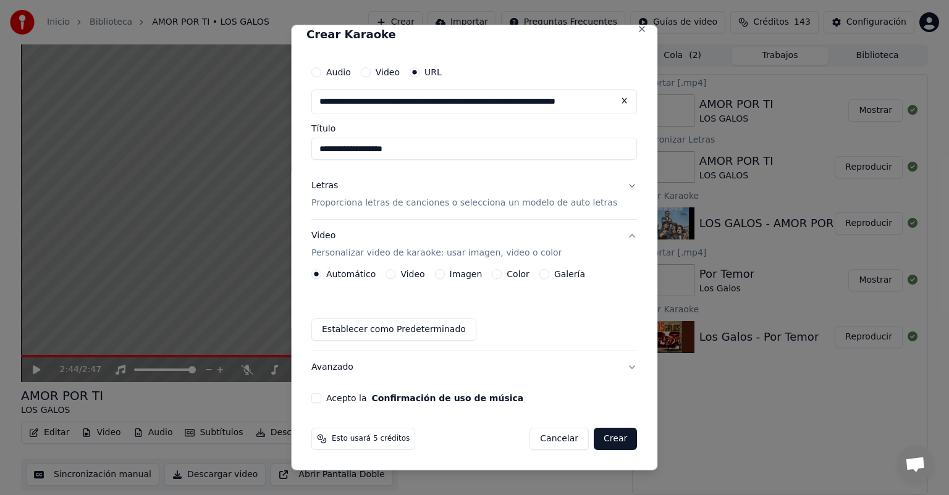
click at [442, 277] on button "Imagen" at bounding box center [440, 274] width 10 height 10
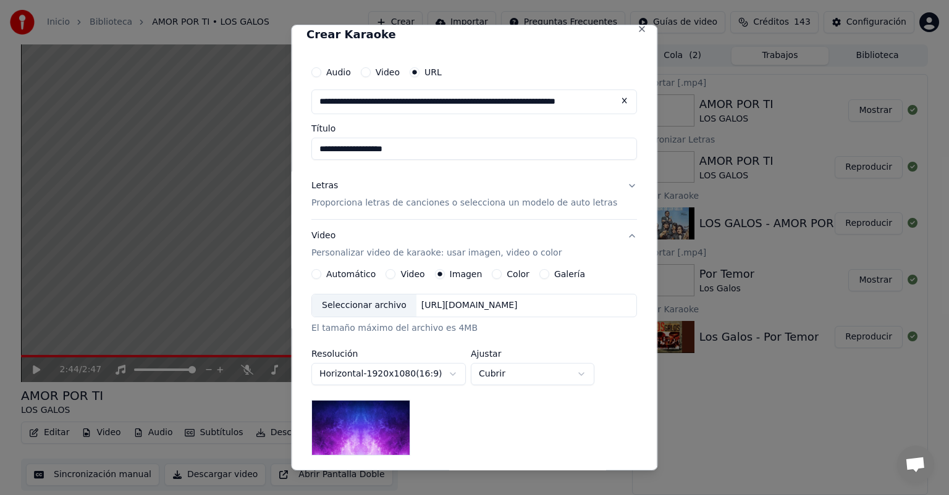
click at [352, 303] on div "Seleccionar archivo" at bounding box center [364, 306] width 104 height 22
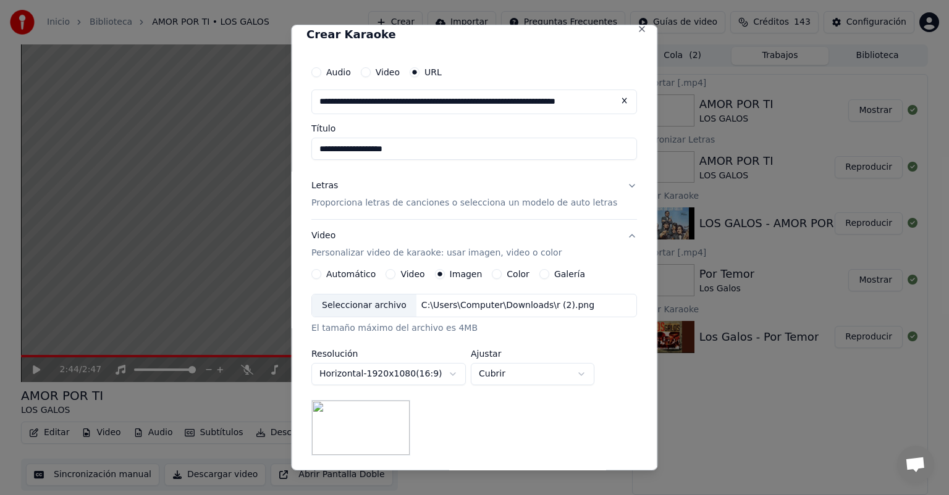
click at [505, 373] on button "Cubrir" at bounding box center [533, 374] width 124 height 22
click at [497, 421] on span "Contener" at bounding box center [509, 421] width 40 height 12
select select "*******"
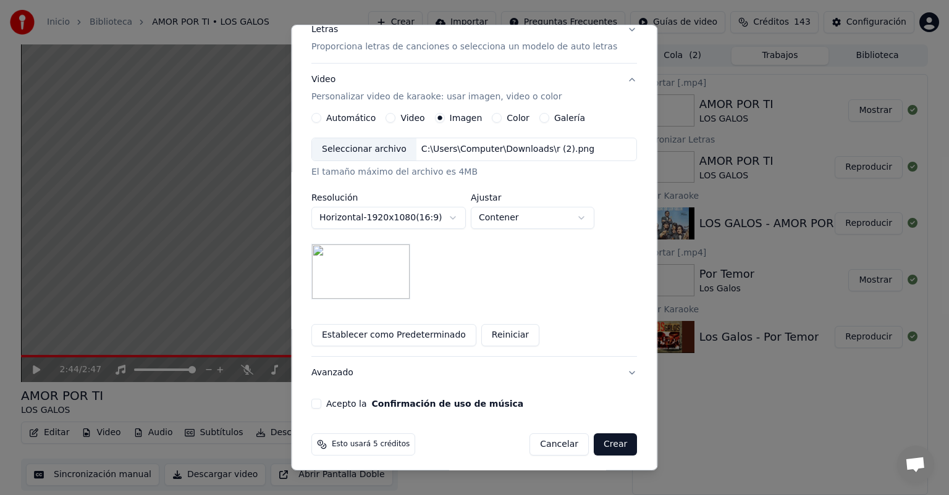
scroll to position [173, 0]
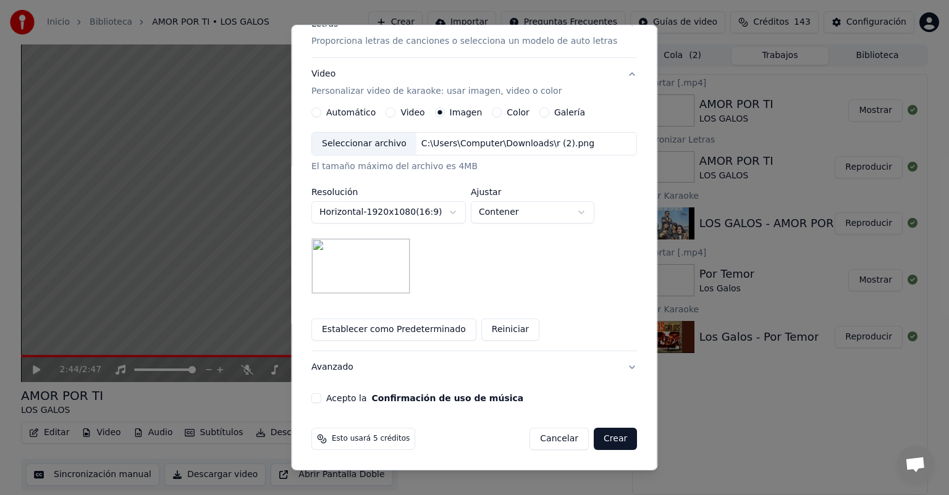
click at [321, 394] on button "Acepto la Confirmación de uso de música" at bounding box center [316, 399] width 10 height 10
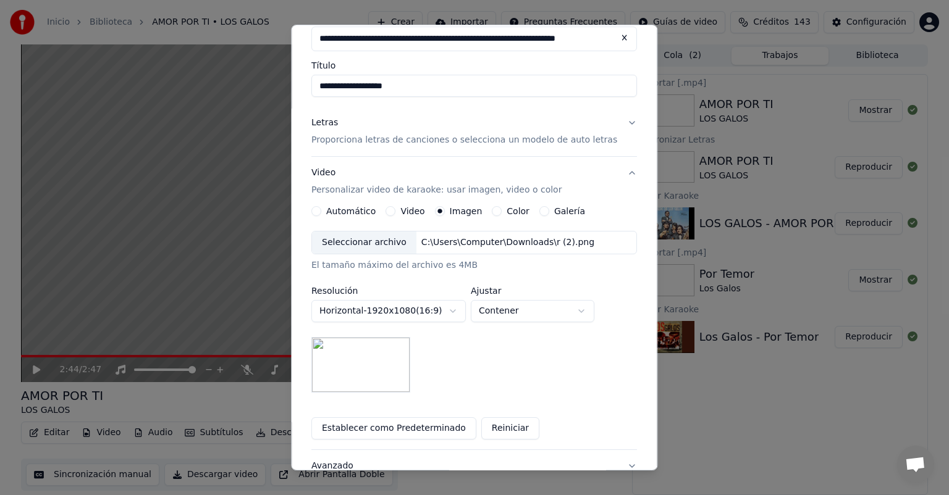
scroll to position [0, 0]
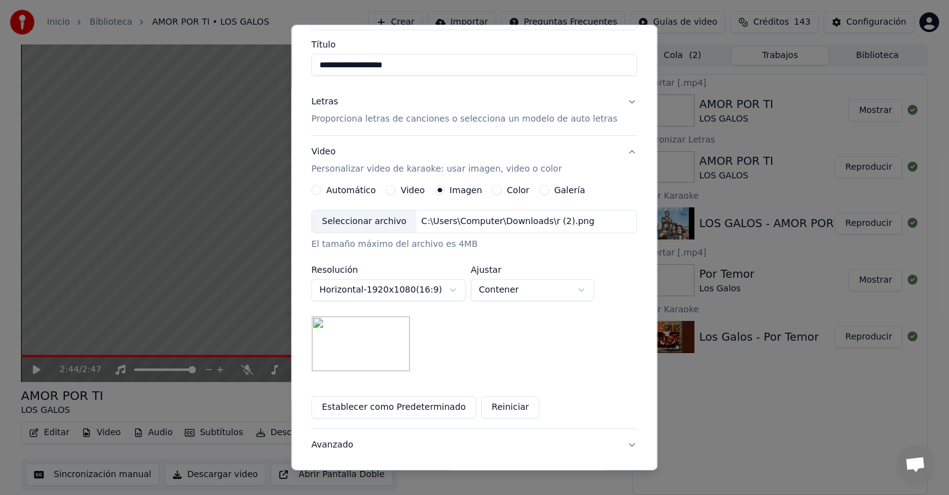
click at [347, 114] on p "Proporciona letras de canciones o selecciona un modelo de auto letras" at bounding box center [464, 119] width 306 height 12
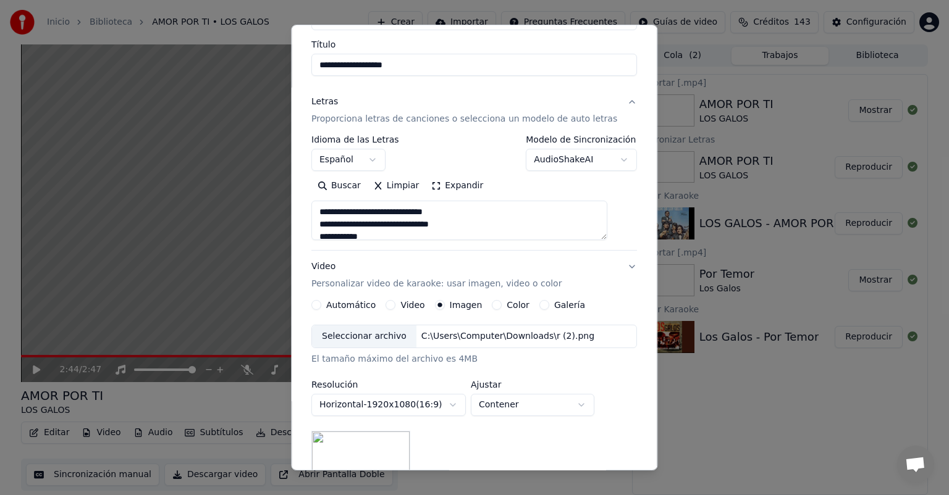
scroll to position [44, 0]
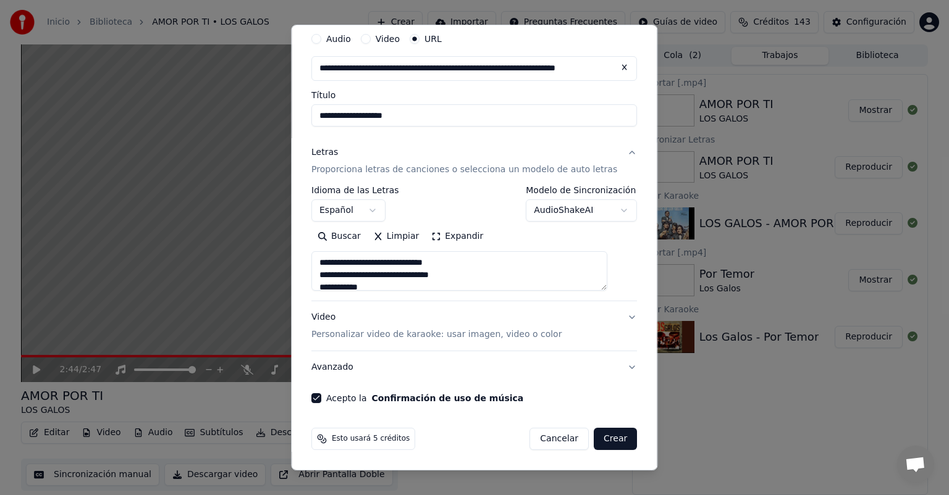
click at [614, 292] on div "**********" at bounding box center [474, 243] width 326 height 115
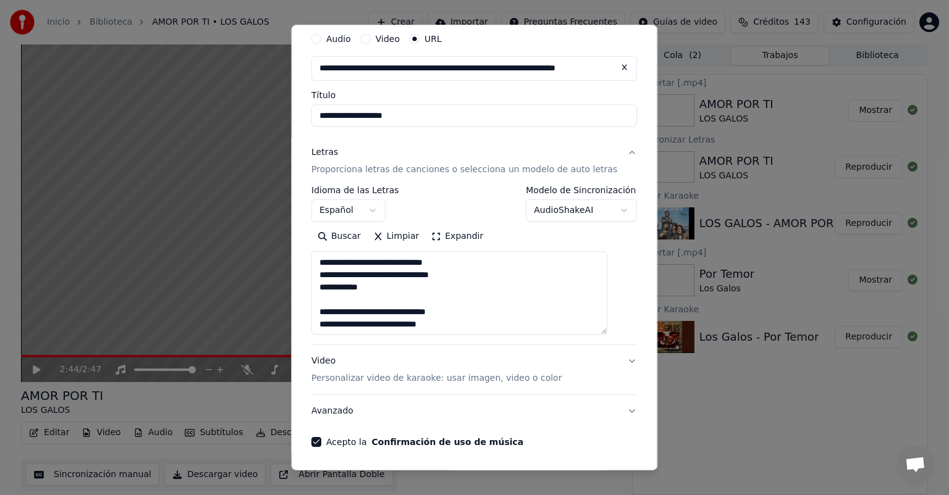
drag, startPoint x: 614, startPoint y: 287, endPoint x: 599, endPoint y: 350, distance: 65.3
click at [599, 335] on textarea at bounding box center [459, 292] width 296 height 83
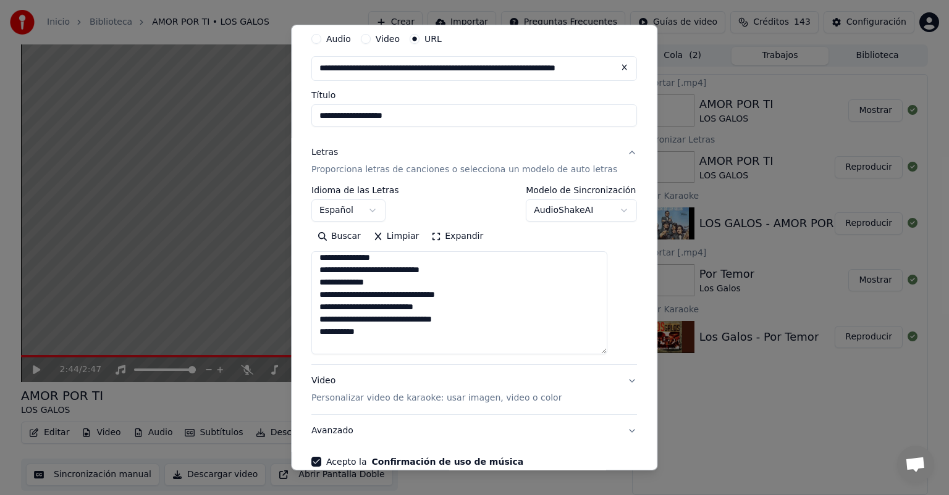
scroll to position [513, 0]
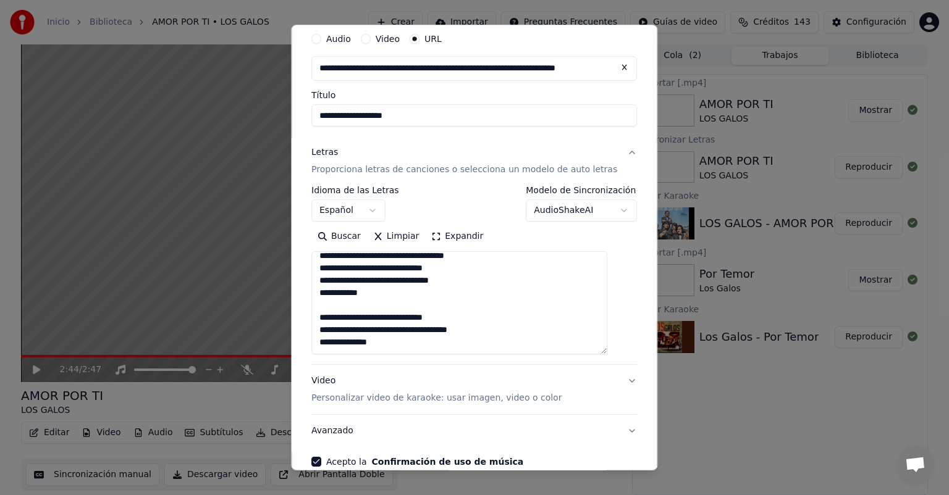
drag, startPoint x: 329, startPoint y: 263, endPoint x: 466, endPoint y: 373, distance: 175.3
click at [466, 373] on div "**********" at bounding box center [474, 292] width 326 height 311
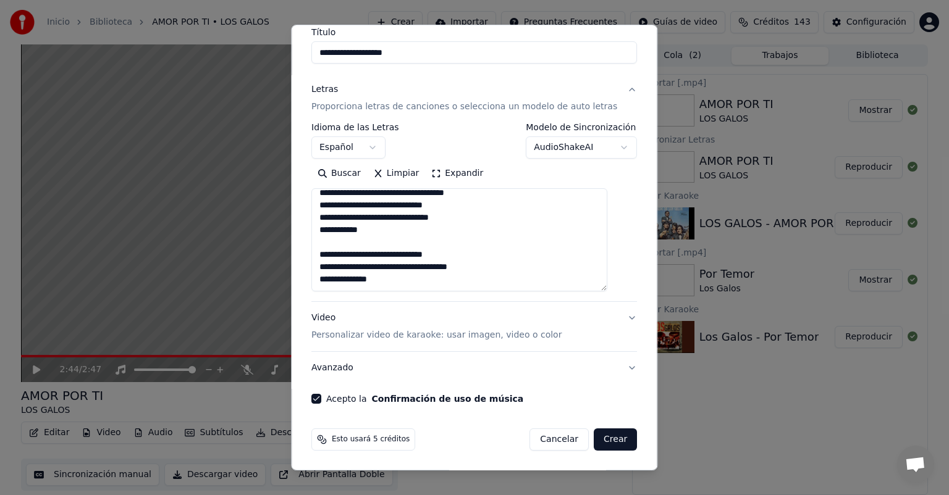
click at [599, 441] on button "Crear" at bounding box center [615, 440] width 43 height 22
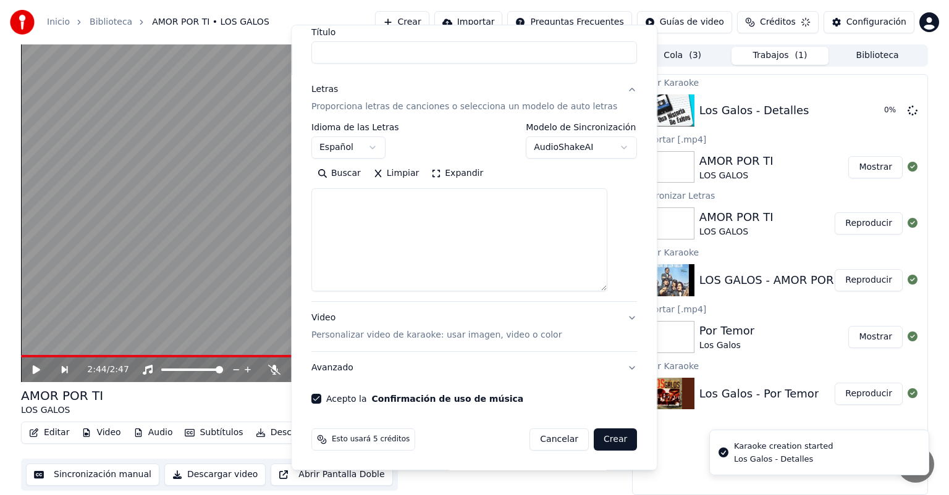
scroll to position [0, 0]
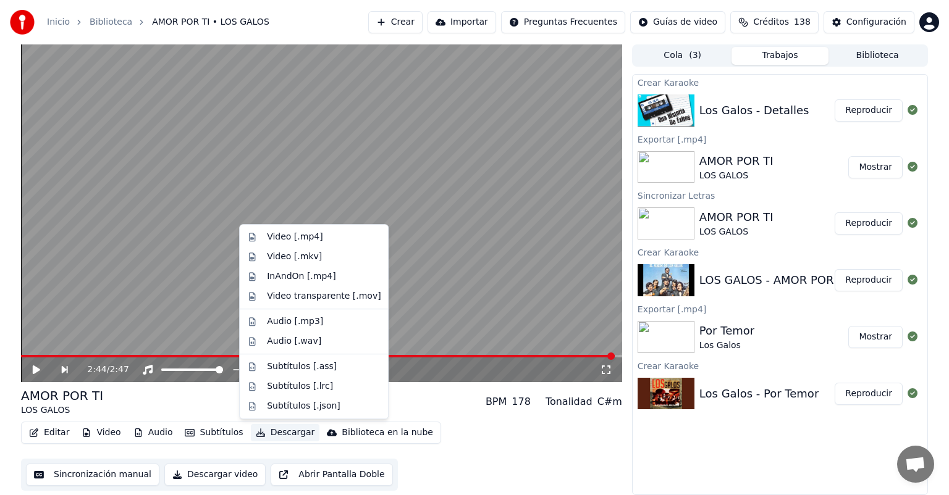
click at [285, 428] on button "Descargar" at bounding box center [285, 432] width 69 height 17
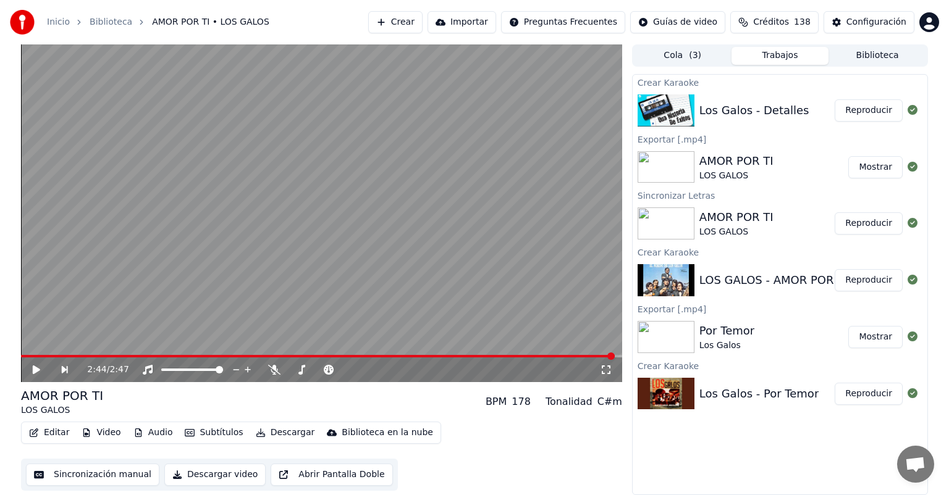
click at [194, 318] on video at bounding box center [321, 213] width 601 height 338
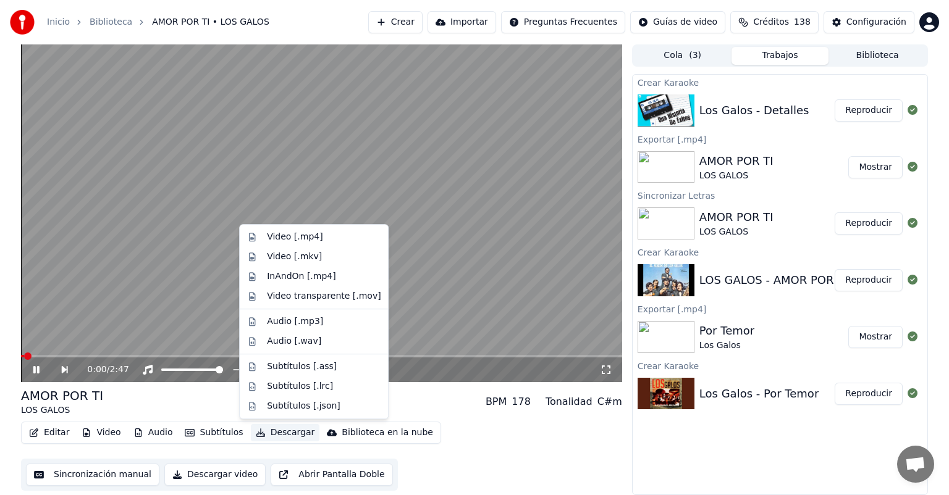
click at [276, 430] on button "Descargar" at bounding box center [285, 432] width 69 height 17
click at [302, 242] on div "Video [.mp4]" at bounding box center [295, 237] width 56 height 12
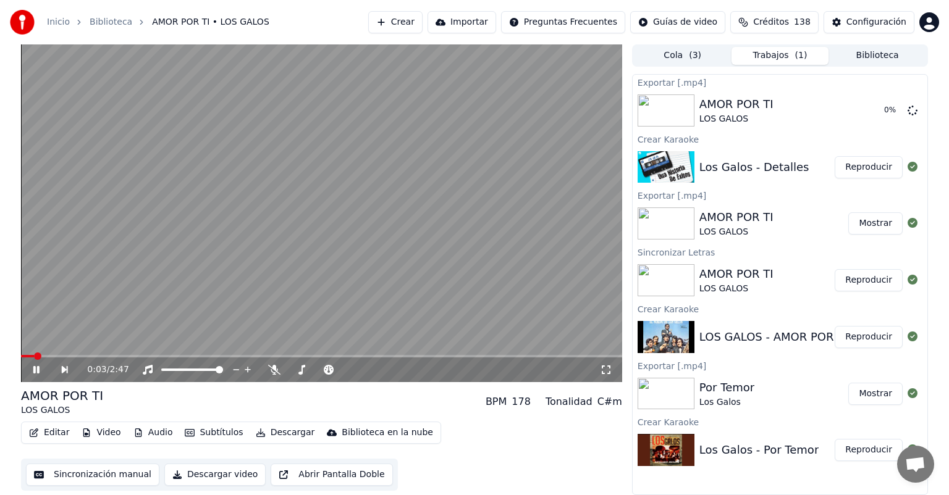
click at [31, 370] on icon at bounding box center [45, 370] width 28 height 10
click at [862, 171] on button "Reproducir" at bounding box center [869, 167] width 68 height 22
click at [545, 356] on span at bounding box center [321, 356] width 601 height 2
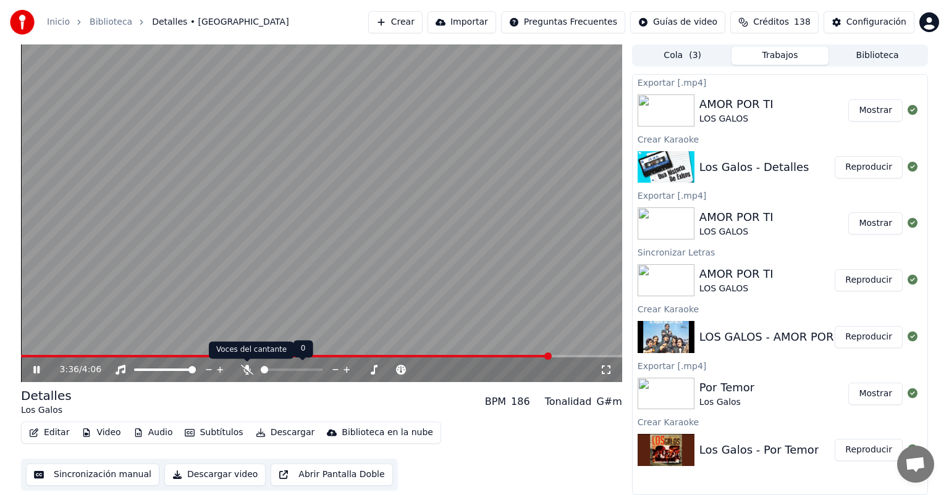
click at [246, 371] on icon at bounding box center [247, 370] width 12 height 10
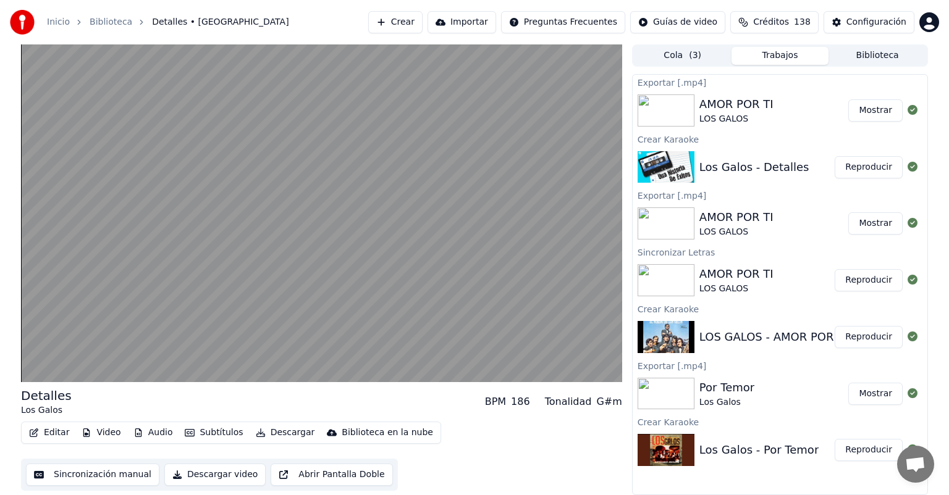
click at [355, 308] on video at bounding box center [321, 213] width 601 height 338
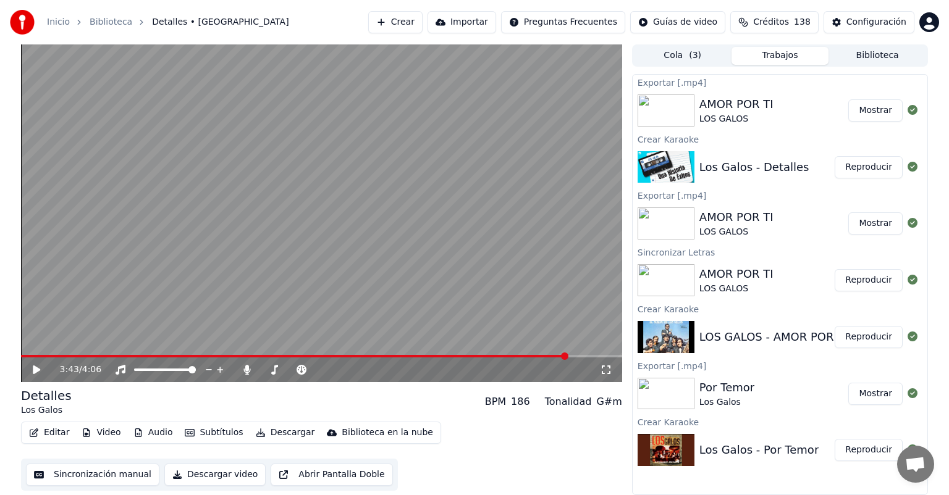
click at [305, 306] on video at bounding box center [321, 213] width 601 height 338
click at [251, 371] on icon at bounding box center [247, 370] width 12 height 10
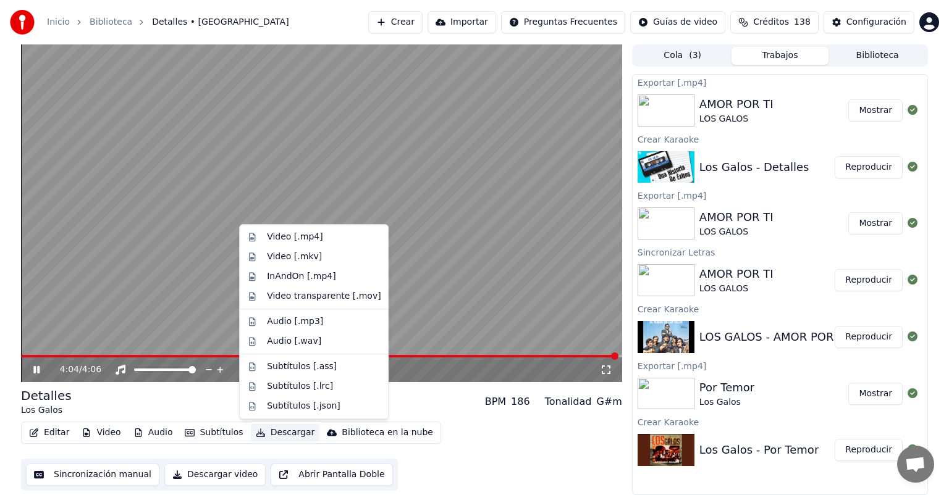
click at [276, 431] on button "Descargar" at bounding box center [285, 432] width 69 height 17
click at [300, 237] on div "Video [.mp4]" at bounding box center [295, 237] width 56 height 12
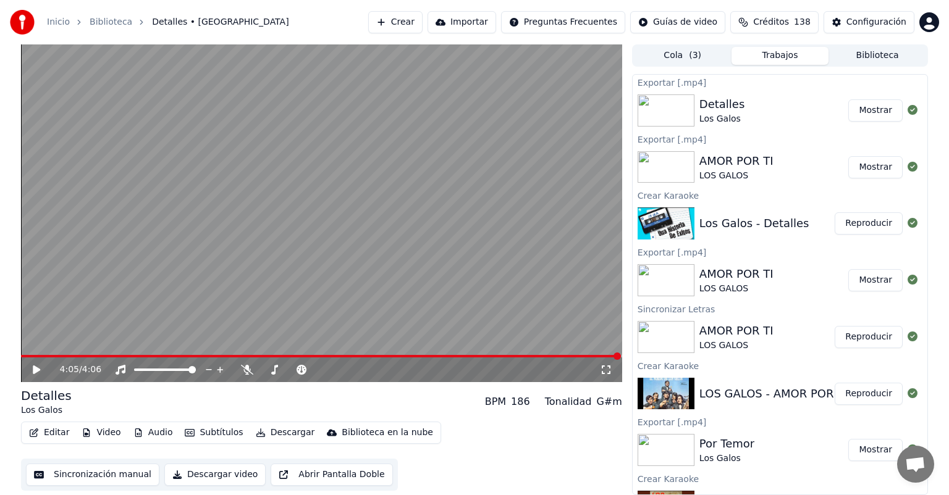
click at [395, 27] on button "Crear" at bounding box center [395, 22] width 54 height 22
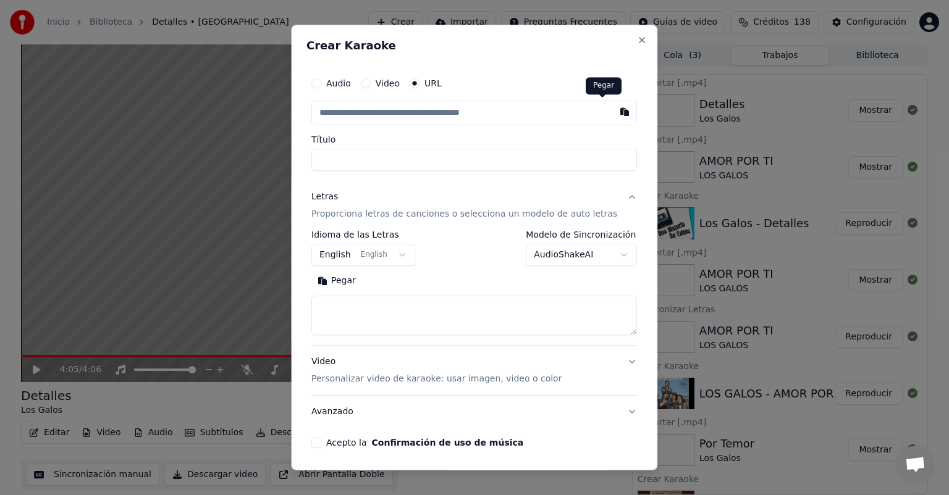
click at [613, 116] on button "button" at bounding box center [625, 112] width 25 height 22
type input "**********"
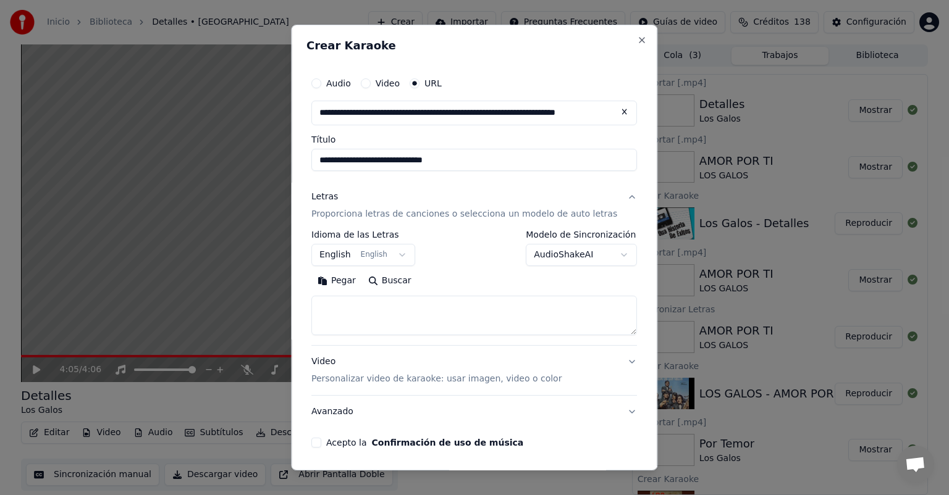
click at [331, 162] on input "**********" at bounding box center [474, 160] width 326 height 22
type input "**********"
click at [345, 314] on textarea at bounding box center [474, 316] width 326 height 40
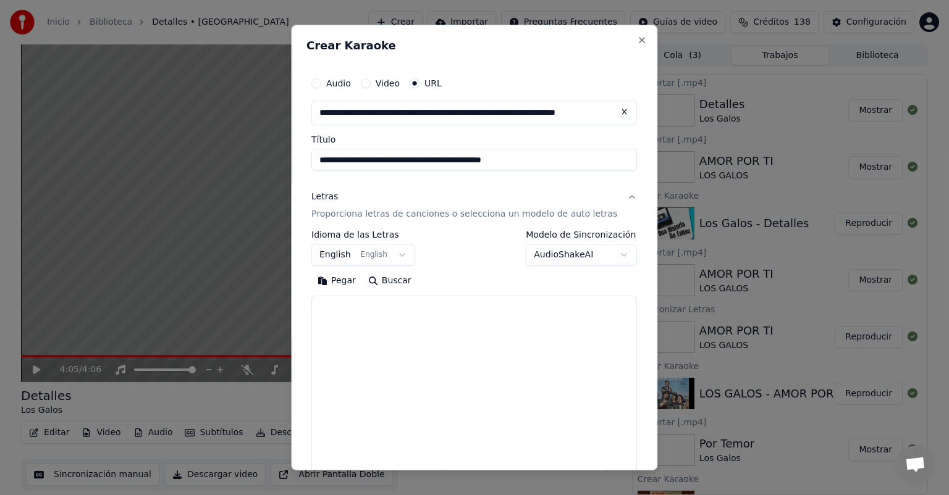
drag, startPoint x: 607, startPoint y: 332, endPoint x: 571, endPoint y: 520, distance: 190.6
click at [571, 495] on html "**********" at bounding box center [474, 247] width 949 height 495
paste textarea "**********"
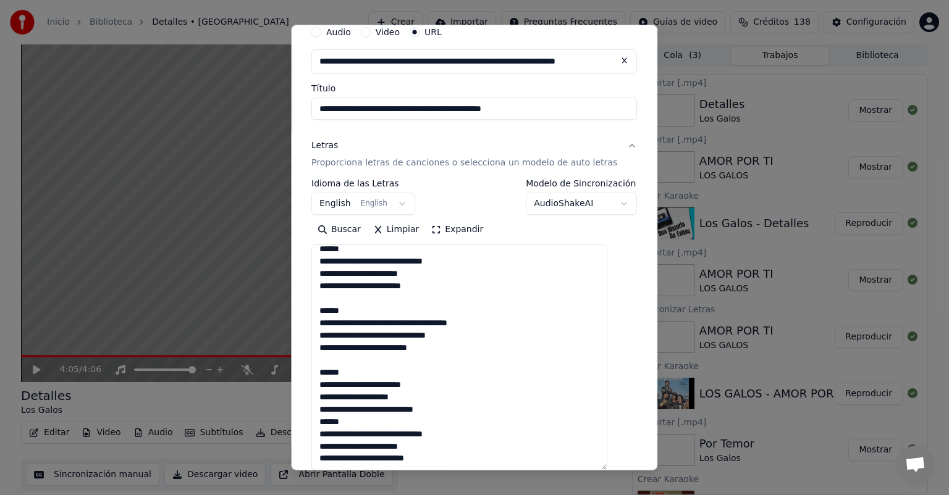
scroll to position [192, 0]
paste textarea "**********"
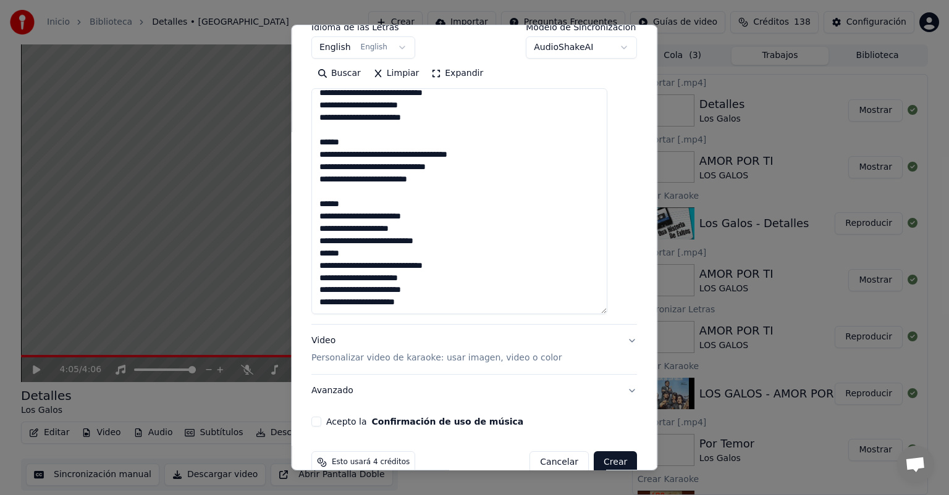
scroll to position [231, 0]
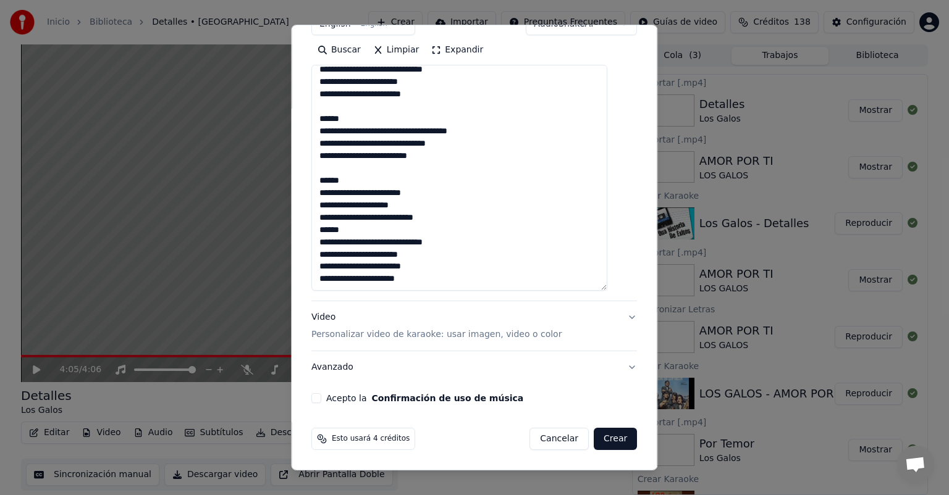
type textarea "**********"
click at [372, 335] on p "Personalizar video de karaoke: usar imagen, video o color" at bounding box center [436, 335] width 250 height 12
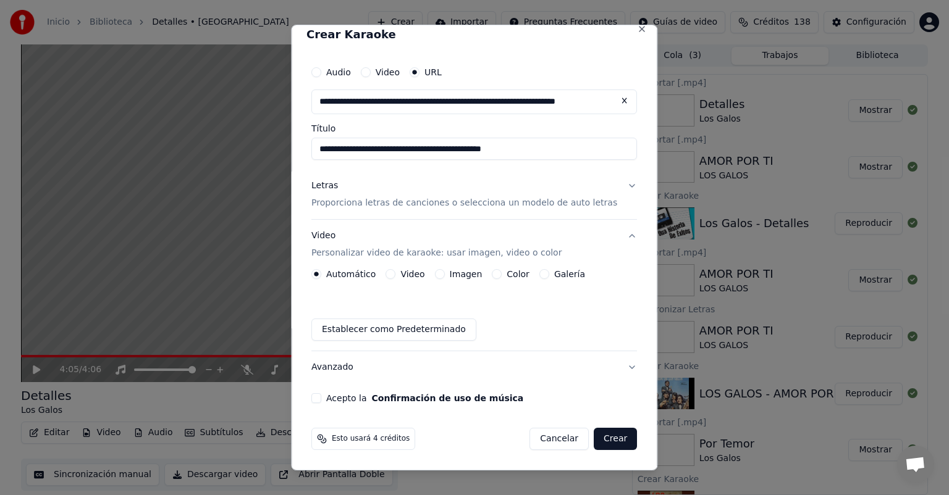
scroll to position [11, 0]
click at [453, 275] on div "Imagen" at bounding box center [459, 274] width 48 height 10
click at [445, 275] on button "Imagen" at bounding box center [440, 274] width 10 height 10
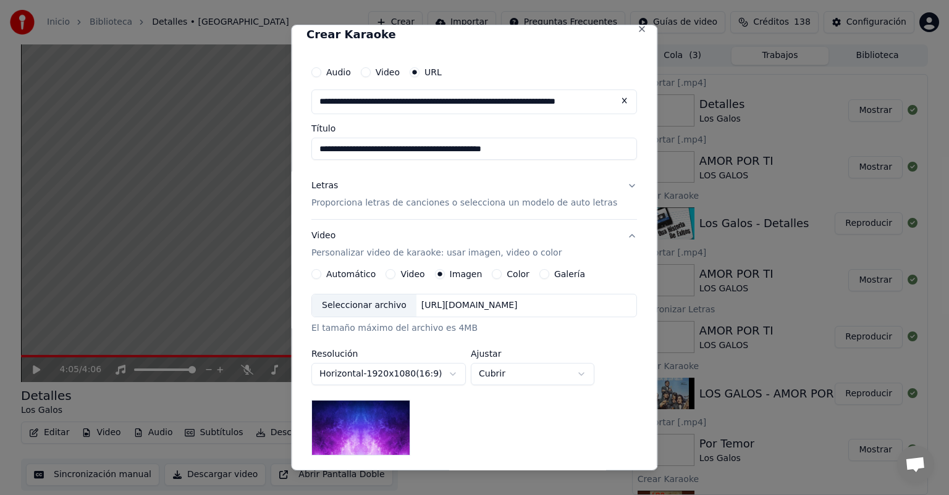
click at [374, 300] on div "Seleccionar archivo" at bounding box center [364, 306] width 104 height 22
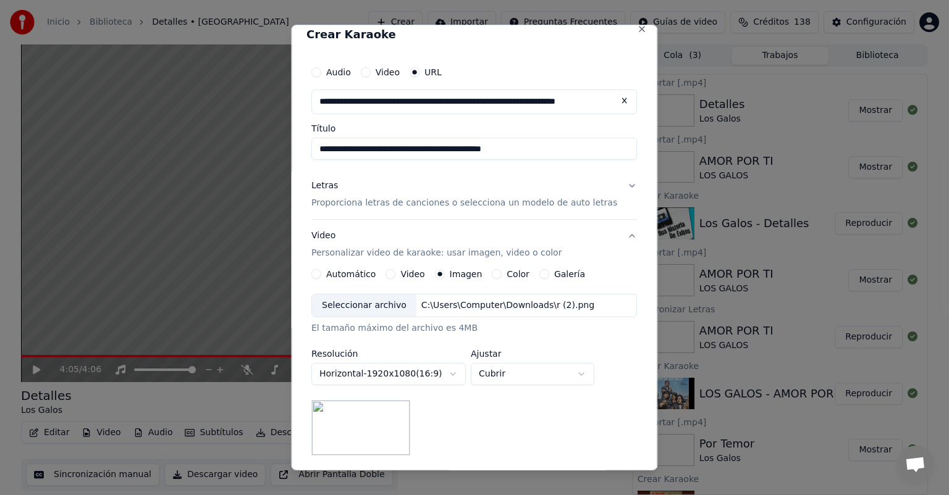
click at [505, 375] on body "**********" at bounding box center [474, 247] width 949 height 495
select select "*******"
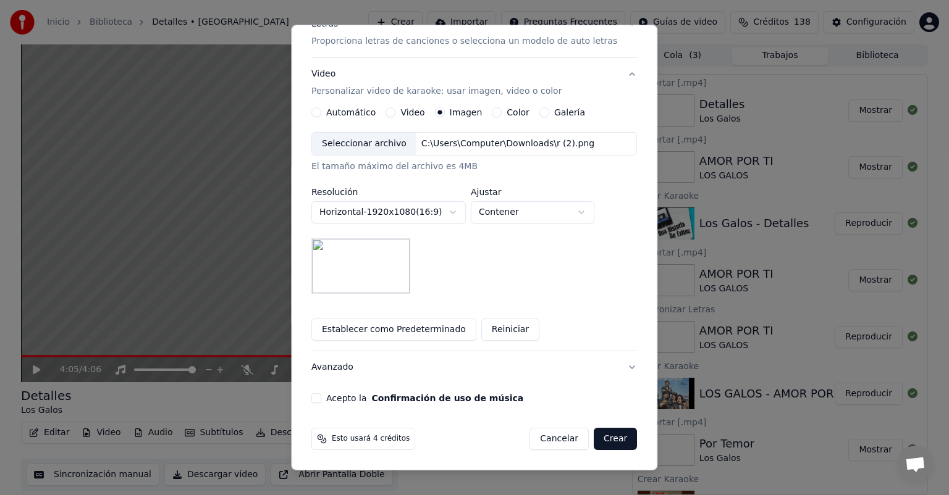
click at [321, 396] on button "Acepto la Confirmación de uso de música" at bounding box center [316, 399] width 10 height 10
click at [594, 436] on button "Crear" at bounding box center [615, 439] width 43 height 22
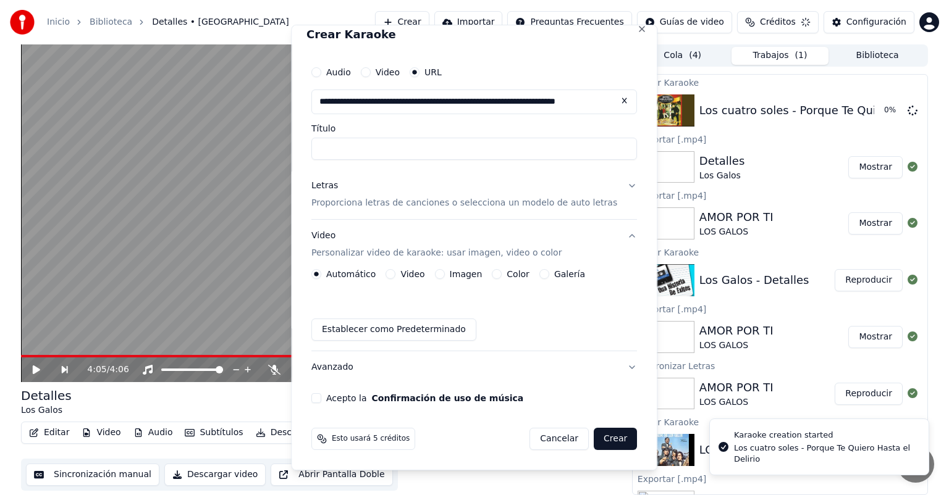
scroll to position [0, 0]
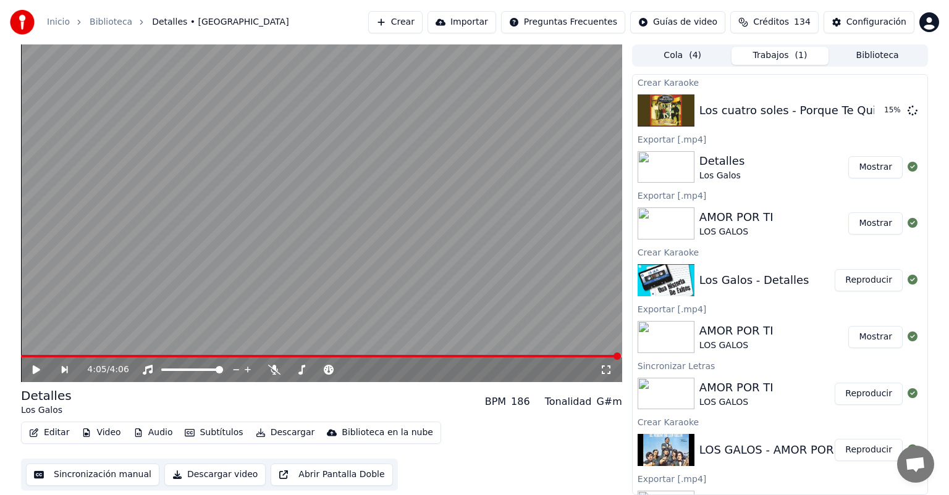
click at [400, 26] on button "Crear" at bounding box center [395, 22] width 54 height 22
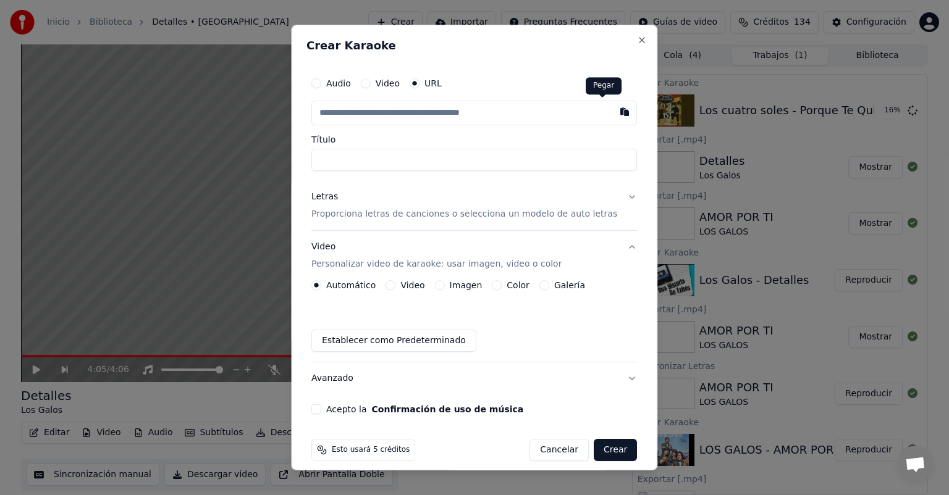
click at [613, 115] on button "button" at bounding box center [625, 112] width 25 height 22
type input "**********"
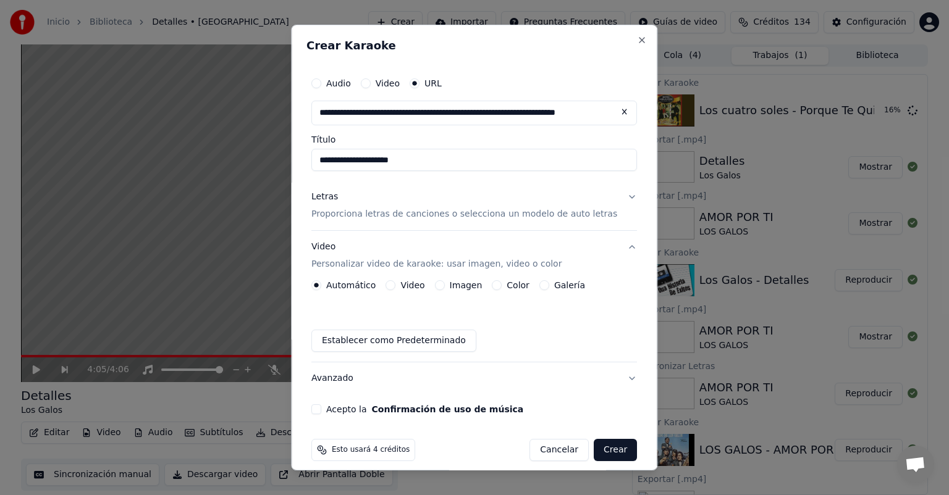
click at [329, 158] on input "**********" at bounding box center [474, 160] width 326 height 22
type input "**********"
click at [344, 210] on p "Proporciona letras de canciones o selecciona un modelo de auto letras" at bounding box center [464, 214] width 306 height 12
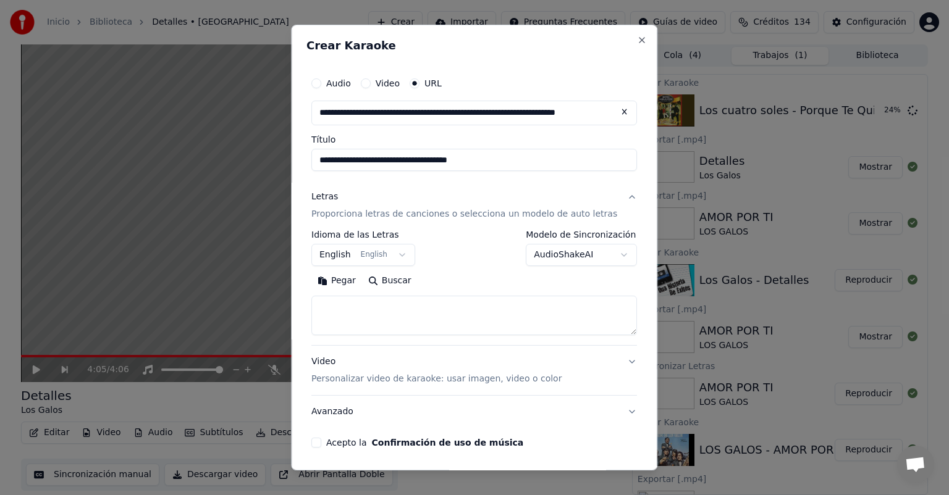
click at [356, 277] on button "Pegar" at bounding box center [336, 281] width 51 height 20
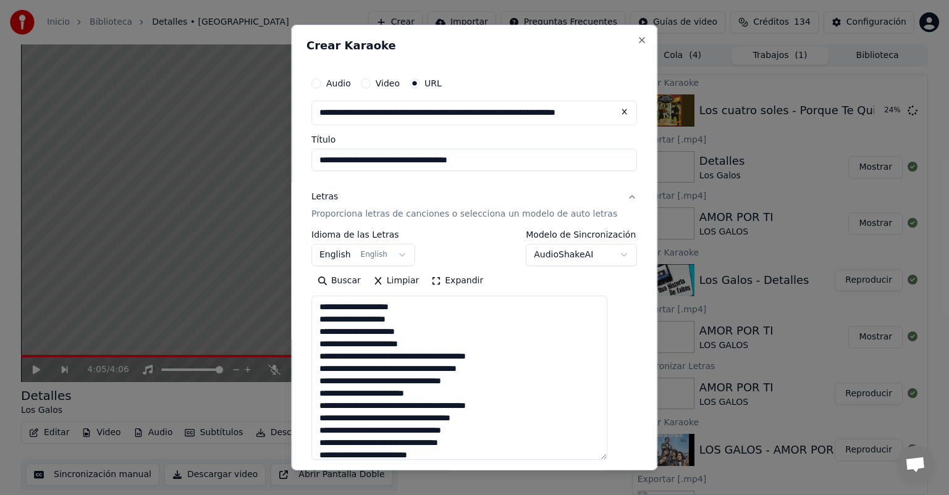
drag, startPoint x: 610, startPoint y: 332, endPoint x: 605, endPoint y: 457, distance: 124.9
click at [605, 457] on textarea "**********" at bounding box center [459, 378] width 296 height 164
click at [460, 348] on textarea "**********" at bounding box center [459, 378] width 296 height 164
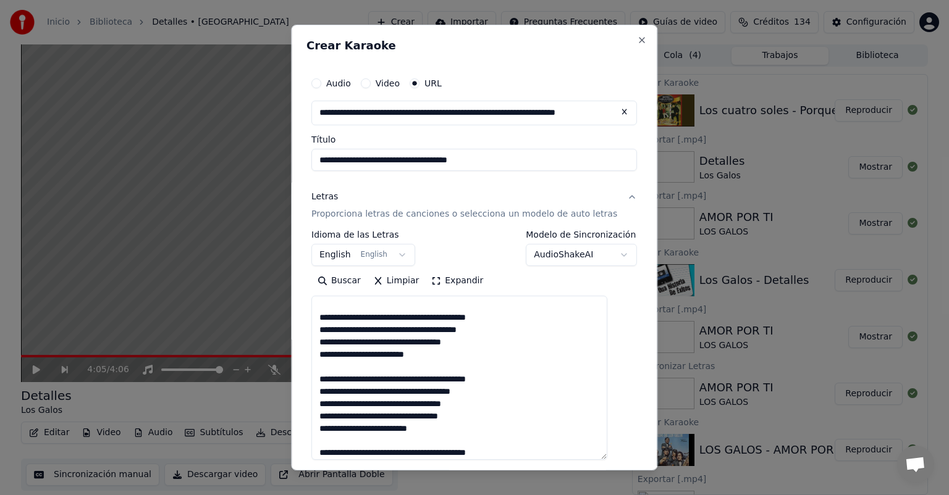
scroll to position [169, 0]
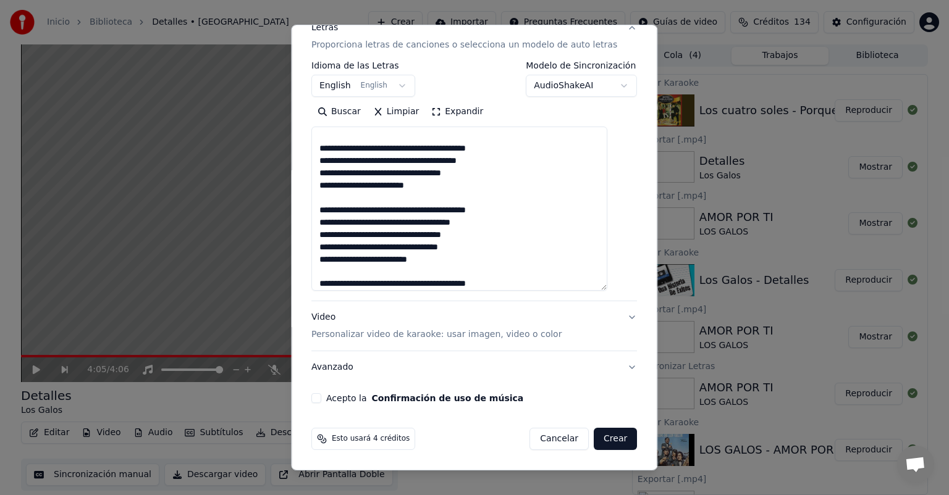
type textarea "**********"
click at [421, 320] on div "Video Personalizar video de karaoke: usar imagen, video o color" at bounding box center [436, 326] width 250 height 30
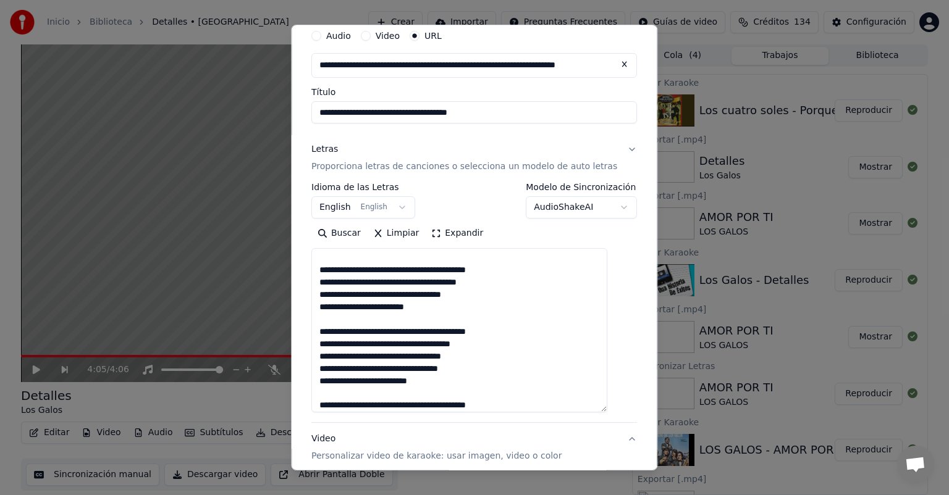
scroll to position [11, 0]
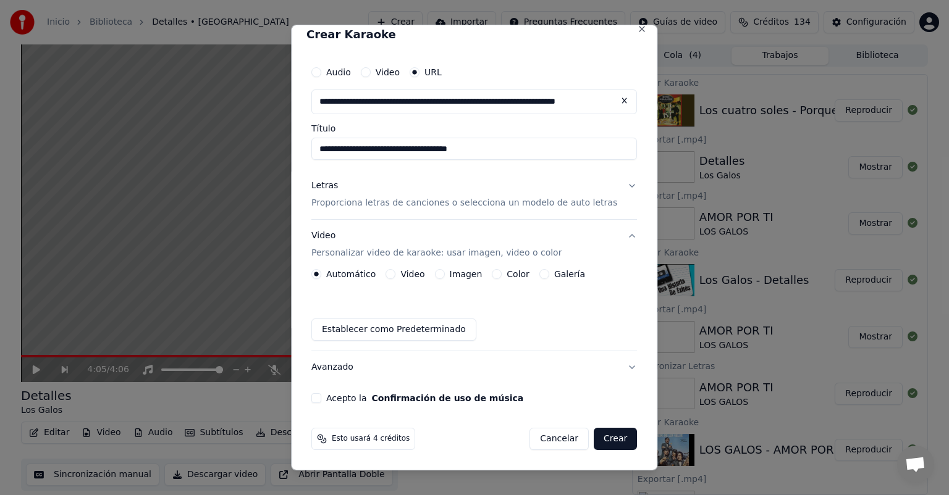
click at [445, 275] on button "Imagen" at bounding box center [440, 274] width 10 height 10
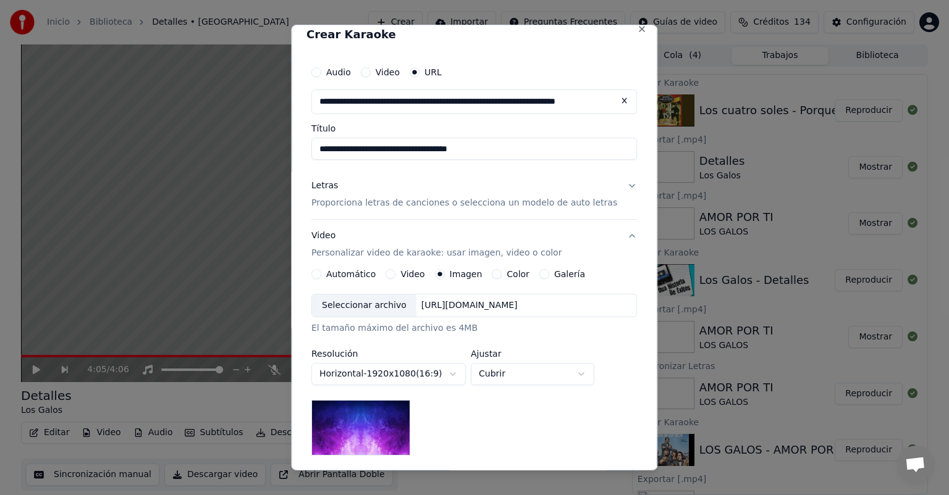
click at [374, 306] on div "Seleccionar archivo" at bounding box center [364, 306] width 104 height 22
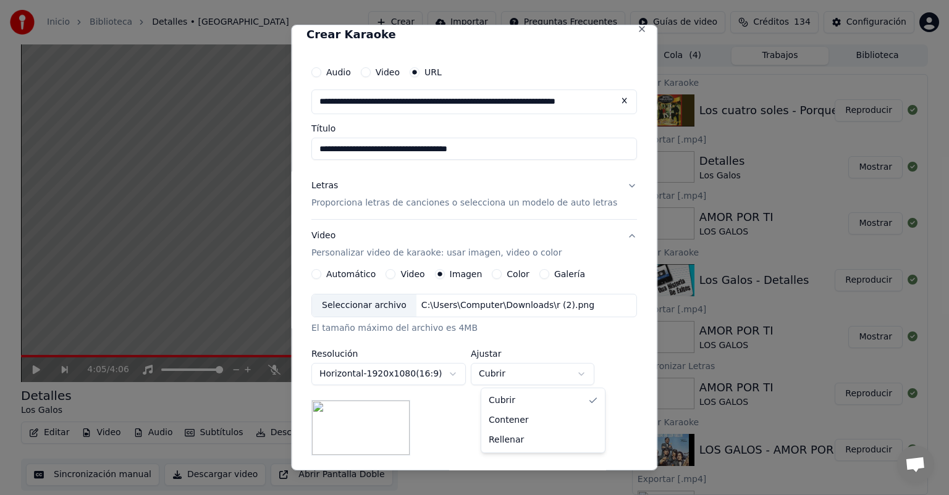
click at [531, 385] on body "**********" at bounding box center [474, 247] width 949 height 495
select select "*******"
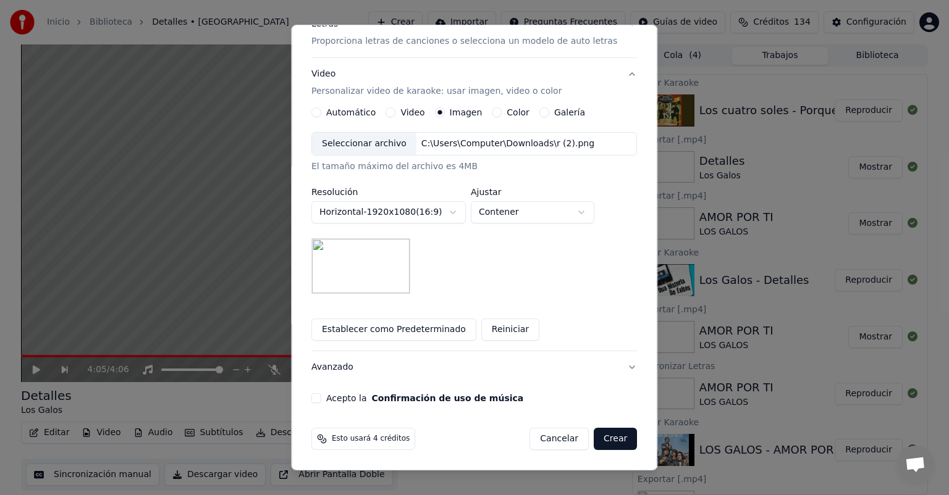
click at [321, 395] on button "Acepto la Confirmación de uso de música" at bounding box center [316, 399] width 10 height 10
click at [594, 448] on button "Crear" at bounding box center [615, 439] width 43 height 22
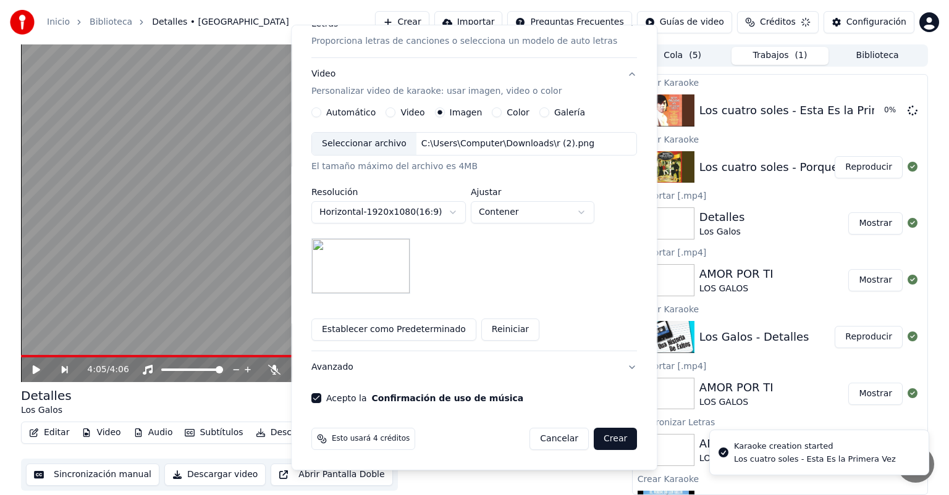
scroll to position [11, 0]
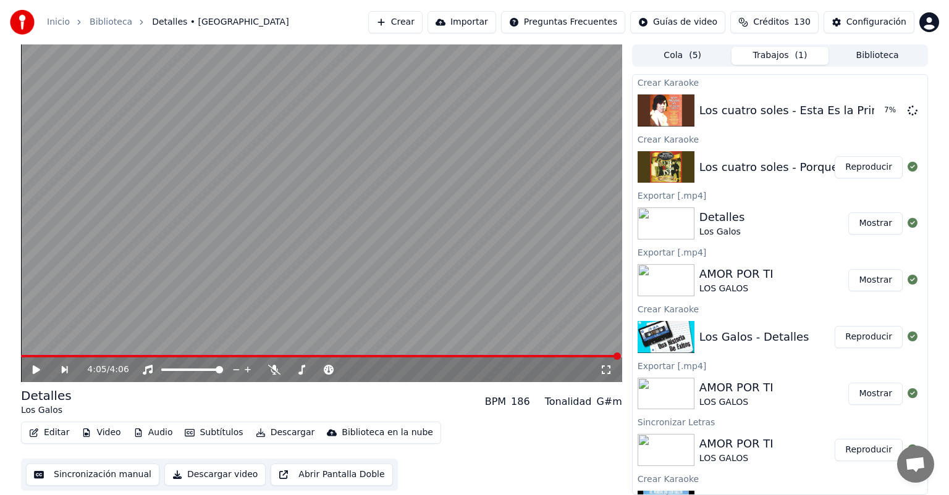
click at [740, 174] on div "Los cuatro soles - Porque Te Quiero Hasta el Delirio" at bounding box center [841, 167] width 284 height 17
click at [835, 166] on button "Reproducir" at bounding box center [869, 167] width 68 height 22
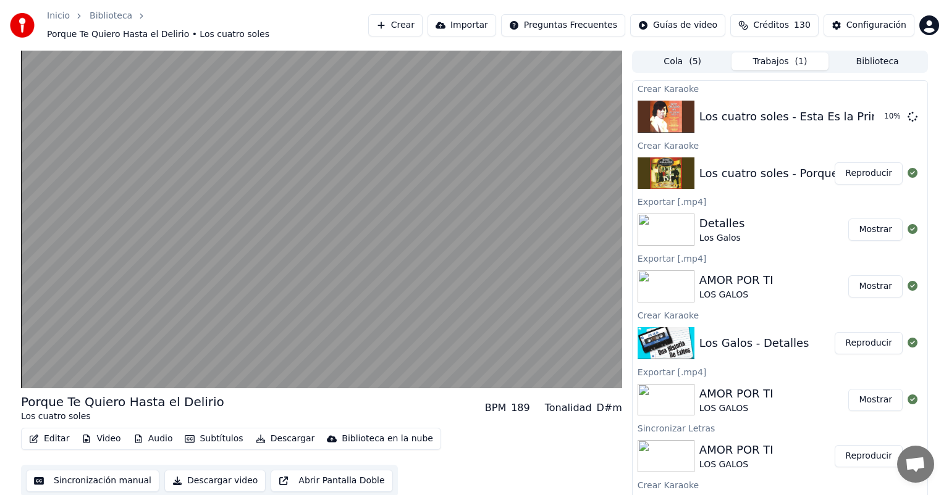
click at [55, 431] on button "Editar" at bounding box center [49, 439] width 50 height 17
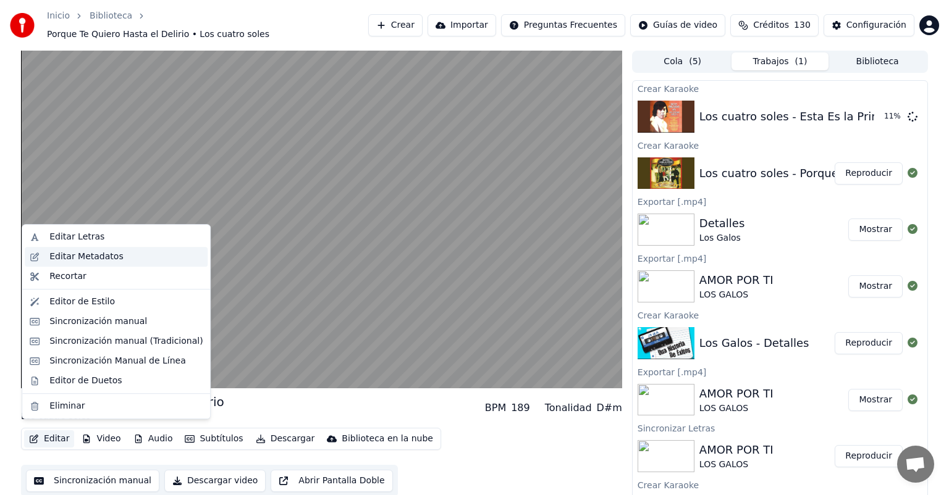
click at [123, 254] on div "Editar Metadatos" at bounding box center [125, 257] width 153 height 12
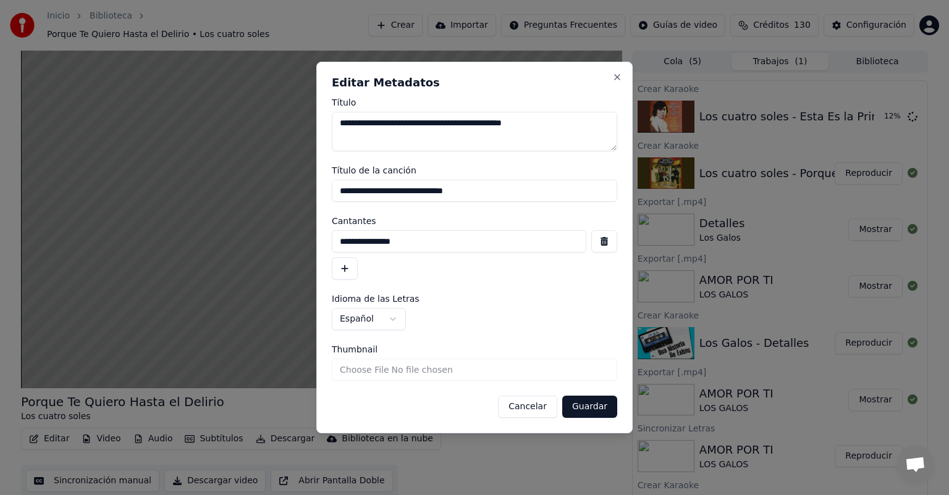
click at [351, 266] on button "button" at bounding box center [345, 269] width 26 height 22
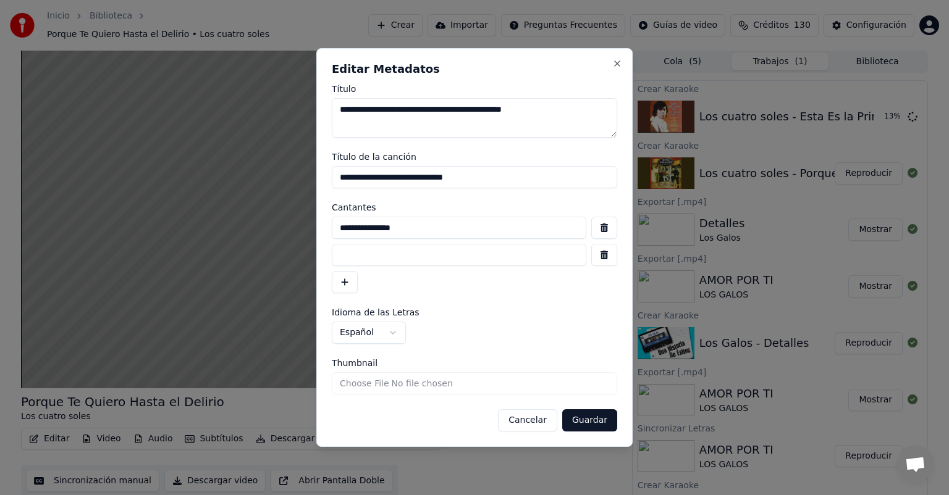
click at [588, 421] on button "Guardar" at bounding box center [589, 421] width 55 height 22
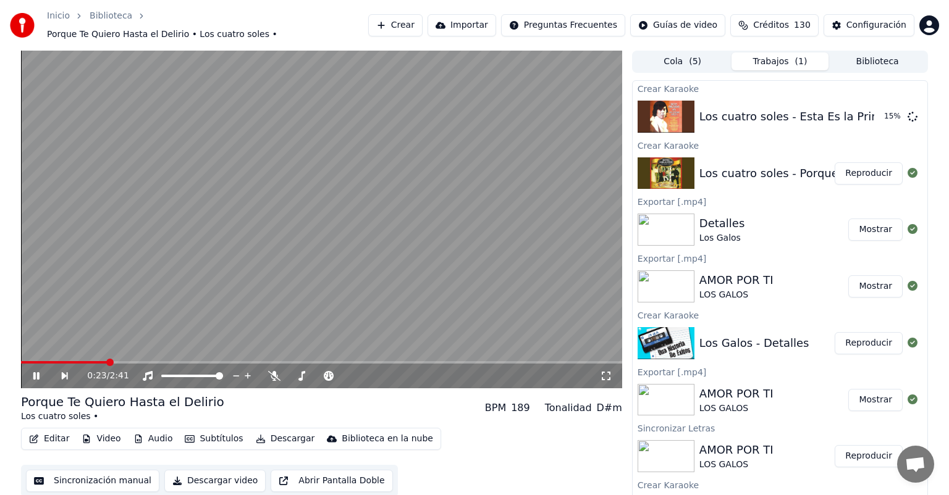
click at [25, 361] on span at bounding box center [64, 362] width 86 height 2
click at [21, 362] on span at bounding box center [21, 362] width 0 height 2
click at [511, 361] on span at bounding box center [321, 362] width 601 height 2
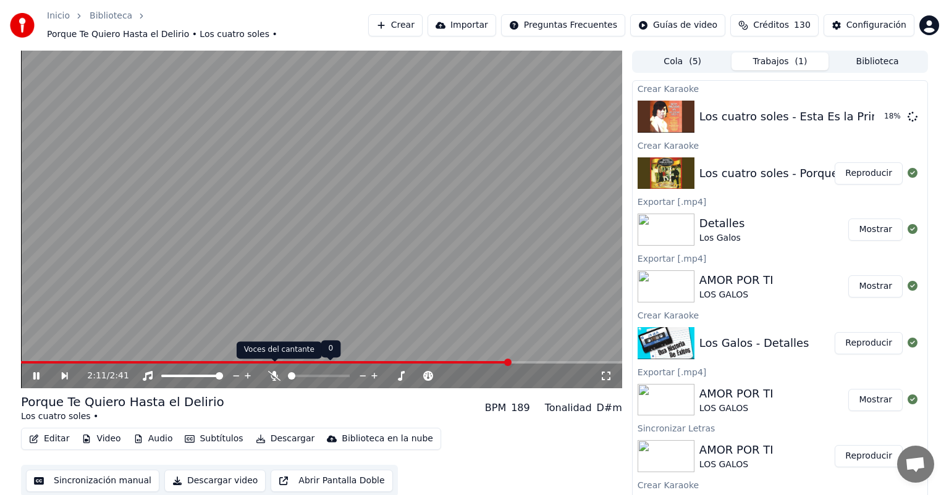
click at [276, 374] on icon at bounding box center [274, 376] width 12 height 10
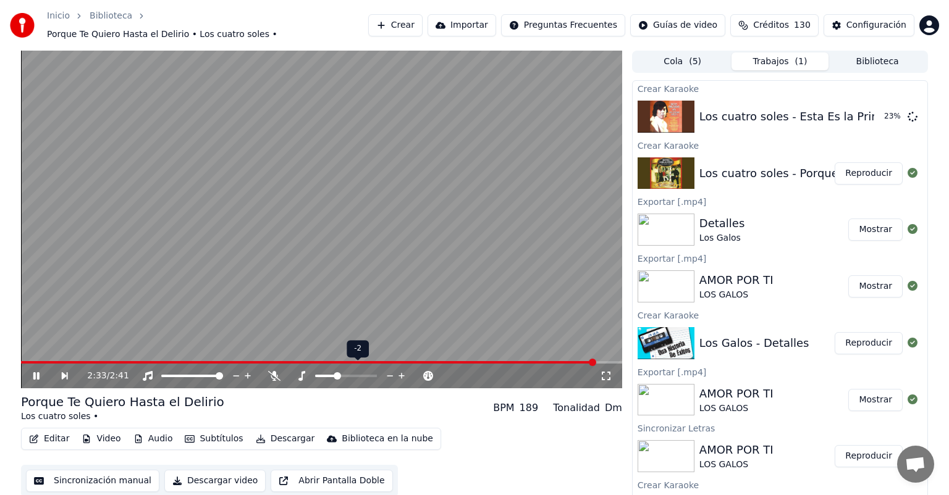
click at [338, 374] on span at bounding box center [337, 376] width 7 height 7
click at [132, 361] on span at bounding box center [77, 362] width 112 height 2
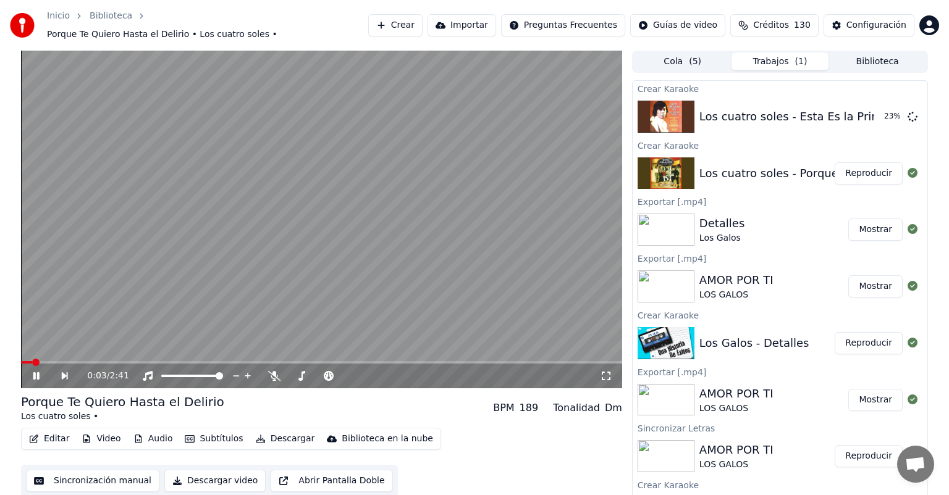
click at [31, 361] on span at bounding box center [26, 362] width 11 height 2
click at [279, 436] on button "Descargar" at bounding box center [285, 439] width 69 height 17
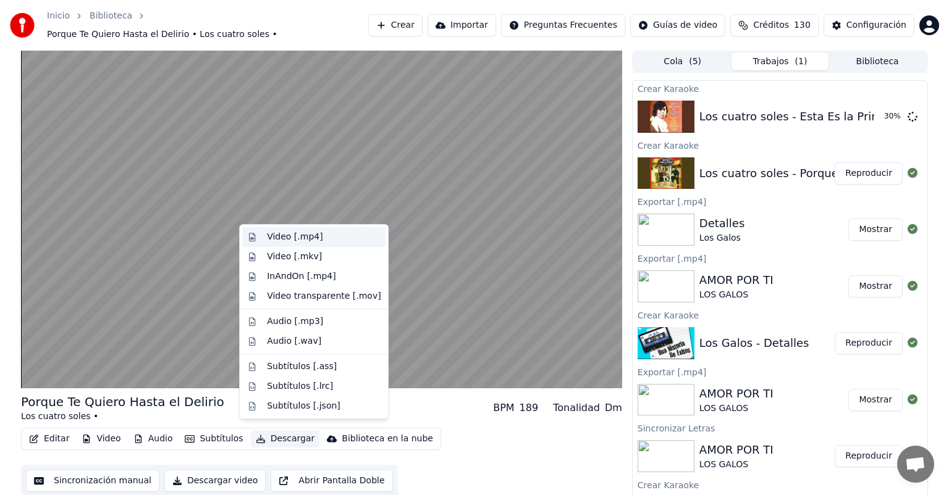
click at [287, 240] on div "Video [.mp4]" at bounding box center [295, 237] width 56 height 12
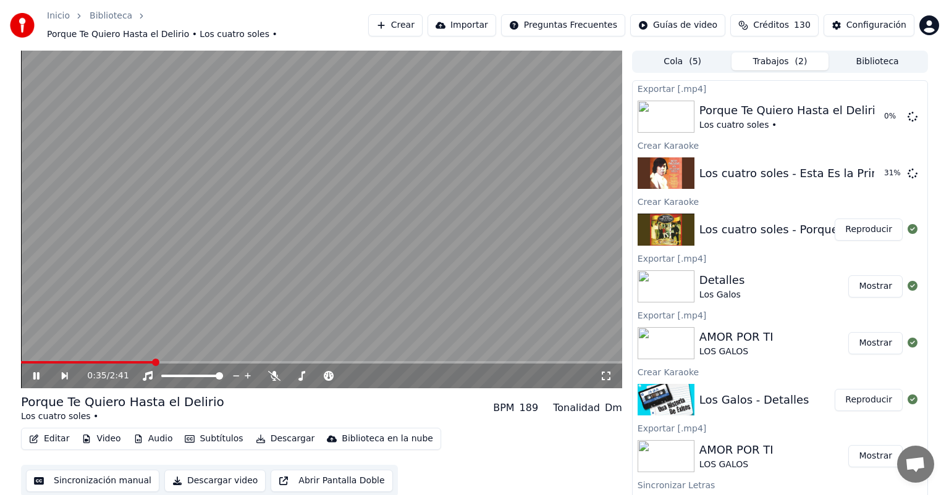
click at [36, 373] on icon at bounding box center [45, 376] width 28 height 10
click at [397, 18] on button "Crear" at bounding box center [395, 25] width 54 height 22
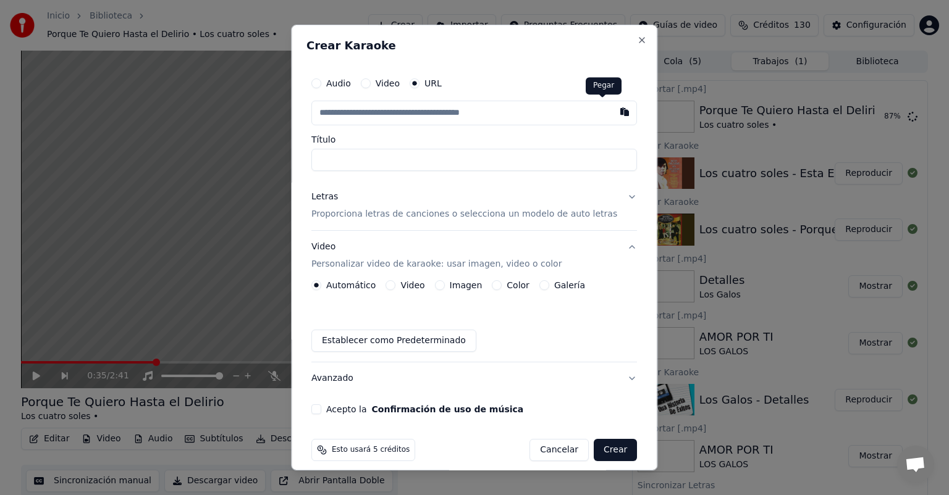
click at [613, 116] on button "button" at bounding box center [625, 112] width 25 height 22
type input "**********"
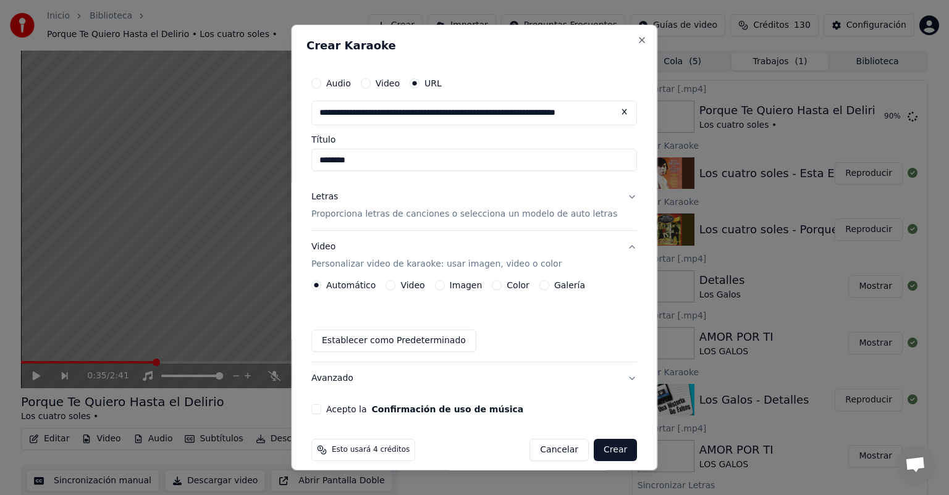
click at [329, 161] on input "********" at bounding box center [474, 160] width 326 height 22
type input "**********"
click at [324, 208] on div "Letras Proporciona letras de canciones o selecciona un modelo de auto letras" at bounding box center [464, 206] width 306 height 30
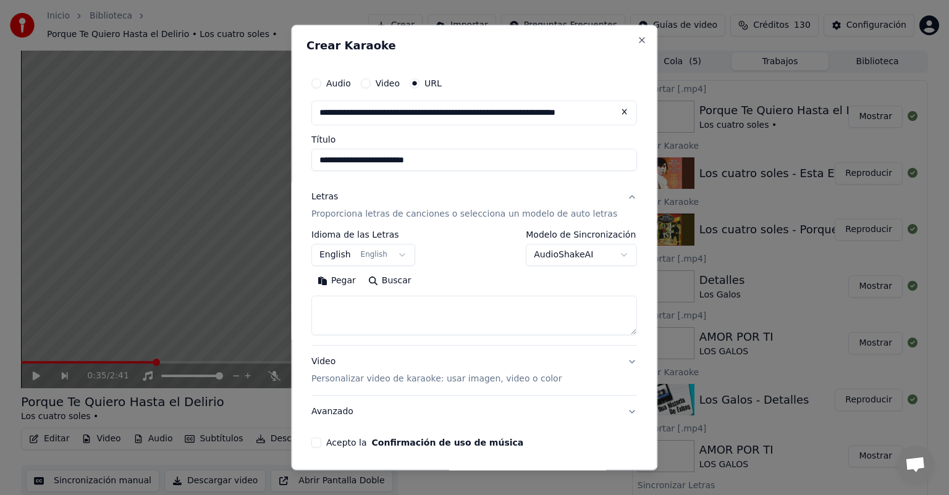
click at [360, 283] on button "Pegar" at bounding box center [336, 281] width 51 height 20
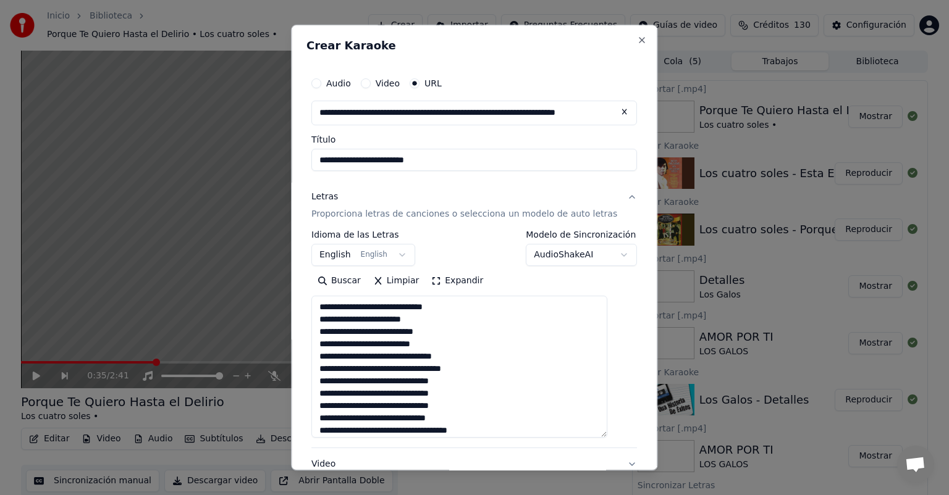
drag, startPoint x: 613, startPoint y: 331, endPoint x: 615, endPoint y: 447, distance: 116.2
click at [607, 438] on textarea "**********" at bounding box center [459, 367] width 296 height 142
click at [528, 391] on textarea "**********" at bounding box center [459, 374] width 296 height 156
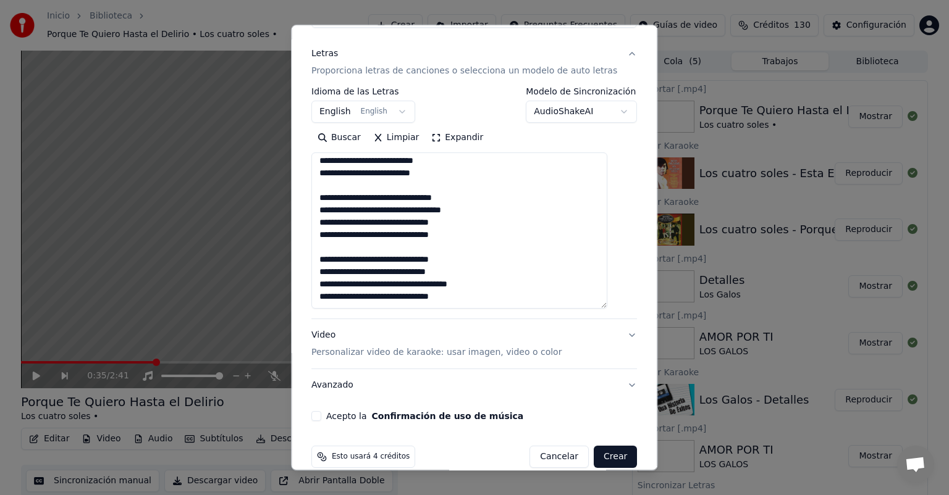
scroll to position [144, 0]
type textarea "**********"
click at [381, 361] on button "Video Personalizar video de karaoke: usar imagen, video o color" at bounding box center [474, 343] width 326 height 49
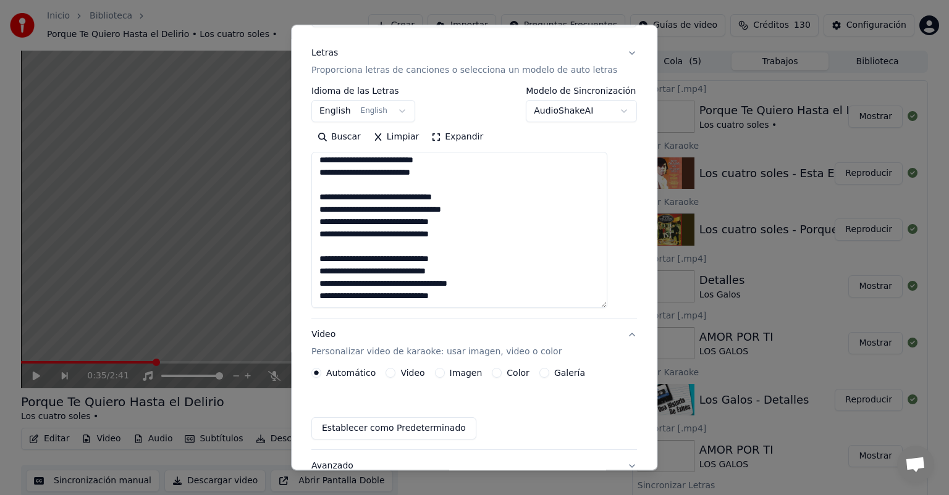
scroll to position [11, 0]
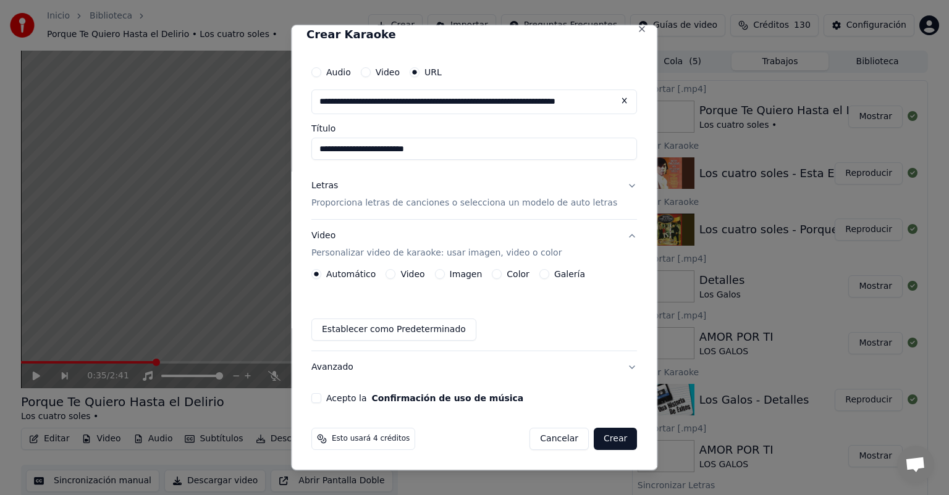
click at [444, 271] on button "Imagen" at bounding box center [440, 274] width 10 height 10
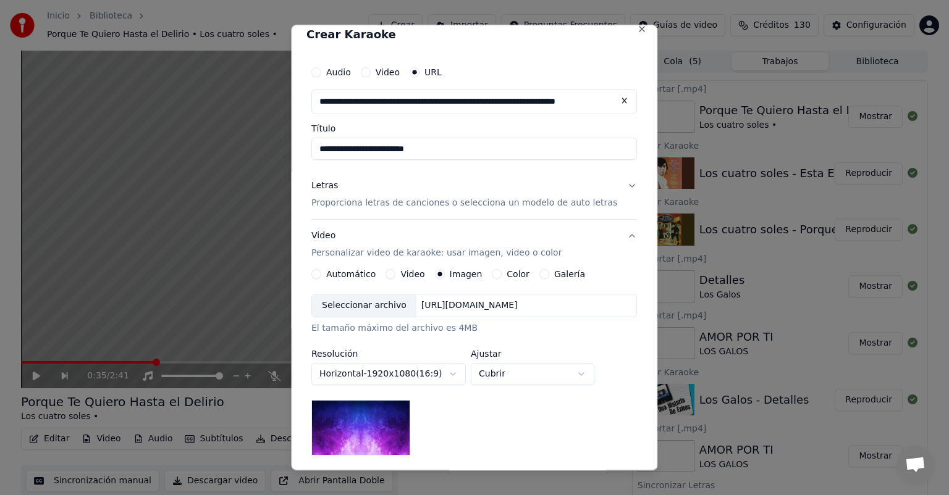
click at [374, 303] on div "Seleccionar archivo" at bounding box center [364, 306] width 104 height 22
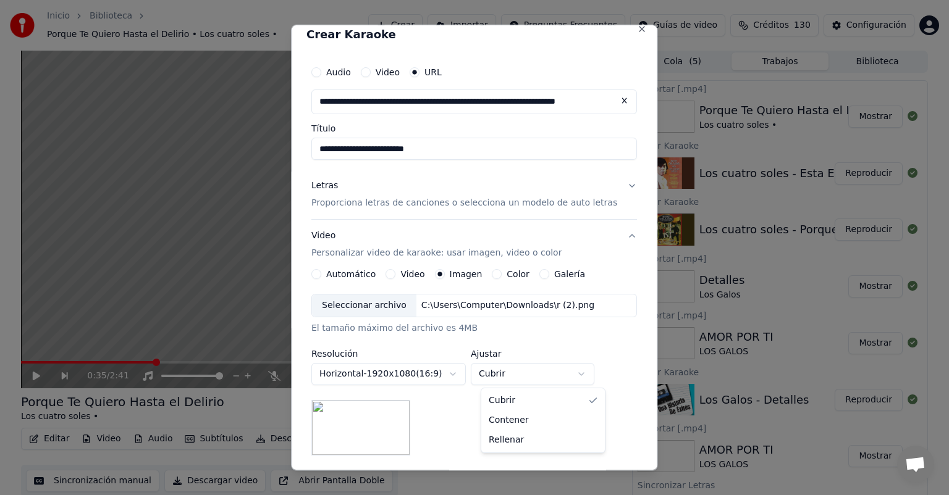
click at [529, 377] on body "Inicio Biblioteca Porque Te Quiero Hasta el Delirio • Los cuatro soles • Crear …" at bounding box center [474, 247] width 949 height 495
select select "*******"
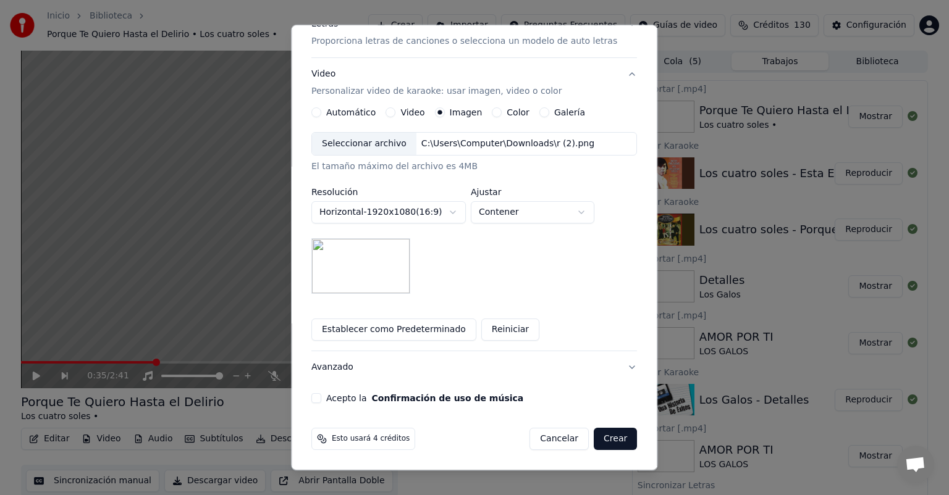
click at [321, 403] on button "Acepto la Confirmación de uso de música" at bounding box center [316, 399] width 10 height 10
click at [594, 447] on button "Crear" at bounding box center [615, 439] width 43 height 22
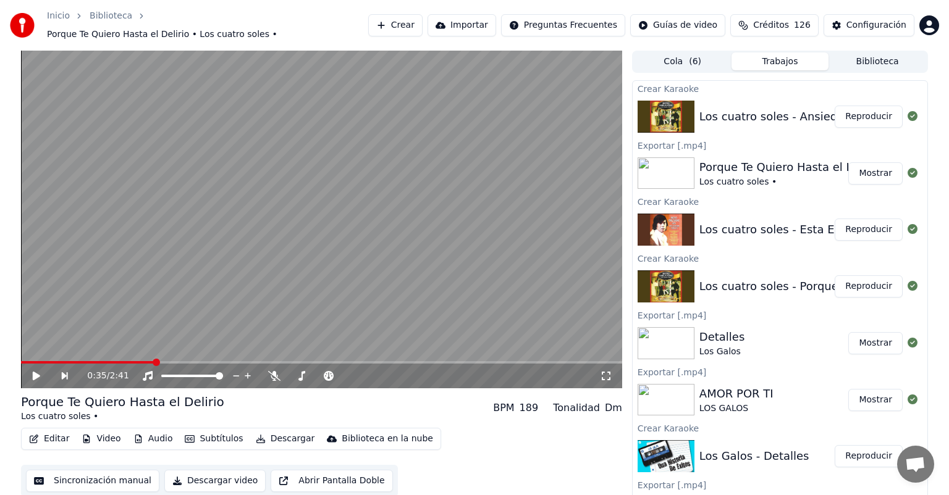
click at [859, 227] on button "Reproducir" at bounding box center [869, 230] width 68 height 22
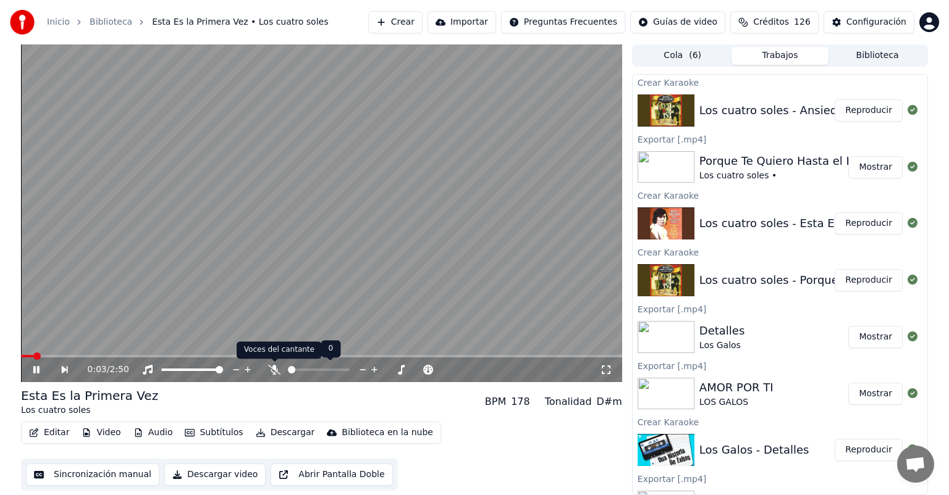
click at [278, 368] on icon at bounding box center [274, 370] width 12 height 10
click at [295, 373] on icon at bounding box center [301, 370] width 12 height 10
click at [340, 371] on span at bounding box center [341, 369] width 7 height 7
click at [303, 370] on icon at bounding box center [301, 370] width 12 height 10
click at [340, 371] on span at bounding box center [330, 370] width 31 height 2
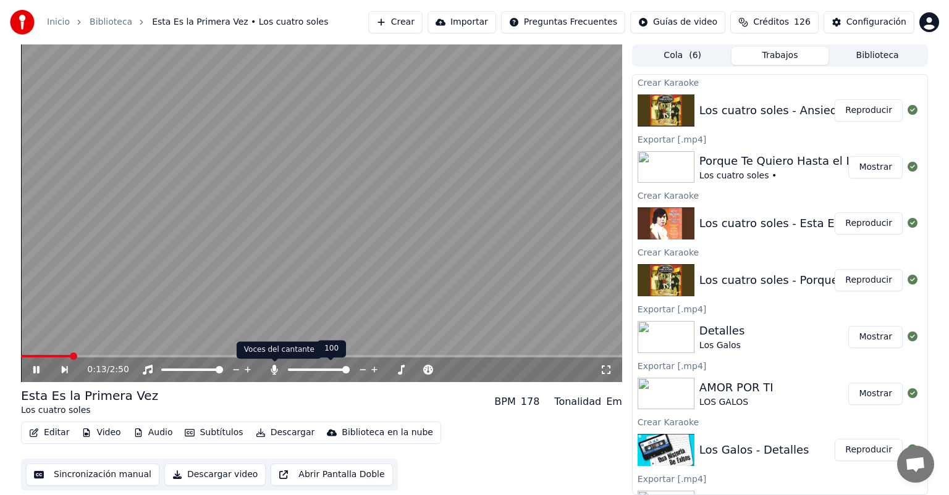
click at [277, 368] on icon at bounding box center [274, 370] width 12 height 10
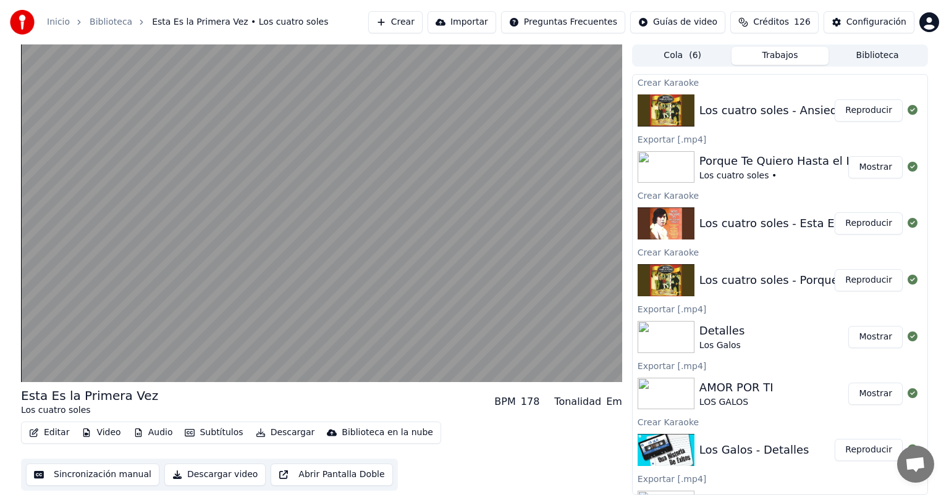
click at [258, 429] on button "Descargar" at bounding box center [285, 432] width 69 height 17
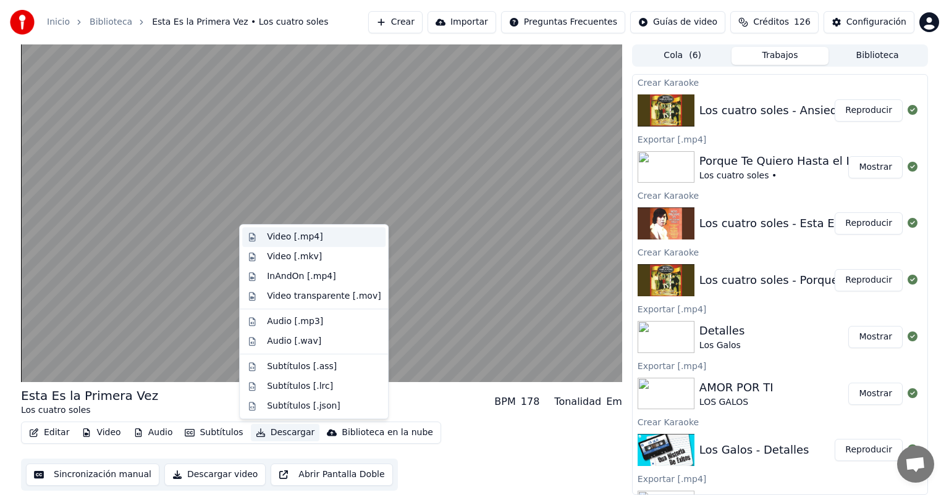
click at [288, 237] on div "Video [.mp4]" at bounding box center [295, 237] width 56 height 12
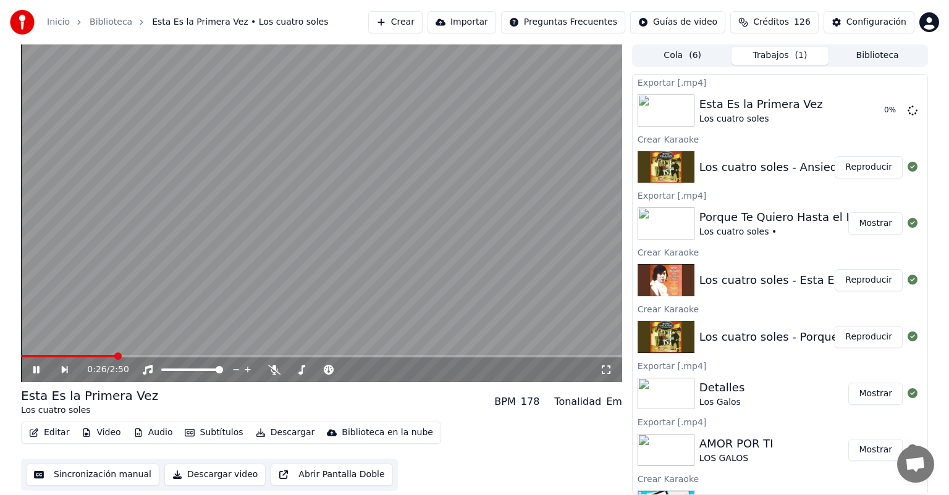
click at [862, 227] on button "Mostrar" at bounding box center [875, 224] width 54 height 22
click at [854, 171] on button "Reproducir" at bounding box center [869, 167] width 68 height 22
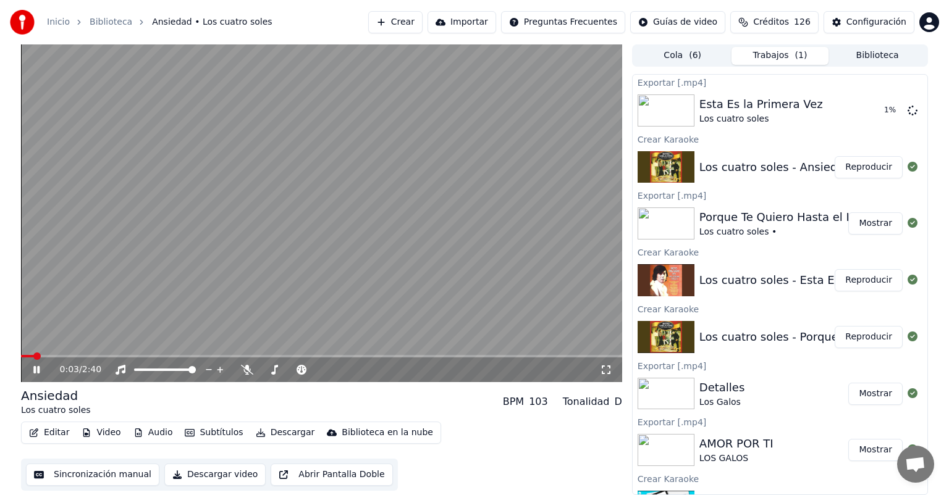
click at [297, 358] on span at bounding box center [321, 356] width 601 height 2
click at [265, 432] on button "Descargar" at bounding box center [285, 432] width 69 height 17
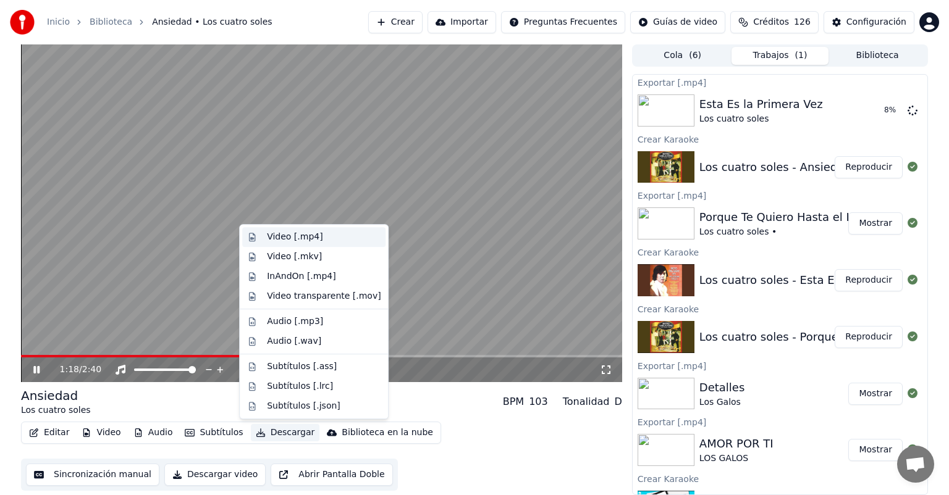
click at [292, 237] on div "Video [.mp4]" at bounding box center [295, 237] width 56 height 12
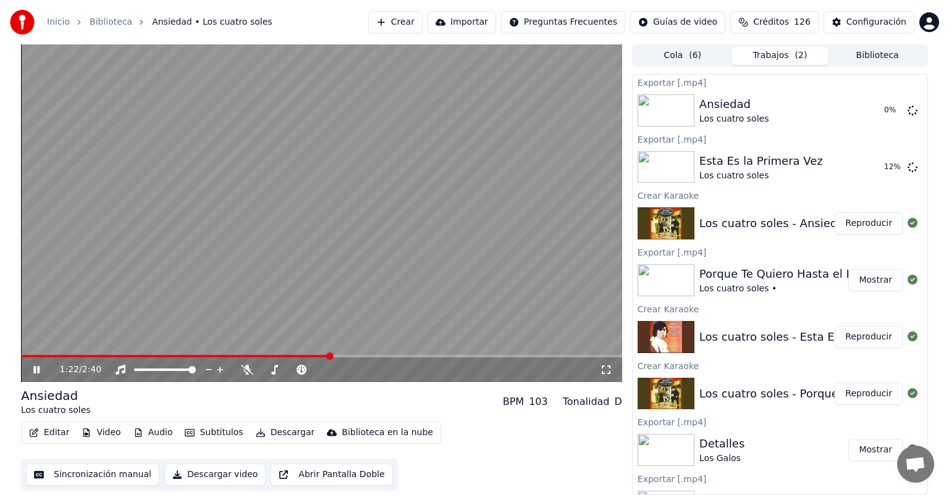
click at [37, 368] on icon at bounding box center [45, 370] width 29 height 10
click at [415, 25] on button "Crear" at bounding box center [395, 22] width 54 height 22
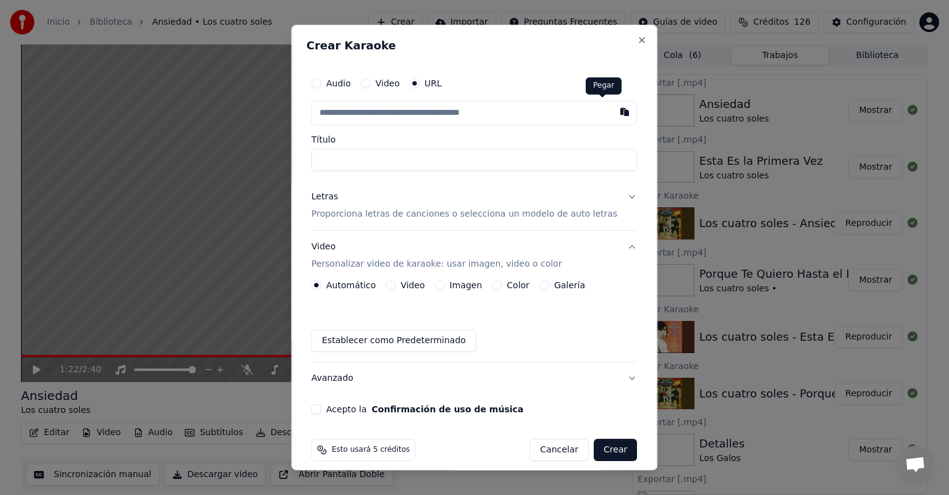
click at [613, 114] on button "button" at bounding box center [625, 112] width 25 height 22
type input "**********"
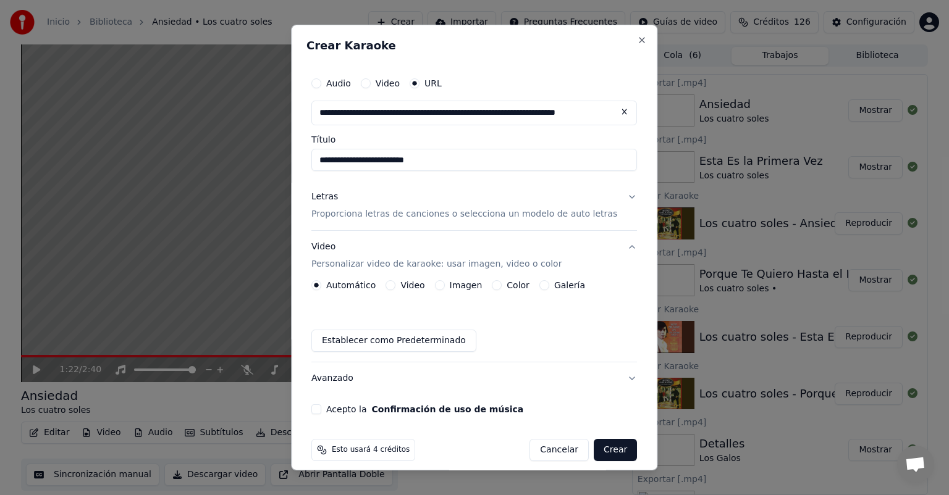
click at [329, 161] on input "**********" at bounding box center [474, 160] width 326 height 22
type input "**********"
click at [330, 204] on div "Letras Proporciona letras de canciones o selecciona un modelo de auto letras" at bounding box center [464, 206] width 306 height 30
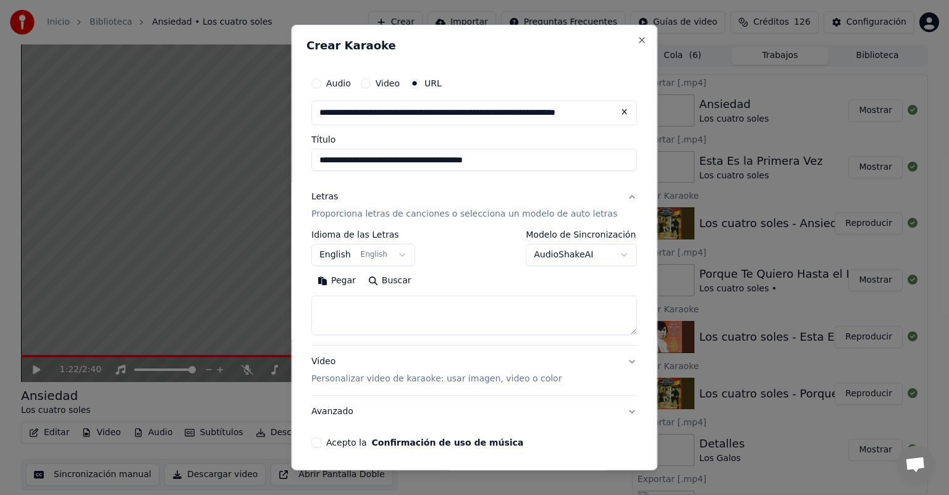
click at [351, 279] on button "Pegar" at bounding box center [336, 281] width 51 height 20
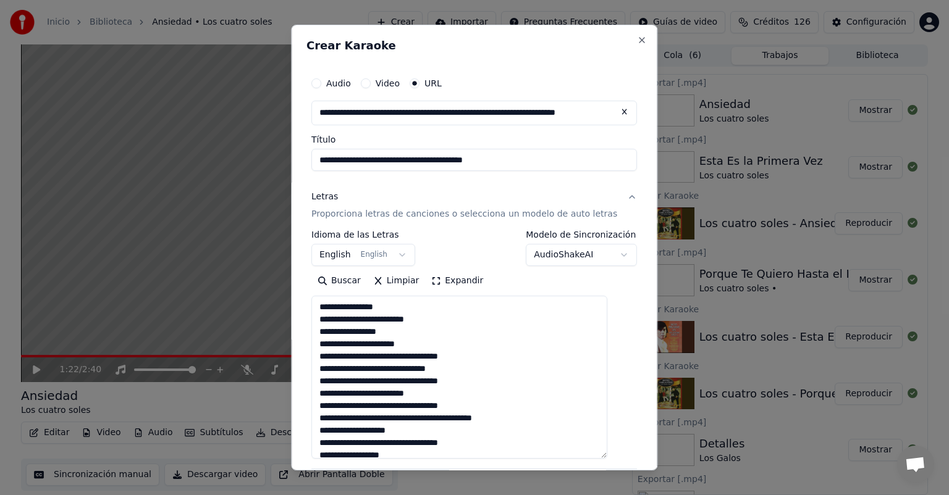
drag, startPoint x: 613, startPoint y: 329, endPoint x: 603, endPoint y: 459, distance: 130.2
click at [603, 459] on textarea "**********" at bounding box center [459, 377] width 296 height 163
click at [338, 362] on textarea "**********" at bounding box center [459, 381] width 296 height 170
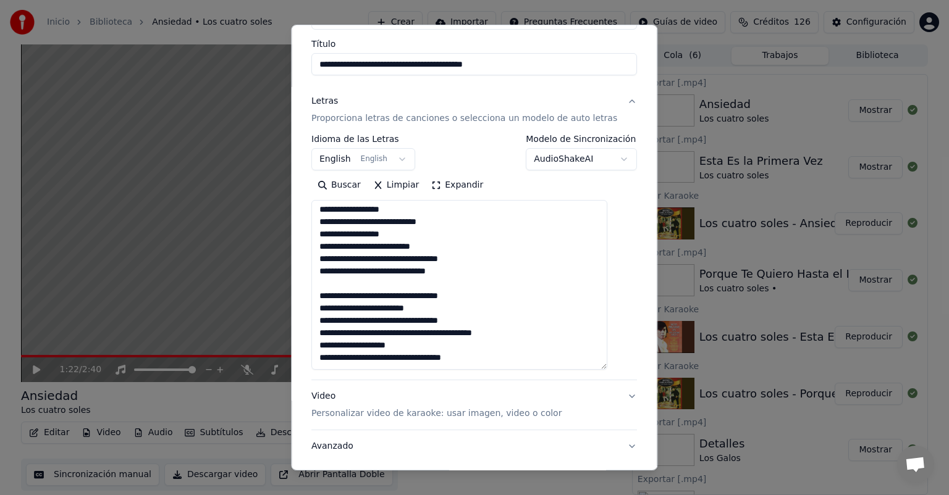
scroll to position [174, 0]
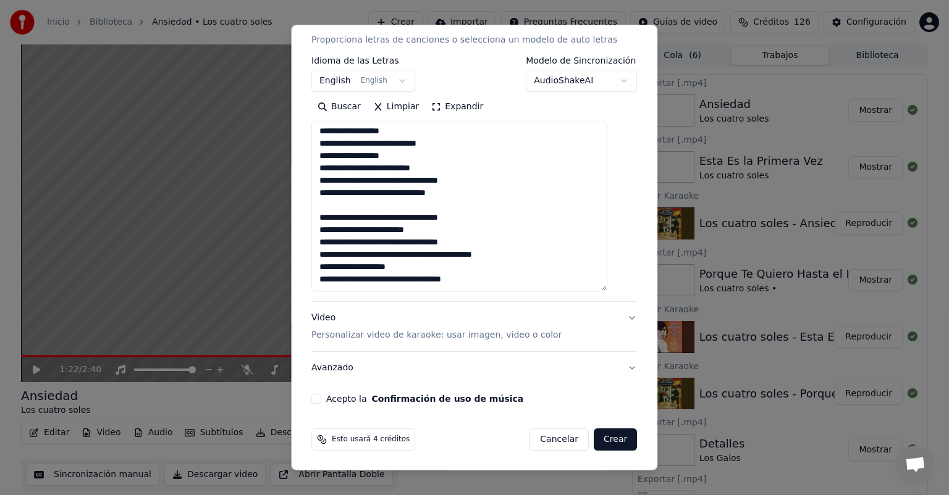
type textarea "**********"
click at [397, 332] on p "Personalizar video de karaoke: usar imagen, video o color" at bounding box center [436, 335] width 250 height 12
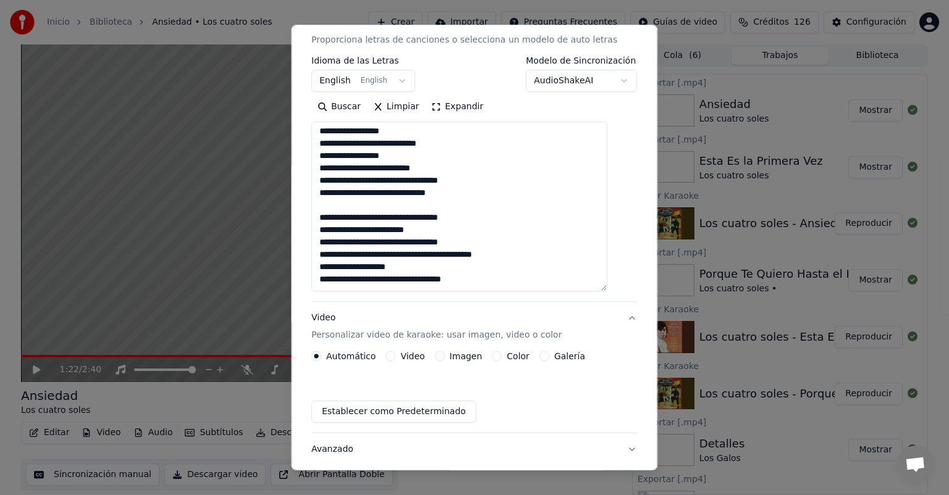
scroll to position [11, 0]
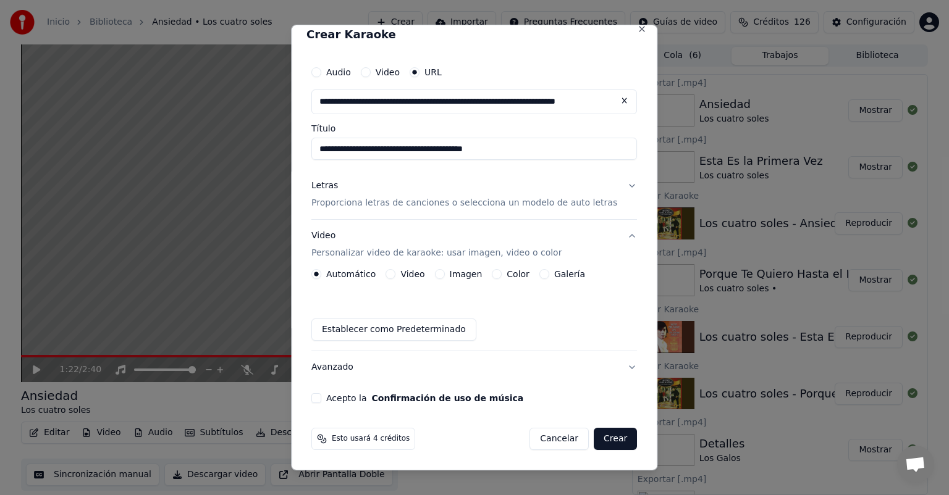
click at [445, 274] on button "Imagen" at bounding box center [440, 274] width 10 height 10
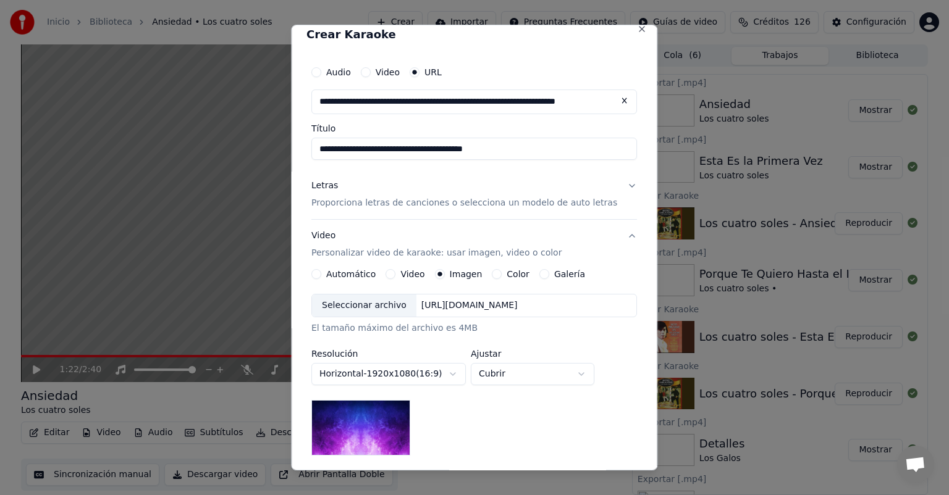
click at [381, 310] on div "Seleccionar archivo" at bounding box center [364, 306] width 104 height 22
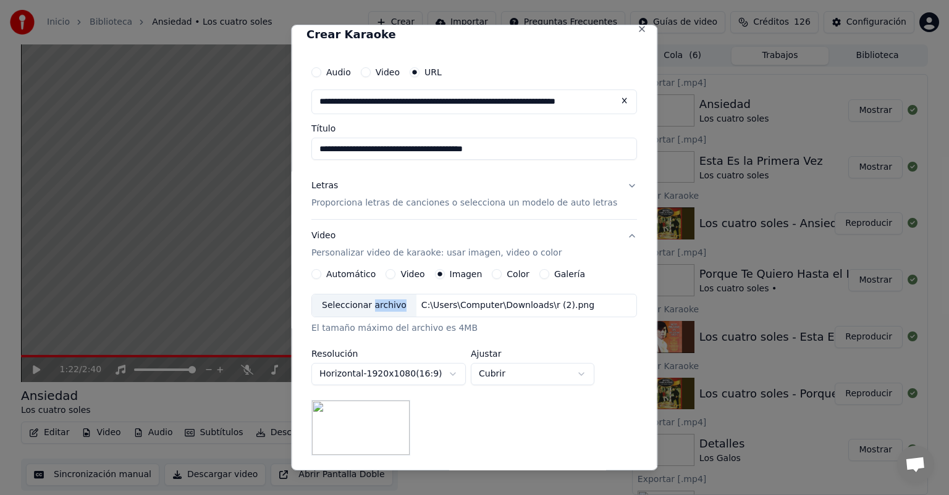
click at [519, 379] on body "Inicio Biblioteca Ansiedad • Los cuatro soles Crear Importar Preguntas Frecuent…" at bounding box center [474, 247] width 949 height 495
select select "*******"
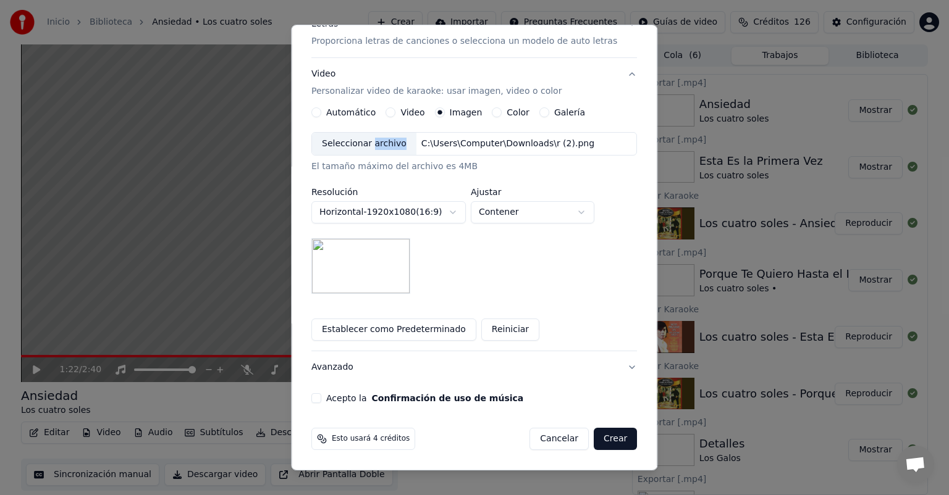
click at [321, 400] on button "Acepto la Confirmación de uso de música" at bounding box center [316, 399] width 10 height 10
click at [601, 443] on button "Crear" at bounding box center [615, 439] width 43 height 22
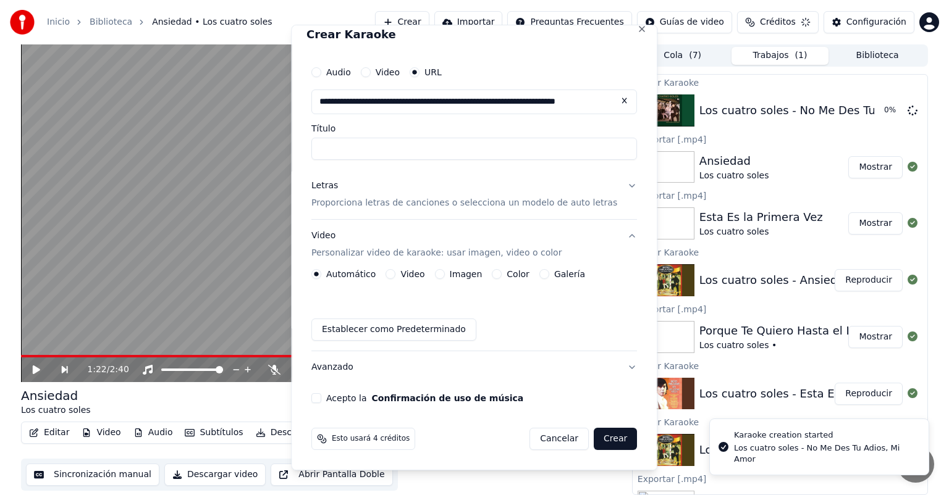
scroll to position [11, 0]
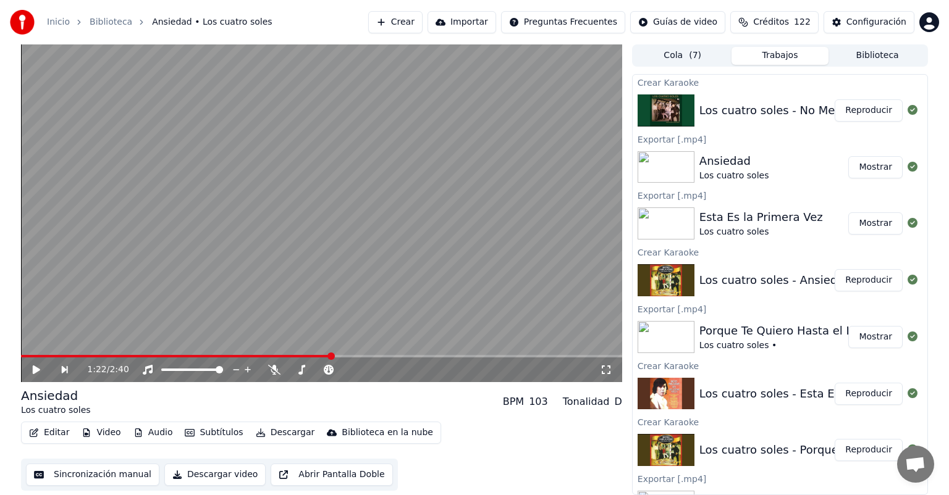
click at [857, 113] on button "Reproducir" at bounding box center [869, 110] width 68 height 22
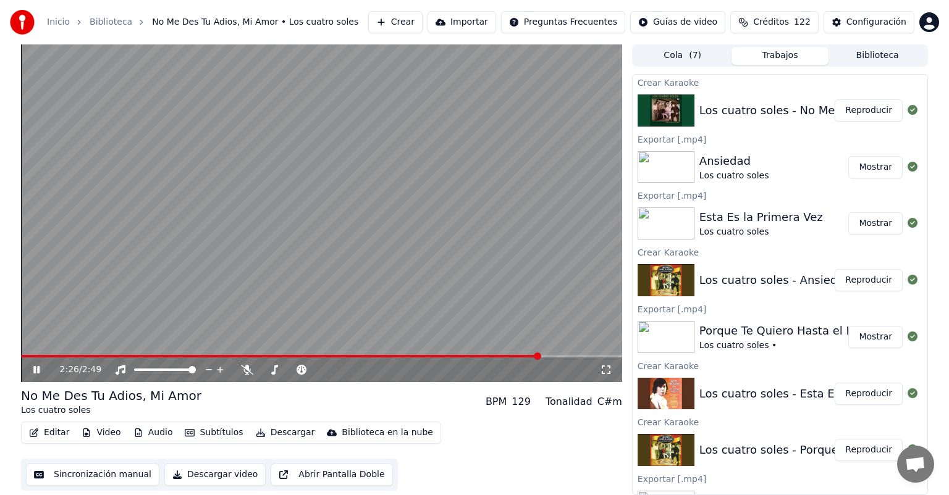
click at [538, 356] on span at bounding box center [321, 356] width 601 height 2
click at [247, 369] on icon at bounding box center [247, 370] width 12 height 10
click at [247, 369] on icon at bounding box center [246, 370] width 7 height 10
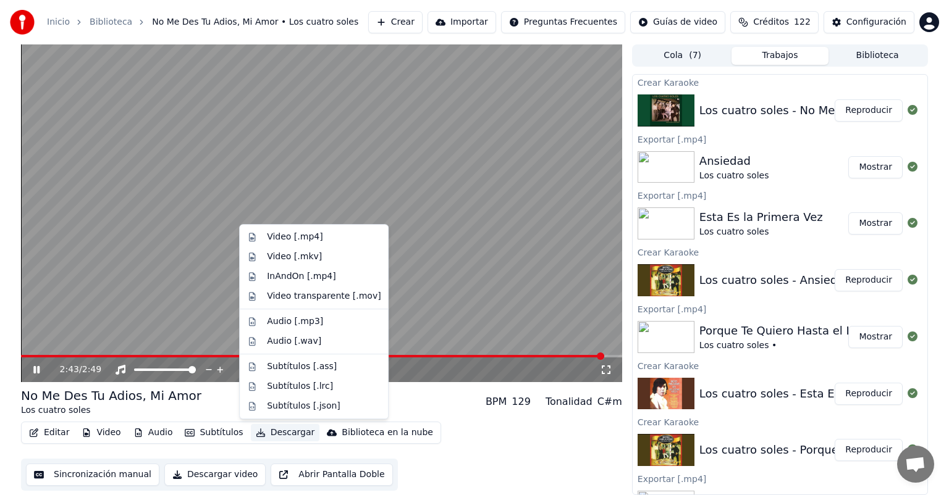
click at [261, 433] on button "Descargar" at bounding box center [285, 432] width 69 height 17
click at [272, 238] on div "Video [.mp4]" at bounding box center [295, 237] width 56 height 12
